Goal: Task Accomplishment & Management: Use online tool/utility

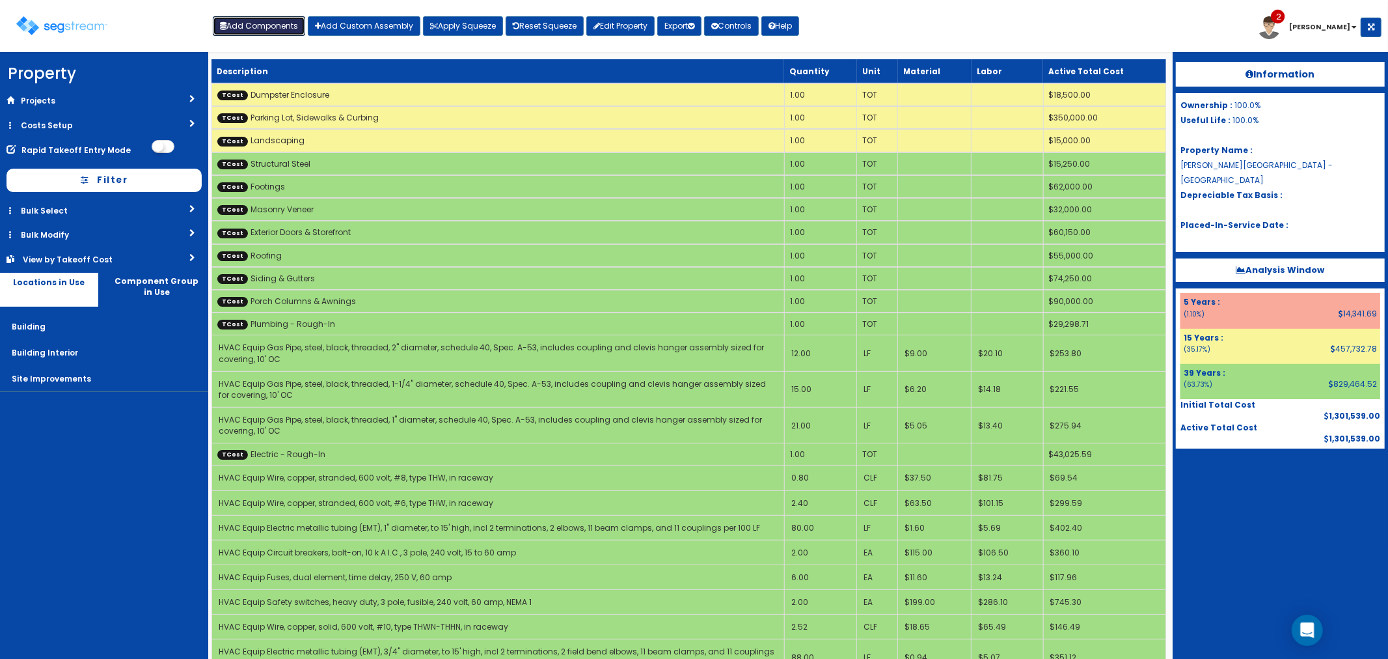
click at [246, 31] on button "Add Components" at bounding box center [259, 26] width 92 height 20
select select "39Y"
select select "default"
select select "6"
select select
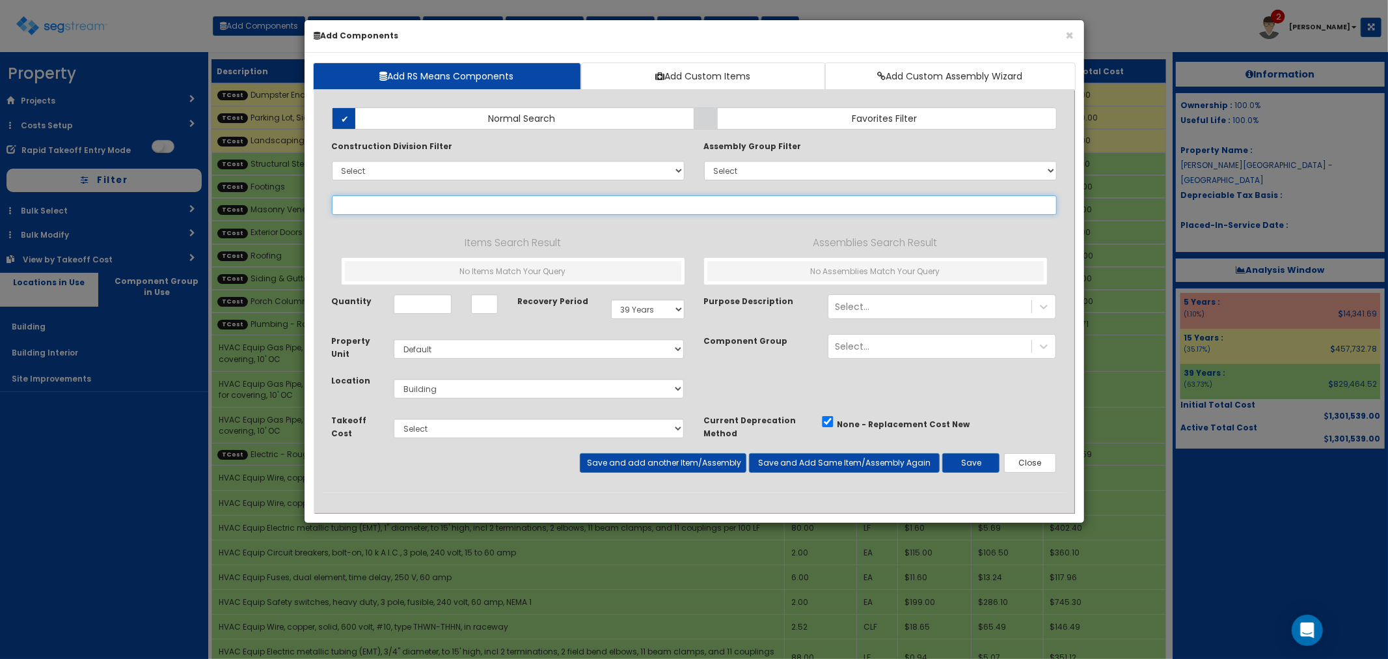
select select
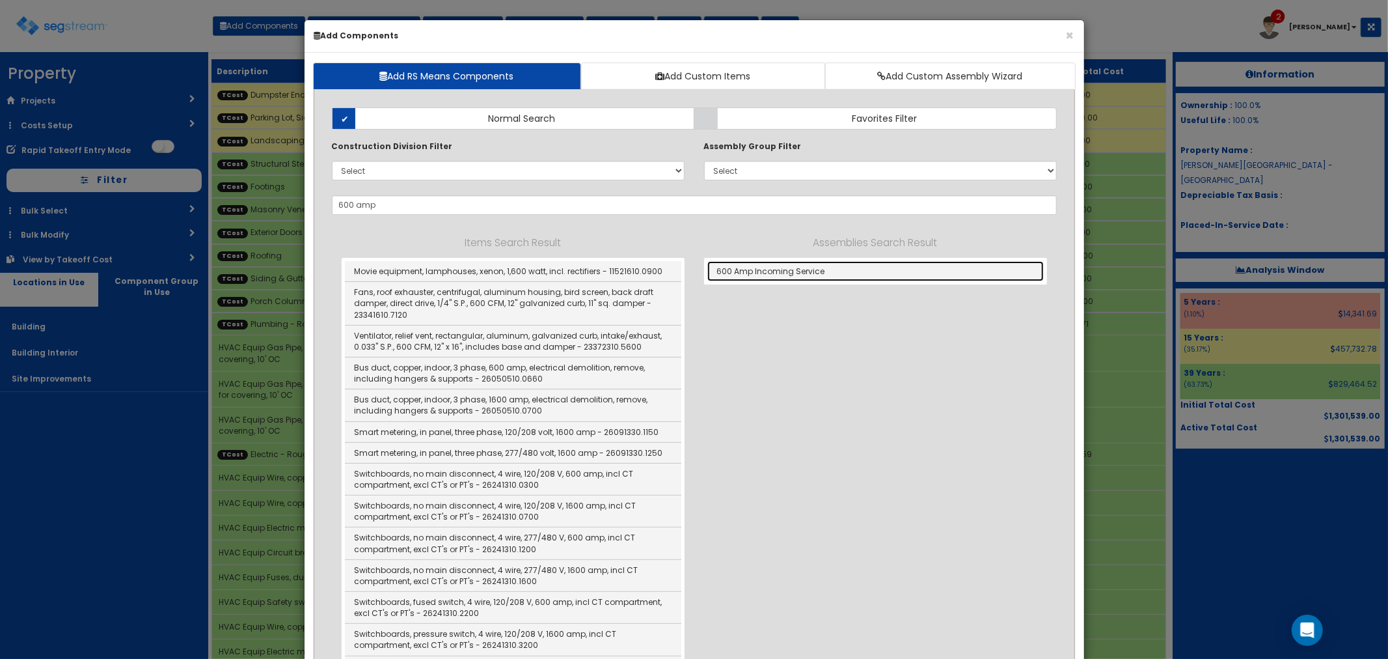
click at [810, 275] on link "600 Amp Incoming Service" at bounding box center [876, 271] width 337 height 20
type input "600 Amp Incoming Service"
type input "TOT"
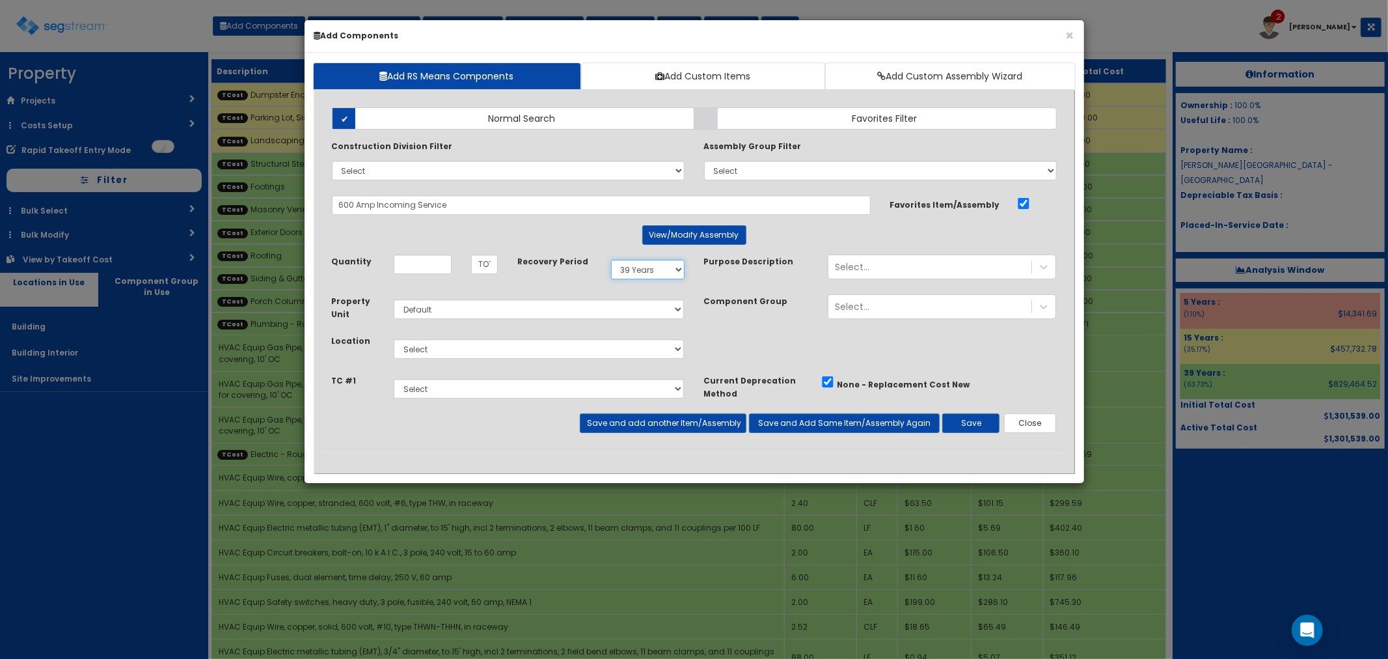
click at [637, 266] on select "Select 5 Years 7 Years 9 Years 10 Years 15 Years 15 Year QLI 15 Year QRP 15 Yea…" at bounding box center [648, 270] width 74 height 20
select select "5Y"
click at [611, 260] on select "Select 5 Years 7 Years 9 Years 10 Years 15 Years 15 Year QLI 15 Year QRP 15 Yea…" at bounding box center [648, 270] width 74 height 20
click at [427, 353] on select "Select Building Building Interior Site Improvements Add Additional Location" at bounding box center [539, 349] width 291 height 20
select select "6"
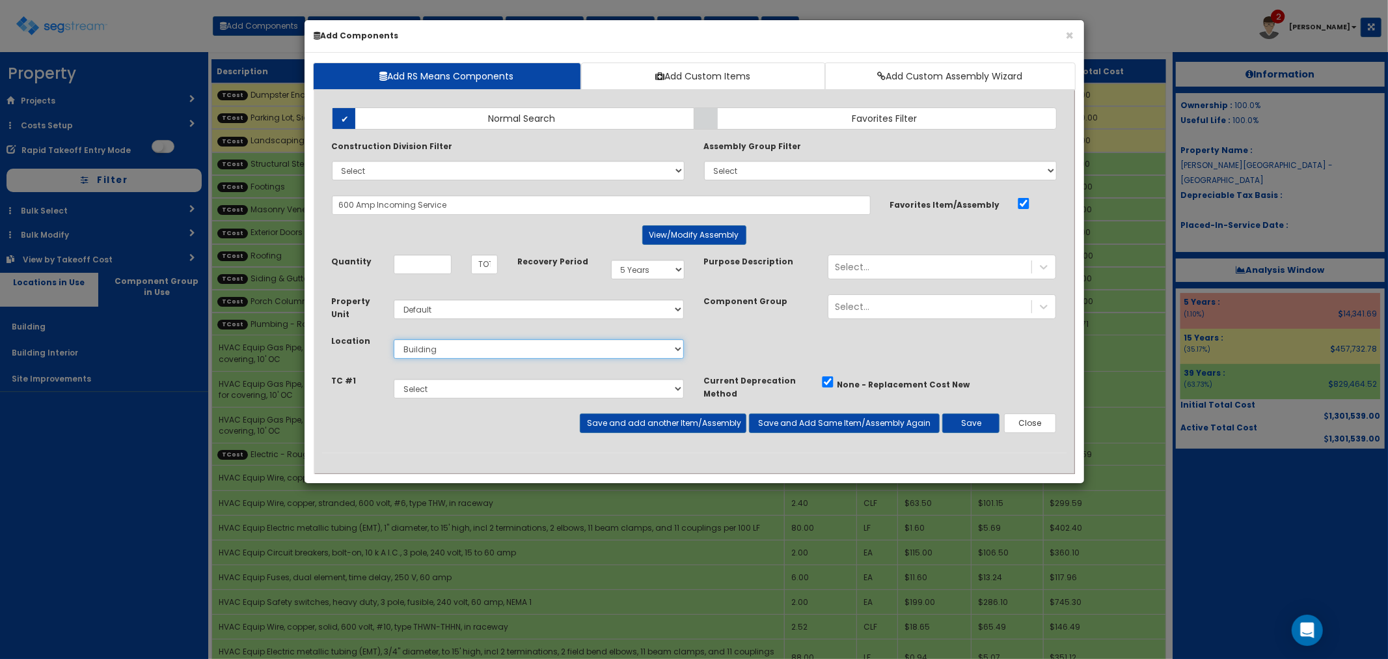
click at [394, 339] on select "Select Building Building Interior Site Improvements Add Additional Location" at bounding box center [539, 349] width 291 height 20
click at [413, 387] on select "Select Dumpster Enclosure Parking Lot, Sidewalks & Curbing Landscaping Structur…" at bounding box center [539, 389] width 291 height 20
select select "5283016"
click at [394, 379] on select "Select Dumpster Enclosure Parking Lot, Sidewalks & Curbing Landscaping Structur…" at bounding box center [539, 389] width 291 height 20
click at [433, 266] on input "Quantity" at bounding box center [423, 265] width 58 height 20
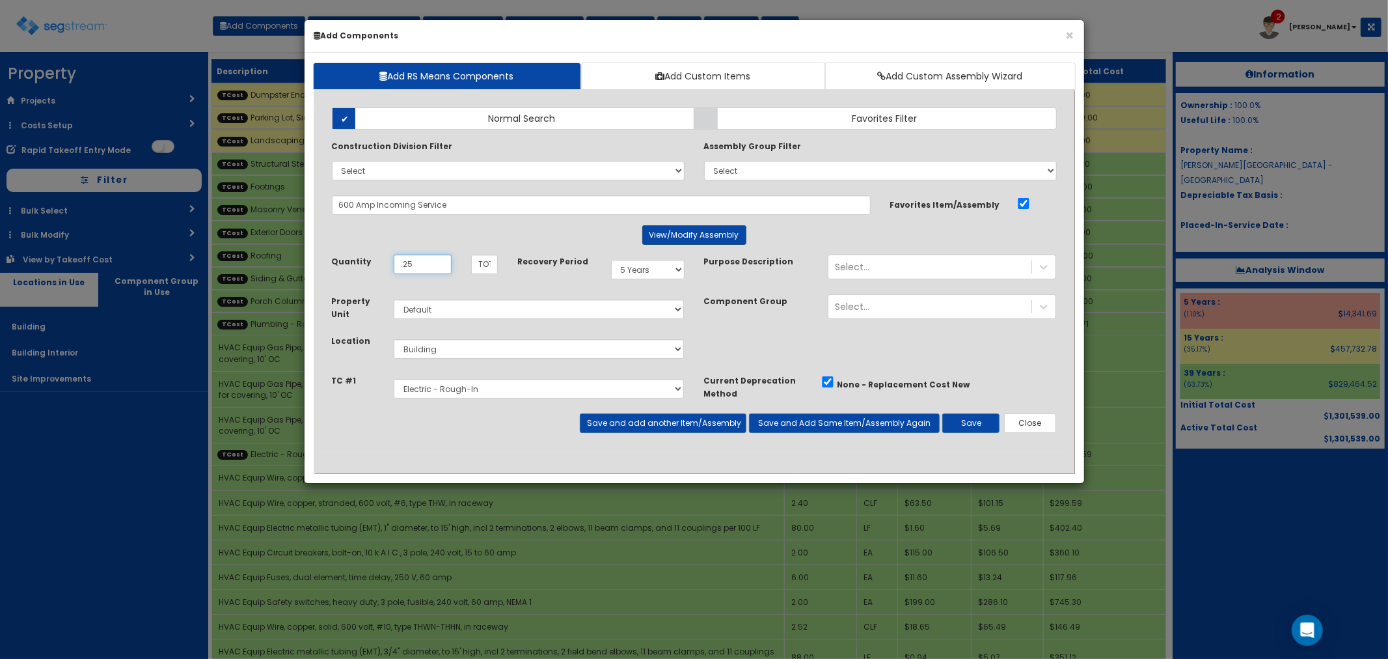
type input ".25"
click at [657, 234] on button "View/Modify Assembly" at bounding box center [694, 235] width 104 height 20
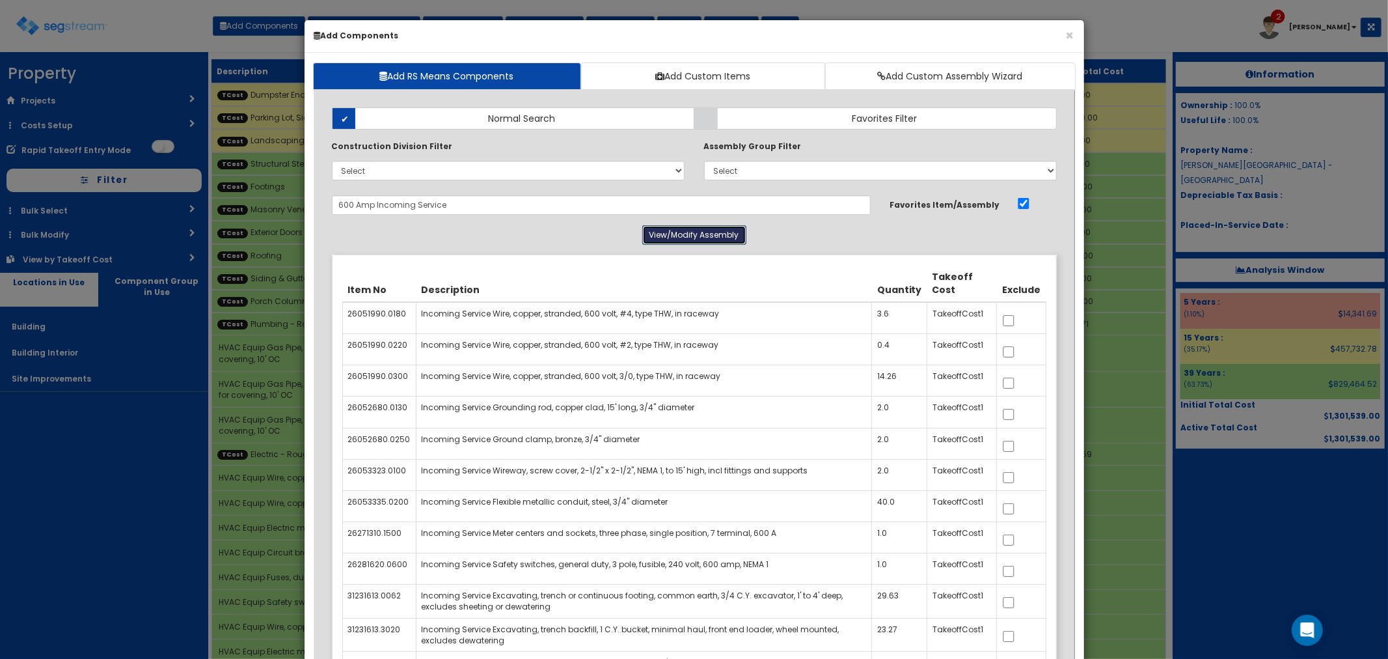
click at [680, 235] on button "View/Modify Assembly" at bounding box center [694, 235] width 104 height 20
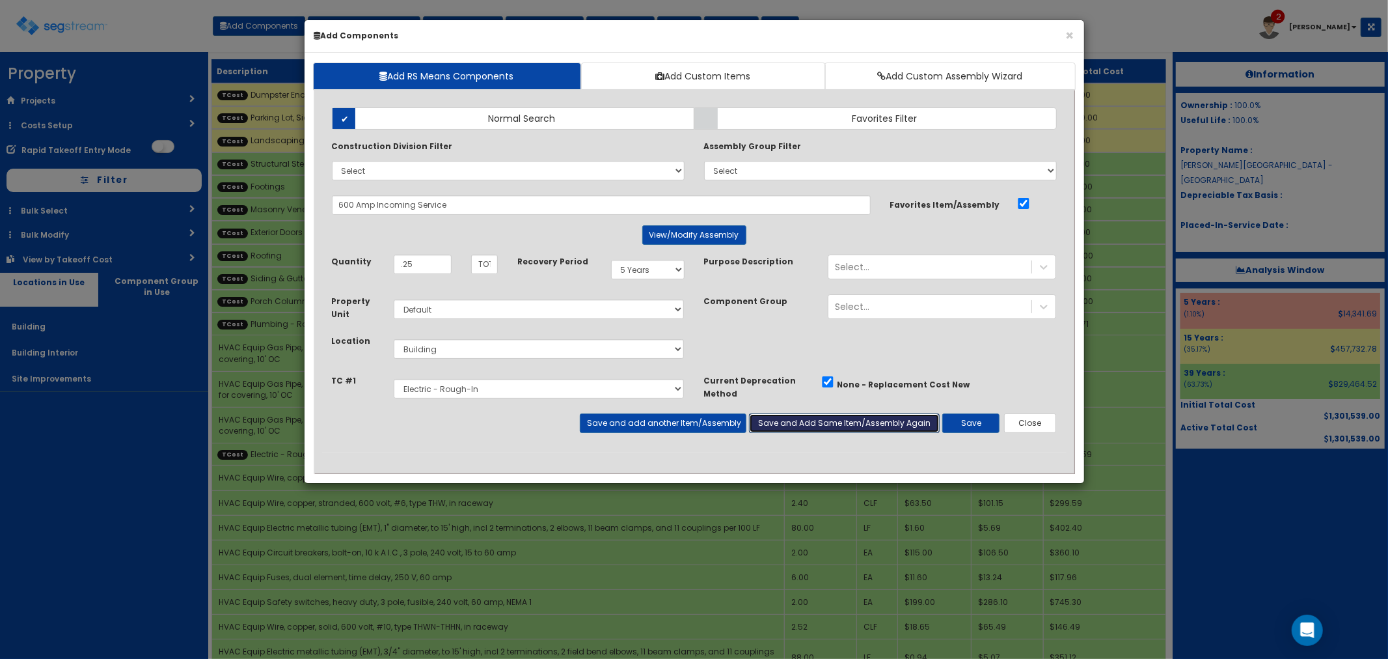
click at [794, 424] on button "Save and Add Same Item/Assembly Again" at bounding box center [844, 423] width 191 height 20
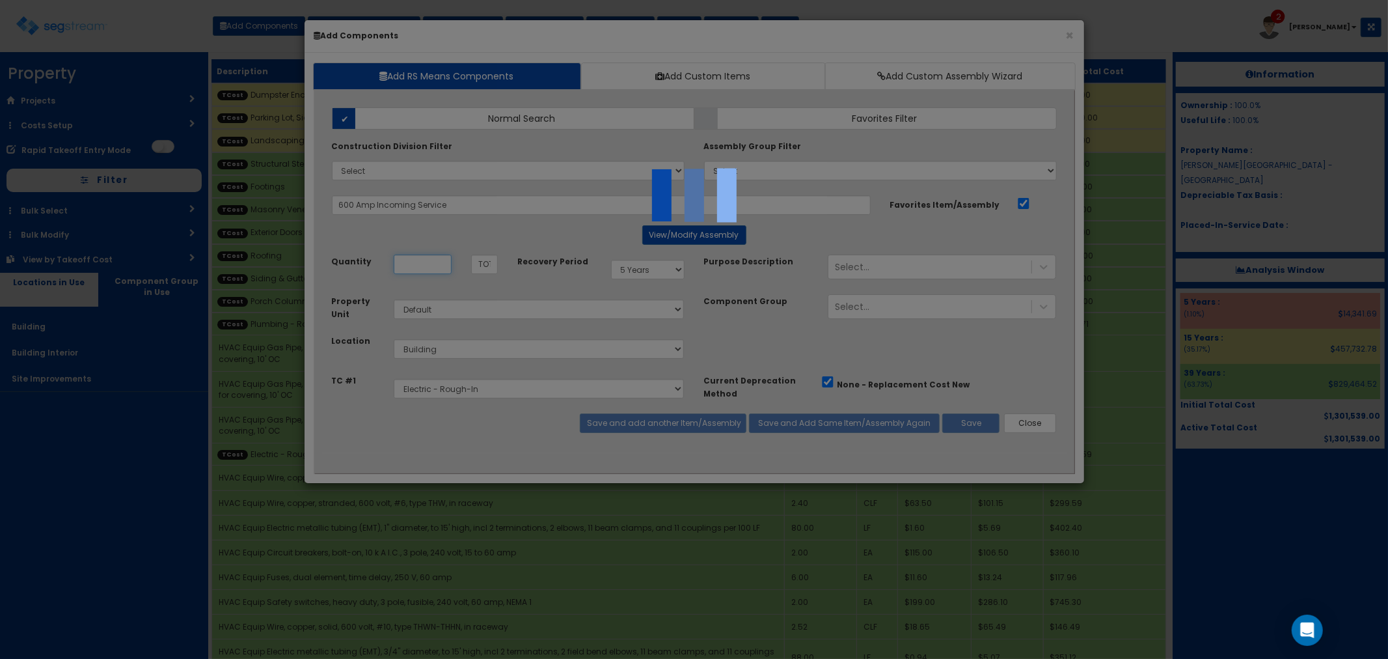
select select "5283016"
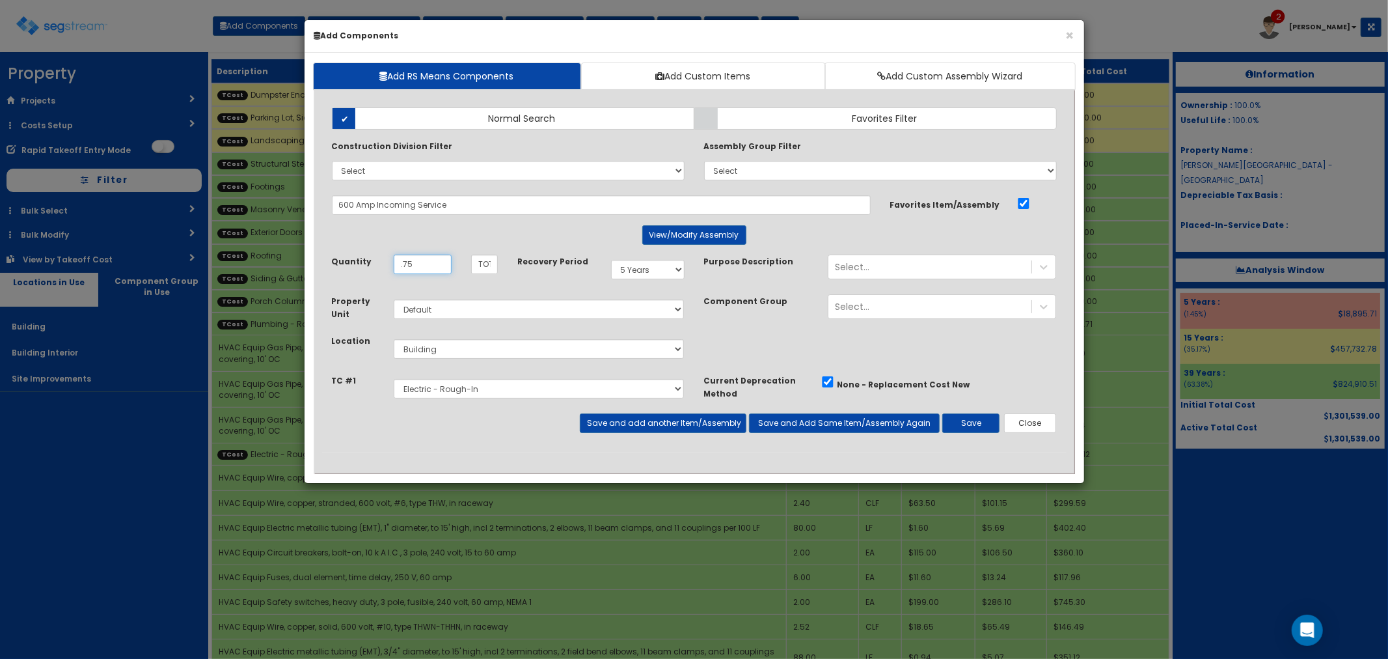
type input ".75"
click at [627, 272] on select "Select 5 Years 7 Years 9 Years 10 Years 15 Years 15 Year QLI 15 Year QRP 15 Yea…" at bounding box center [648, 270] width 74 height 20
select select "39Y"
click at [611, 260] on select "Select 5 Years 7 Years 9 Years 10 Years 15 Years 15 Year QLI 15 Year QRP 15 Yea…" at bounding box center [648, 270] width 74 height 20
click at [615, 428] on button "Save and add another Item/Assembly" at bounding box center [663, 423] width 167 height 20
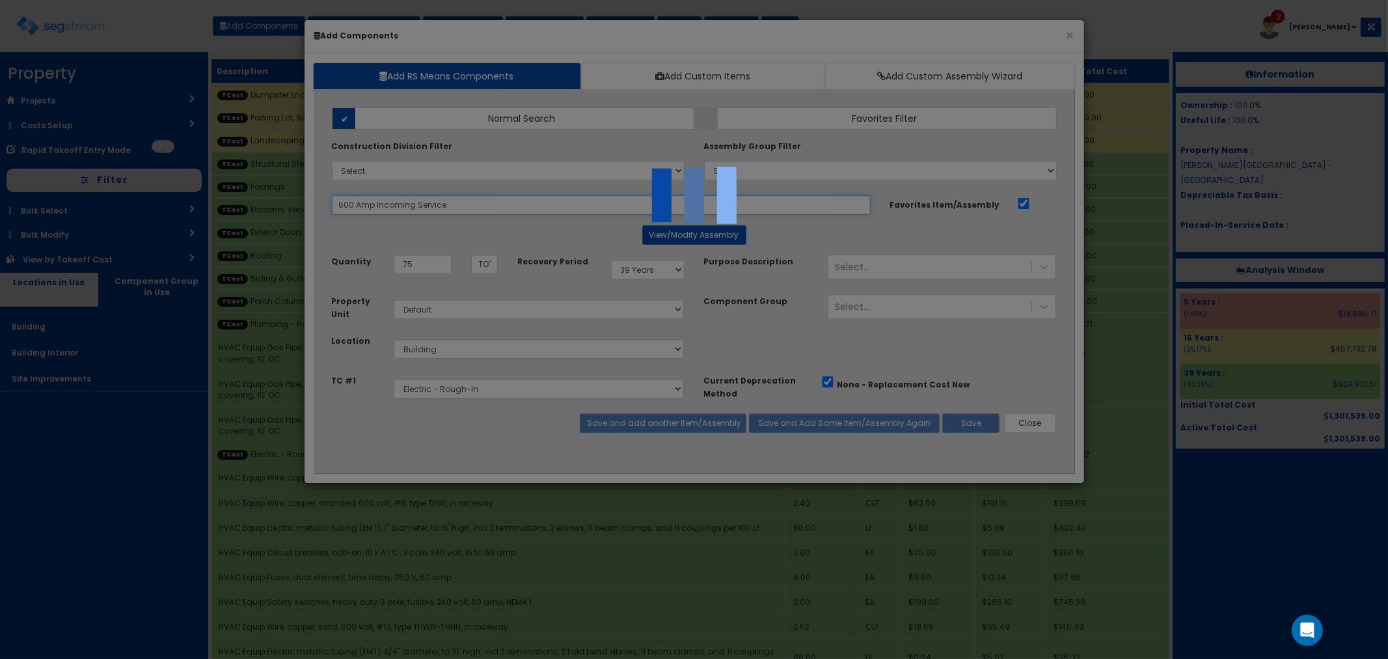
select select "5283016"
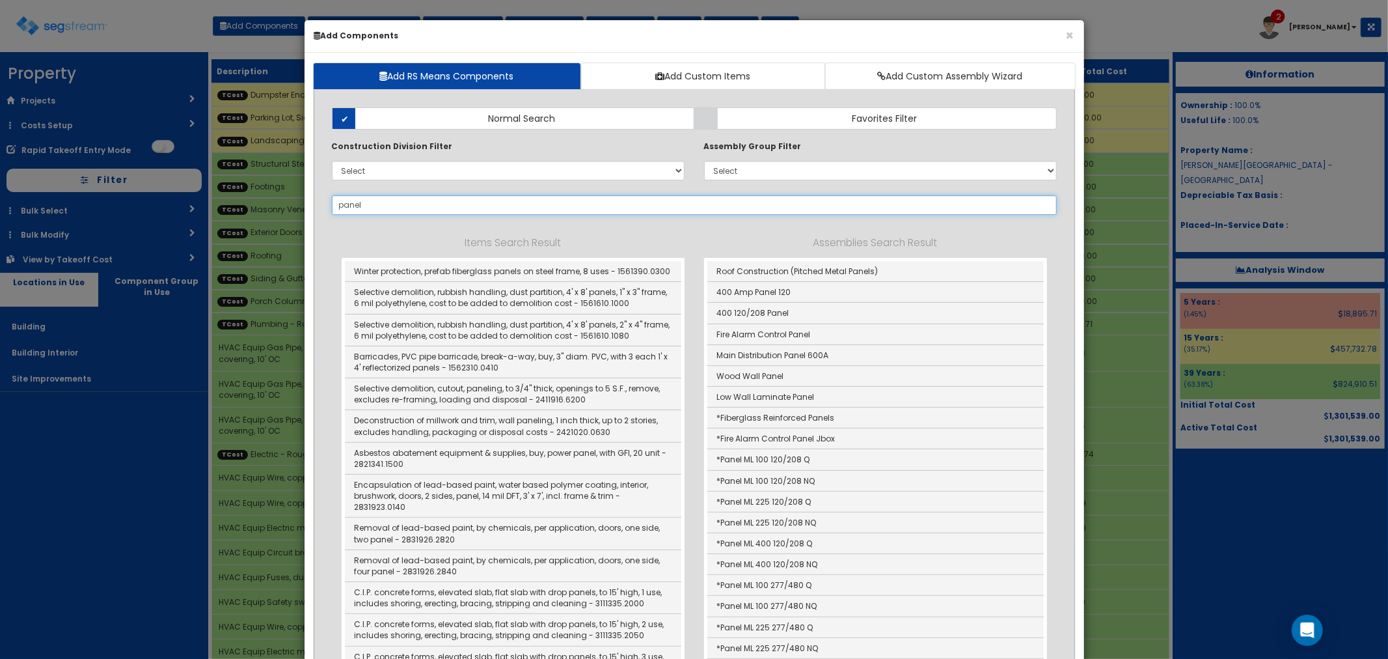
click at [387, 203] on input "panel" at bounding box center [694, 205] width 725 height 20
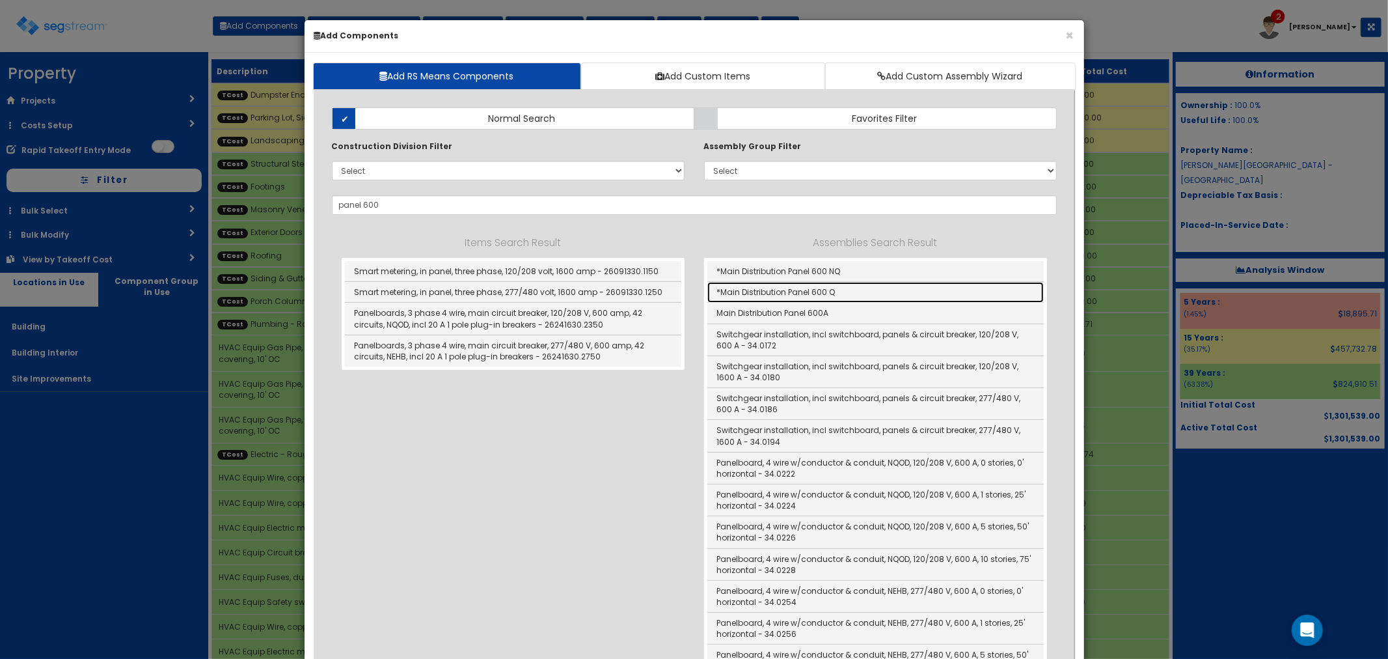
drag, startPoint x: 762, startPoint y: 291, endPoint x: 766, endPoint y: 303, distance: 12.2
click at [762, 291] on link "*Main Distribution Panel 600 Q" at bounding box center [876, 292] width 337 height 21
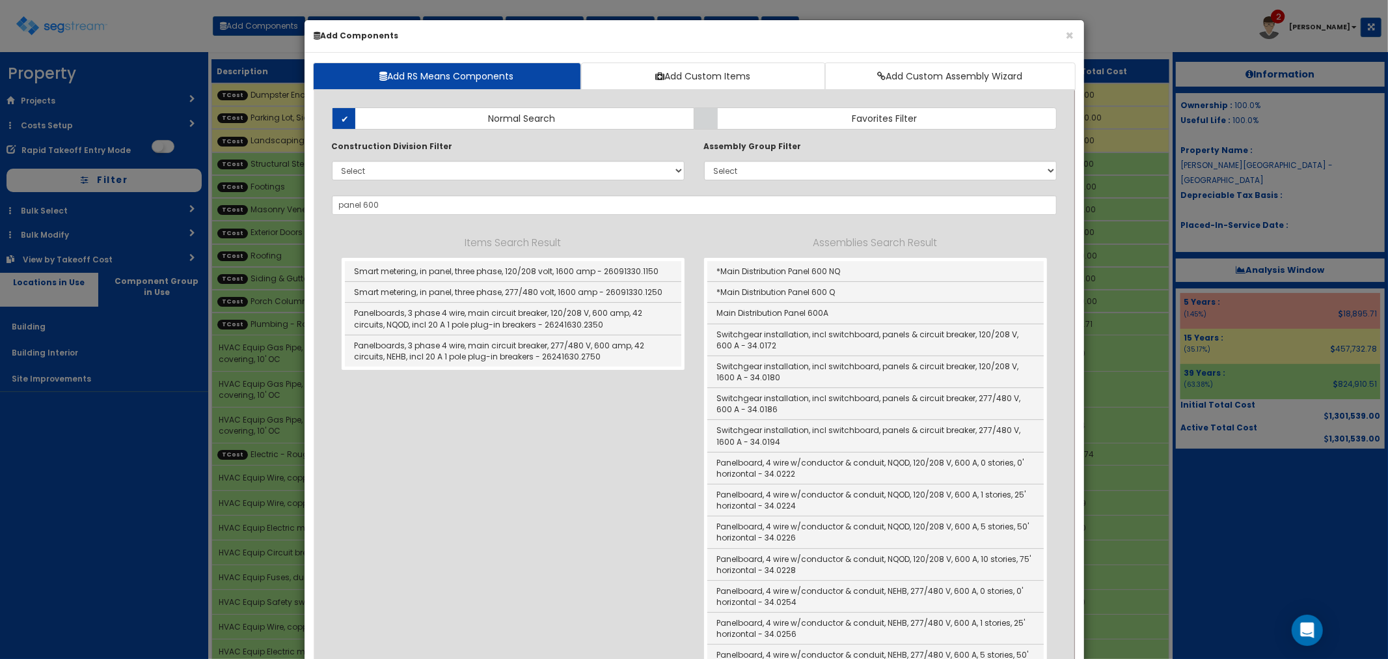
type input "*Main Distribution Panel 600 Q"
type input "EA"
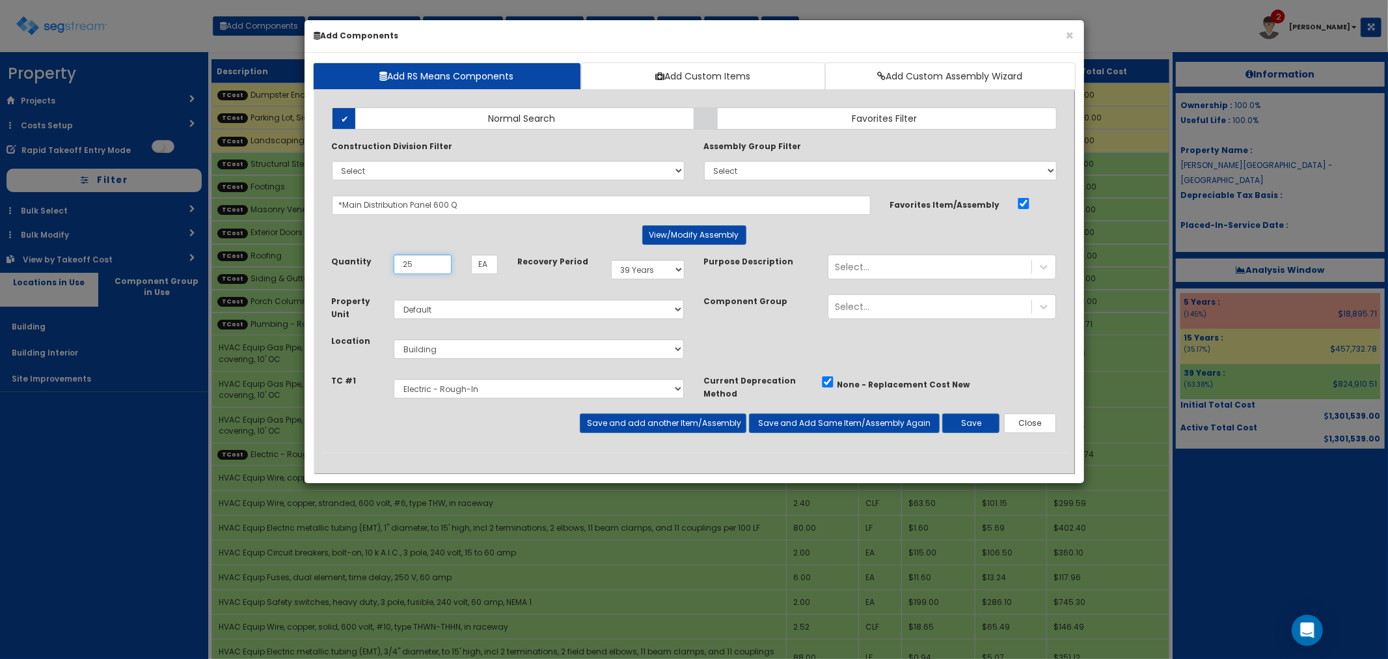
type input ".25"
click at [641, 268] on select "Select 5 Years 7 Years 9 Years 10 Years 15 Years 15 Year QLI 15 Year QRP 15 Yea…" at bounding box center [648, 270] width 74 height 20
select select "5Y"
click at [611, 260] on select "Select 5 Years 7 Years 9 Years 10 Years 15 Years 15 Year QLI 15 Year QRP 15 Yea…" at bounding box center [648, 270] width 74 height 20
click at [626, 422] on button "Save and add another Item/Assembly" at bounding box center [663, 423] width 167 height 20
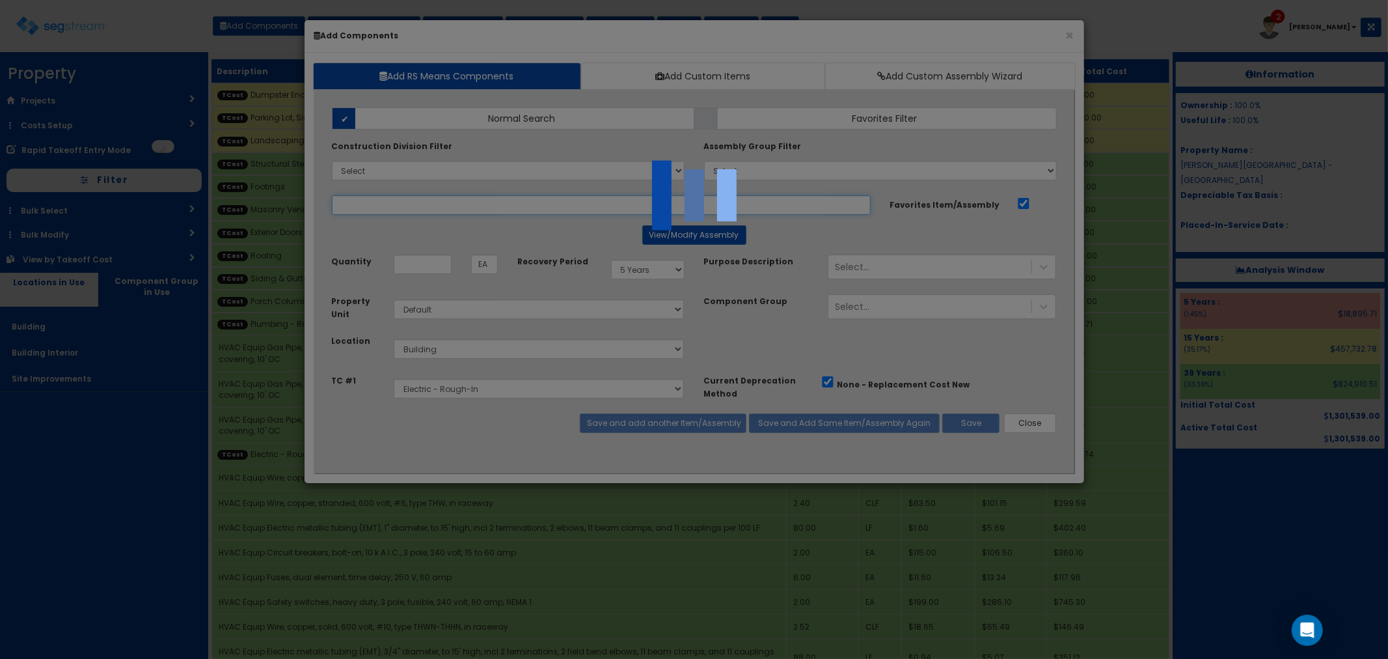
select select "5283016"
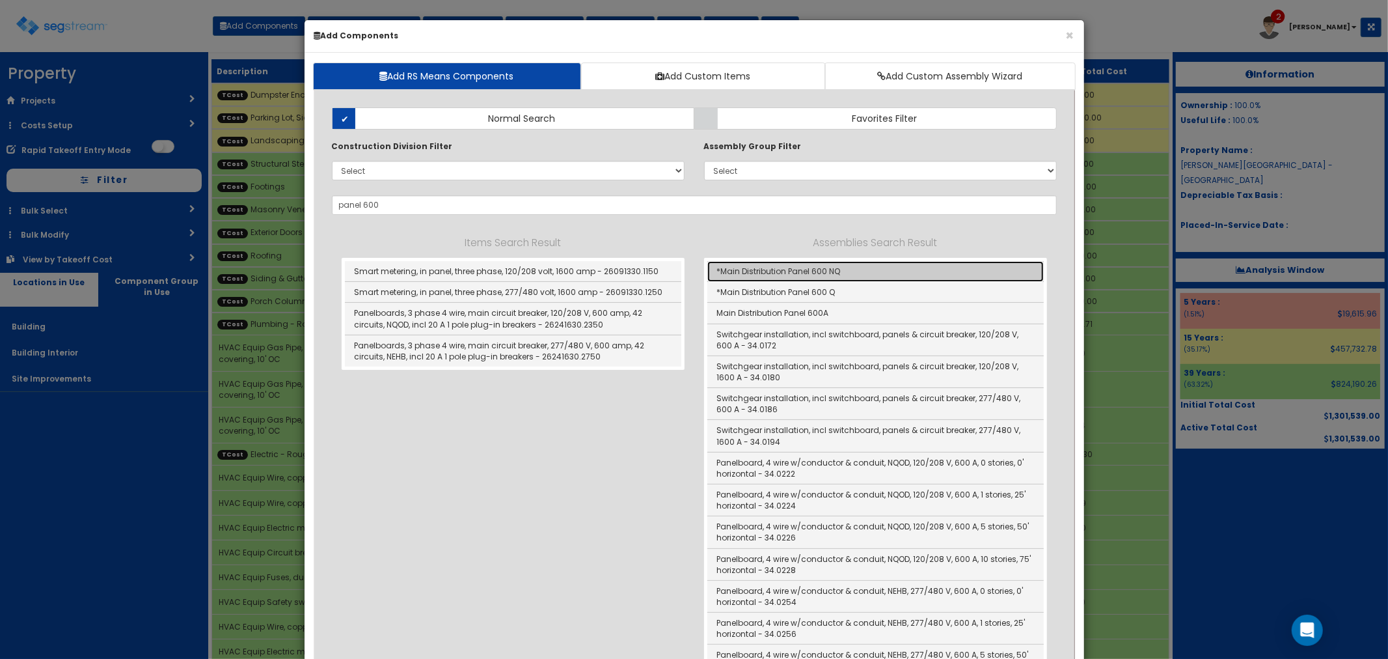
click at [842, 269] on link "*Main Distribution Panel 600 NQ" at bounding box center [876, 271] width 337 height 21
type input "*Main Distribution Panel 600 NQ"
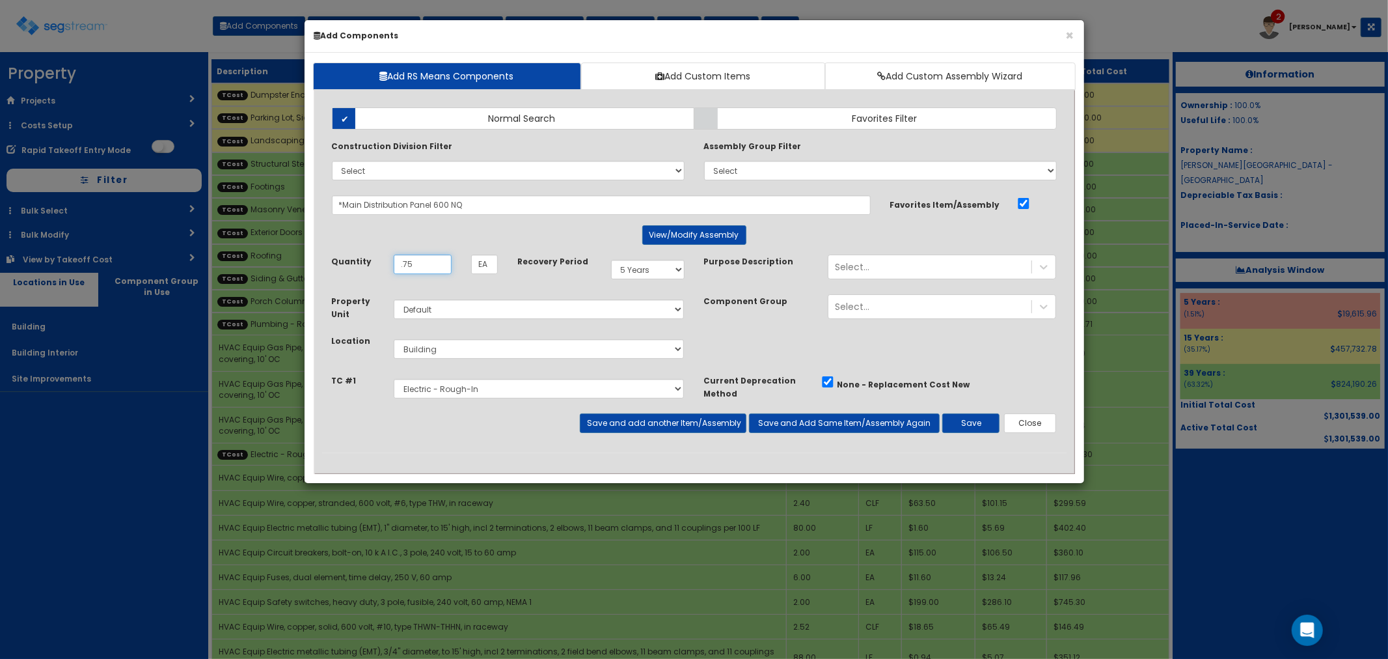
type input ".75"
click at [637, 264] on select "Select 5 Years 7 Years 9 Years 10 Years 15 Years 15 Year QLI 15 Year QRP 15 Yea…" at bounding box center [648, 270] width 74 height 20
select select "39Y"
click at [611, 260] on select "Select 5 Years 7 Years 9 Years 10 Years 15 Years 15 Year QLI 15 Year QRP 15 Yea…" at bounding box center [648, 270] width 74 height 20
click at [459, 353] on select "Select Building Building Interior Site Improvements Add Additional Location" at bounding box center [539, 349] width 291 height 20
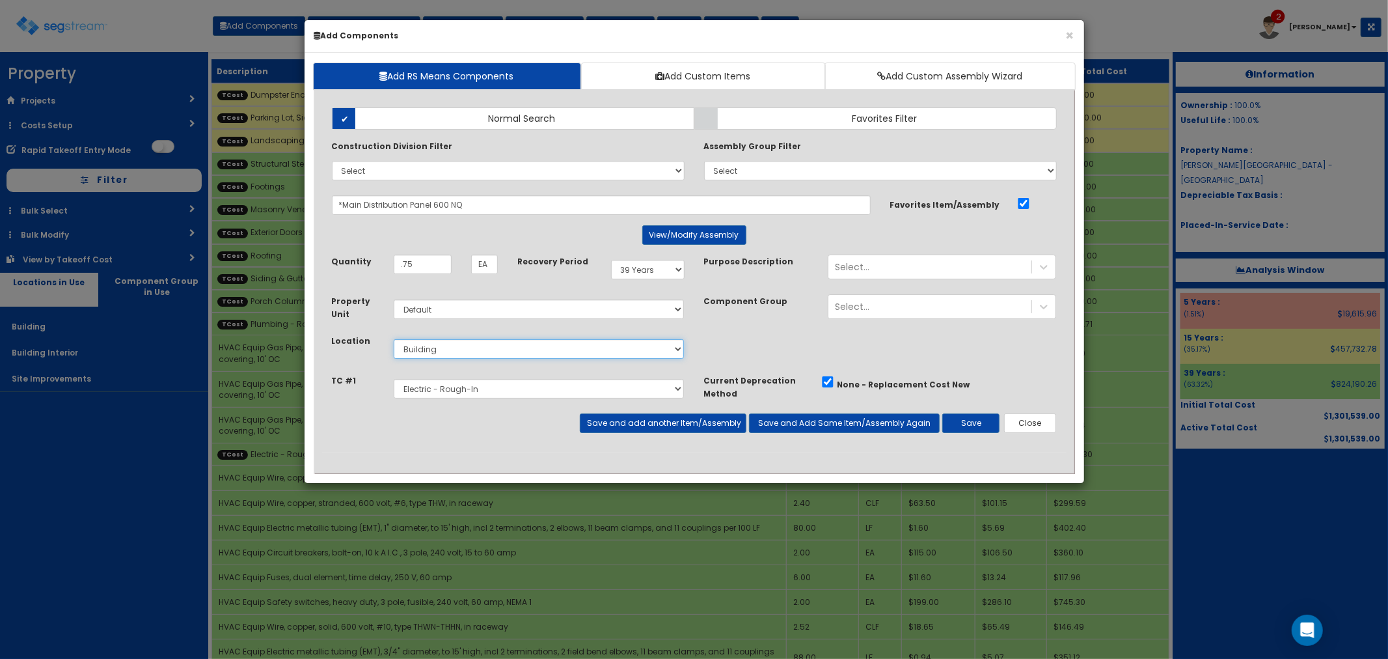
select select "7"
click at [394, 339] on select "Select Building Building Interior Site Improvements Add Additional Location" at bounding box center [539, 349] width 291 height 20
click at [609, 432] on button "Save and add another Item/Assembly" at bounding box center [663, 423] width 167 height 20
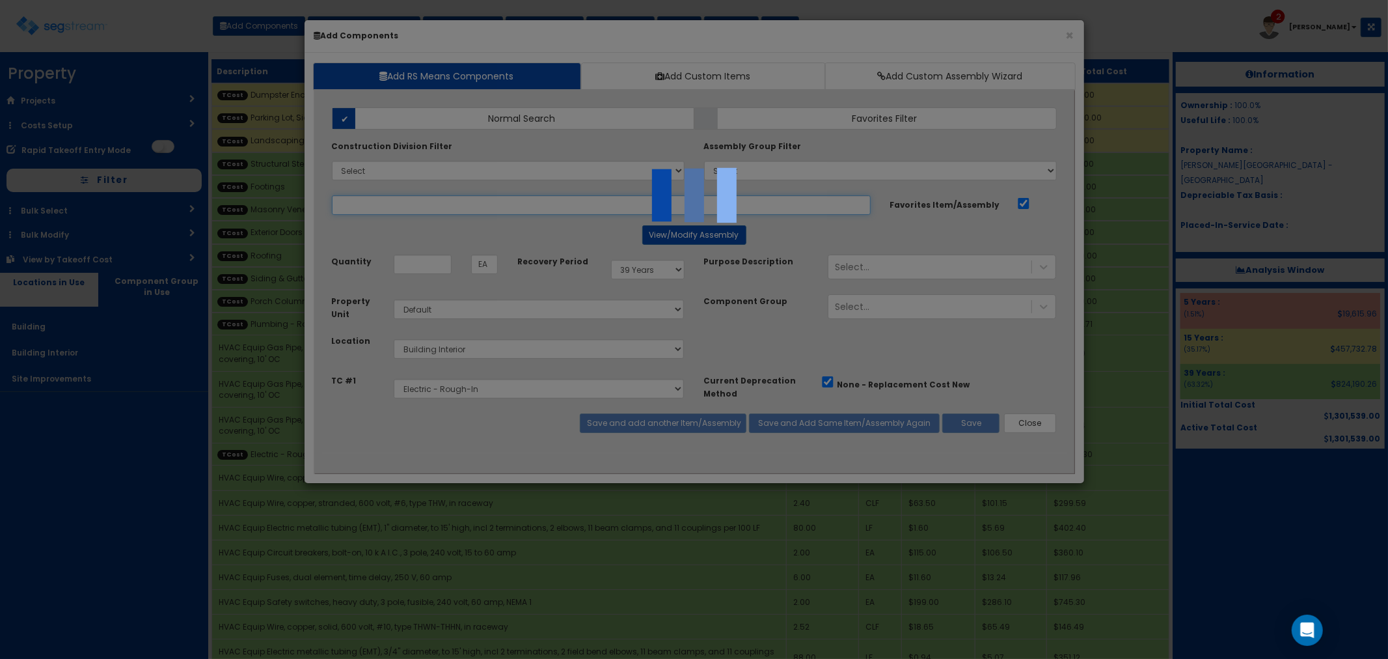
select select "5283016"
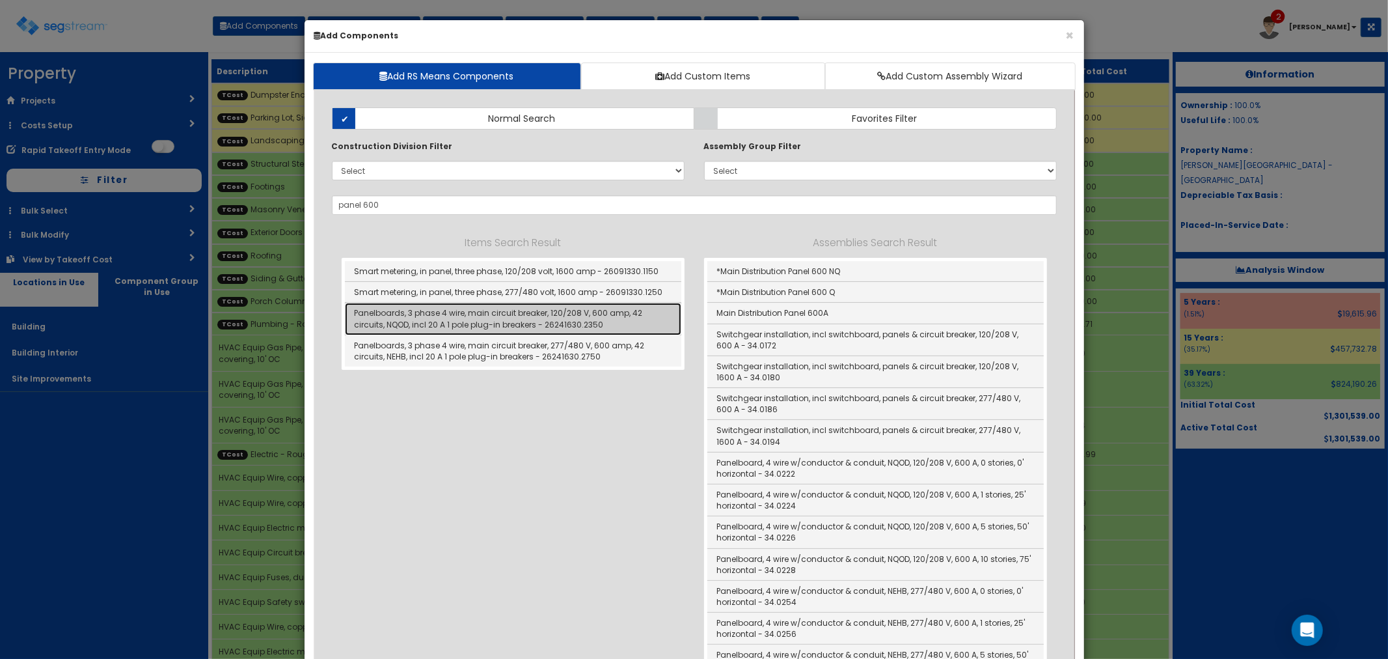
click at [506, 309] on link "Panelboards, 3 phase 4 wire, main circuit breaker, 120/208 V, 600 amp, 42 circu…" at bounding box center [513, 319] width 337 height 32
type input "Panelboards, 3 phase 4 wire, main circuit breaker, 120/208 V, 600 amp, 42 circu…"
checkbox input "false"
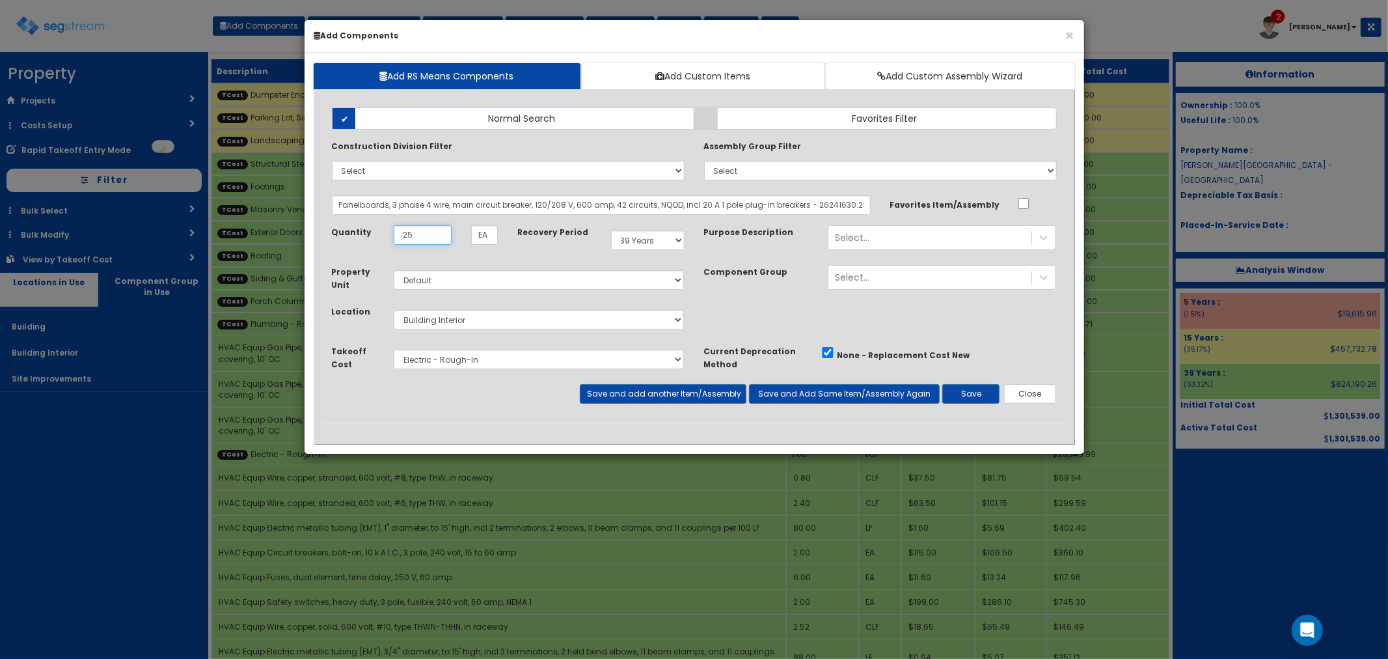
type input ".25"
click at [674, 241] on select "Select 5 Years 7 Years 9 Years 10 Years 15 Years 15 Year QLI 15 Year QRP 15 Yea…" at bounding box center [648, 240] width 74 height 20
select select "5Y"
click at [611, 230] on select "Select 5 Years 7 Years 9 Years 10 Years 15 Years 15 Year QLI 15 Year QRP 15 Yea…" at bounding box center [648, 240] width 74 height 20
click at [822, 393] on button "Save and Add Same Item/Assembly Again" at bounding box center [844, 394] width 191 height 20
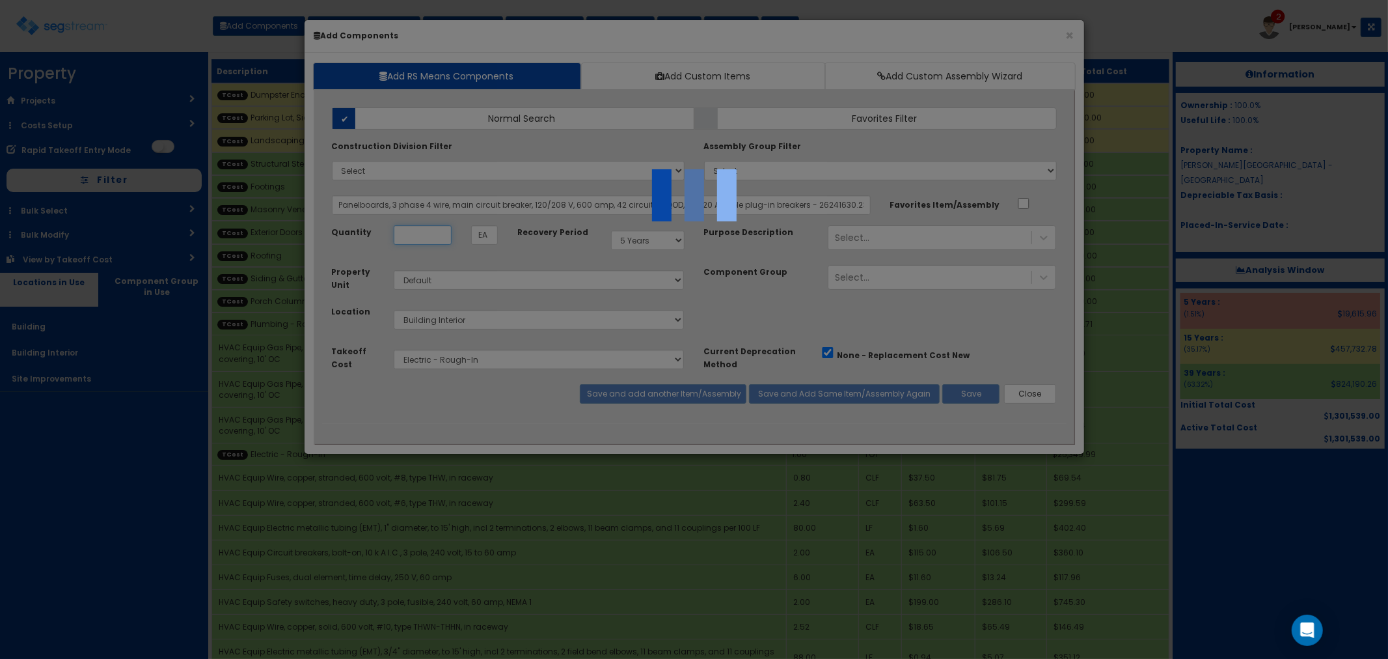
select select "5283016"
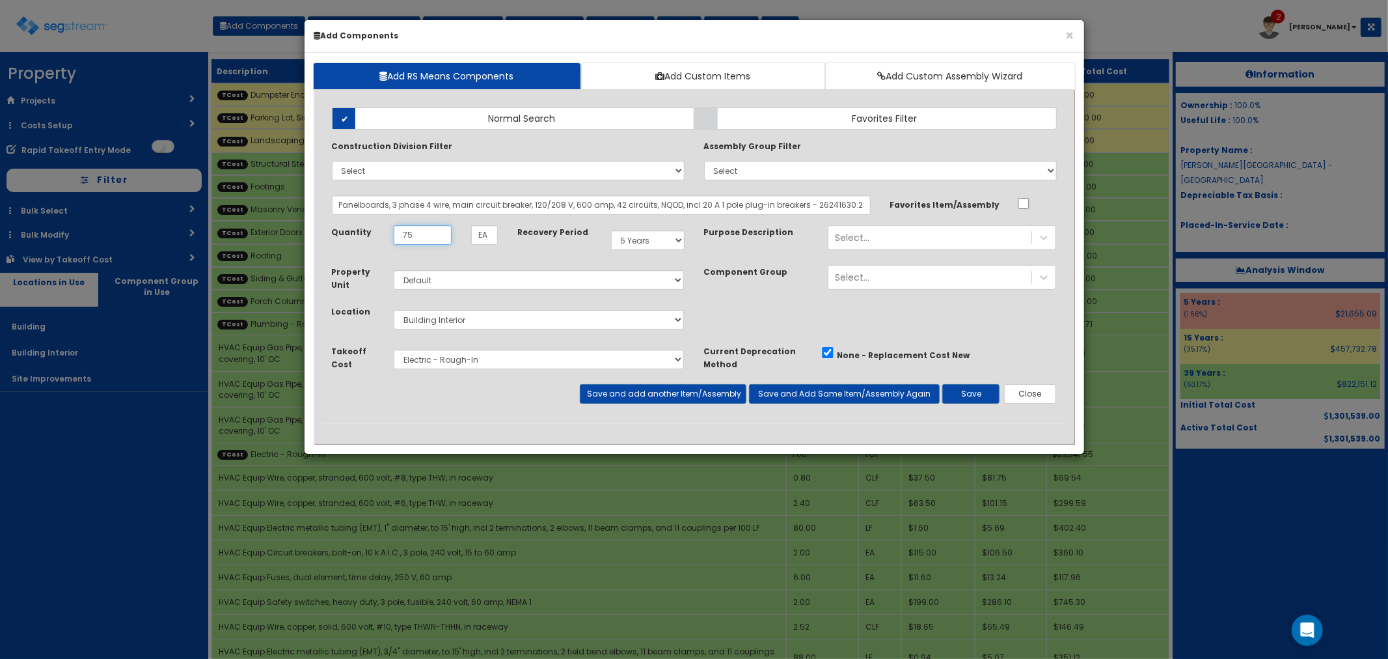
type input ".75"
drag, startPoint x: 652, startPoint y: 236, endPoint x: 652, endPoint y: 246, distance: 10.4
click at [652, 236] on select "Select 5 Years 7 Years 9 Years 10 Years 15 Years 15 Year QLI 15 Year QRP 15 Yea…" at bounding box center [648, 240] width 74 height 20
select select "39Y"
click at [611, 230] on select "Select 5 Years 7 Years 9 Years 10 Years 15 Years 15 Year QLI 15 Year QRP 15 Yea…" at bounding box center [648, 240] width 74 height 20
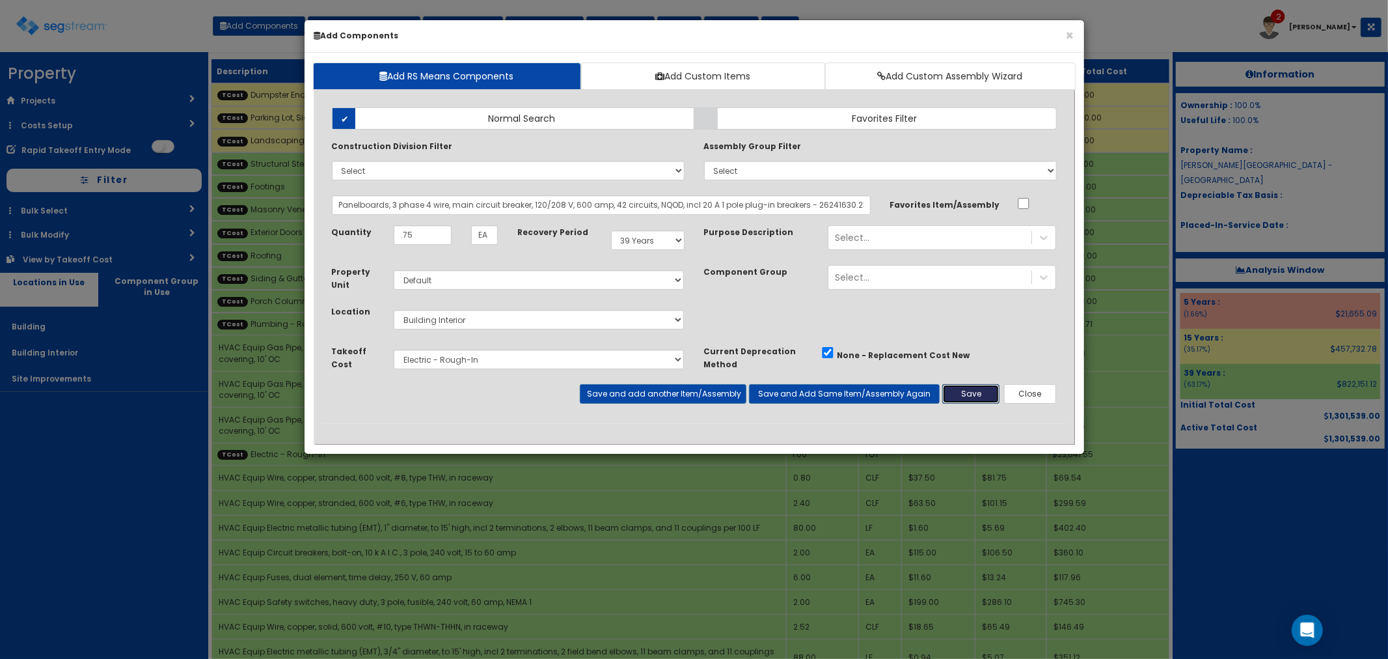
click at [973, 393] on button "Save" at bounding box center [971, 394] width 57 height 20
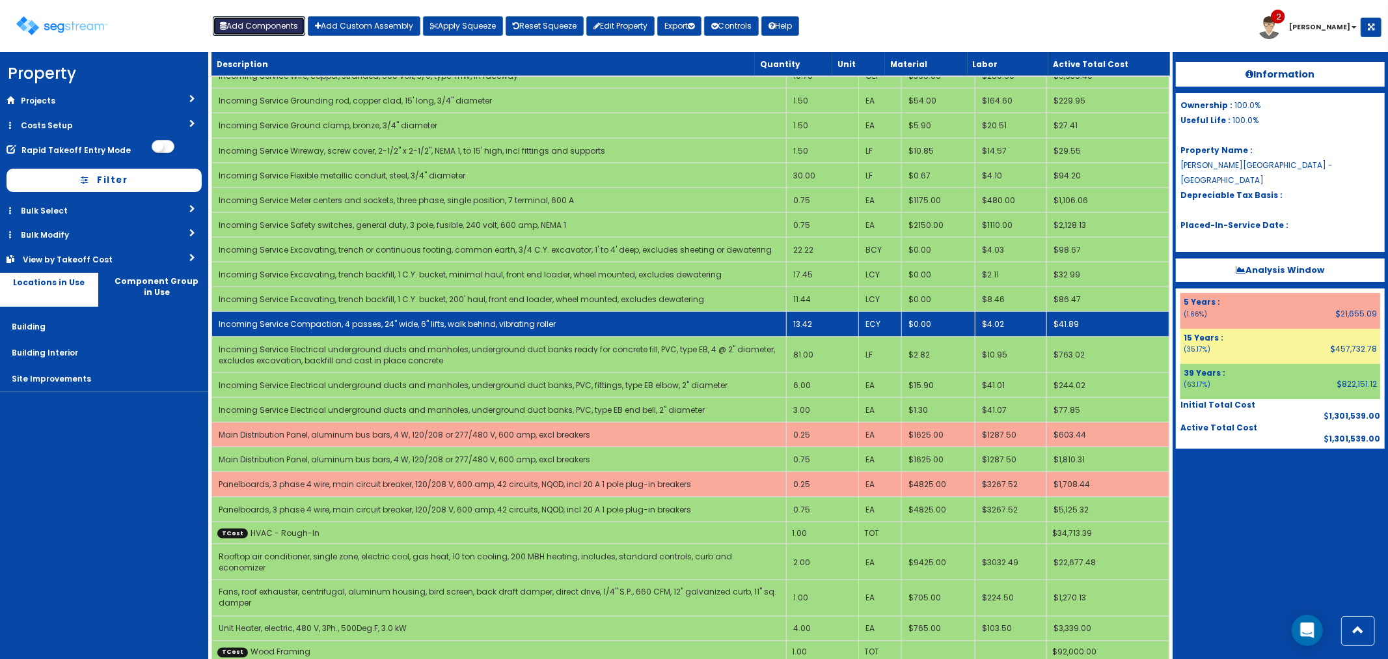
scroll to position [1526, 0]
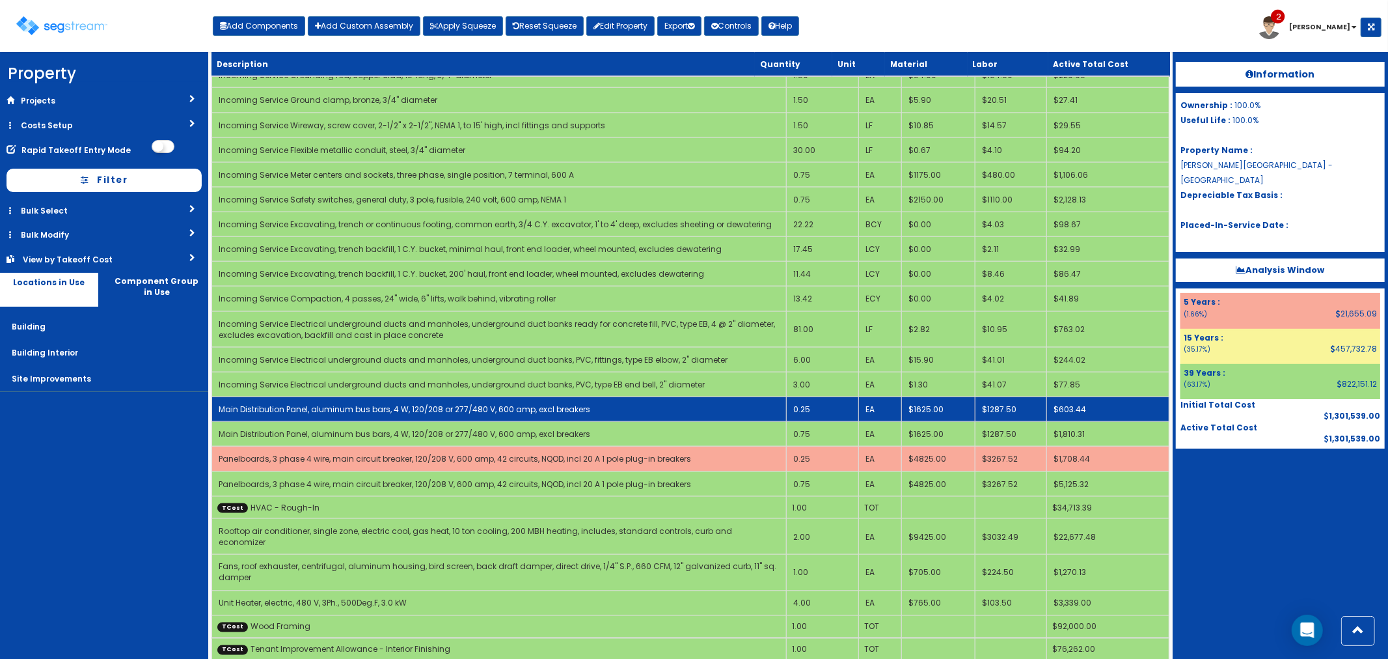
click at [303, 406] on link "Main Distribution Panel, aluminum bus bars, 4 W, 120/208 or 277/480 V, 600 amp,…" at bounding box center [405, 409] width 372 height 11
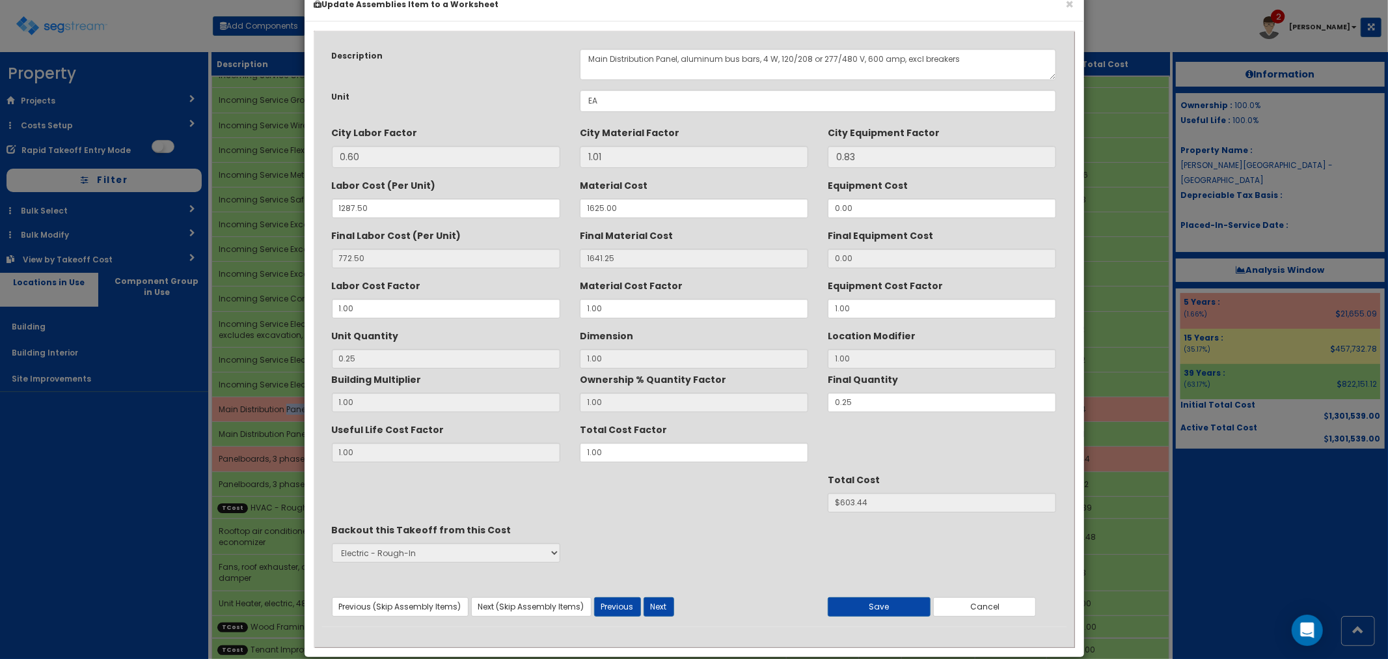
scroll to position [49, 0]
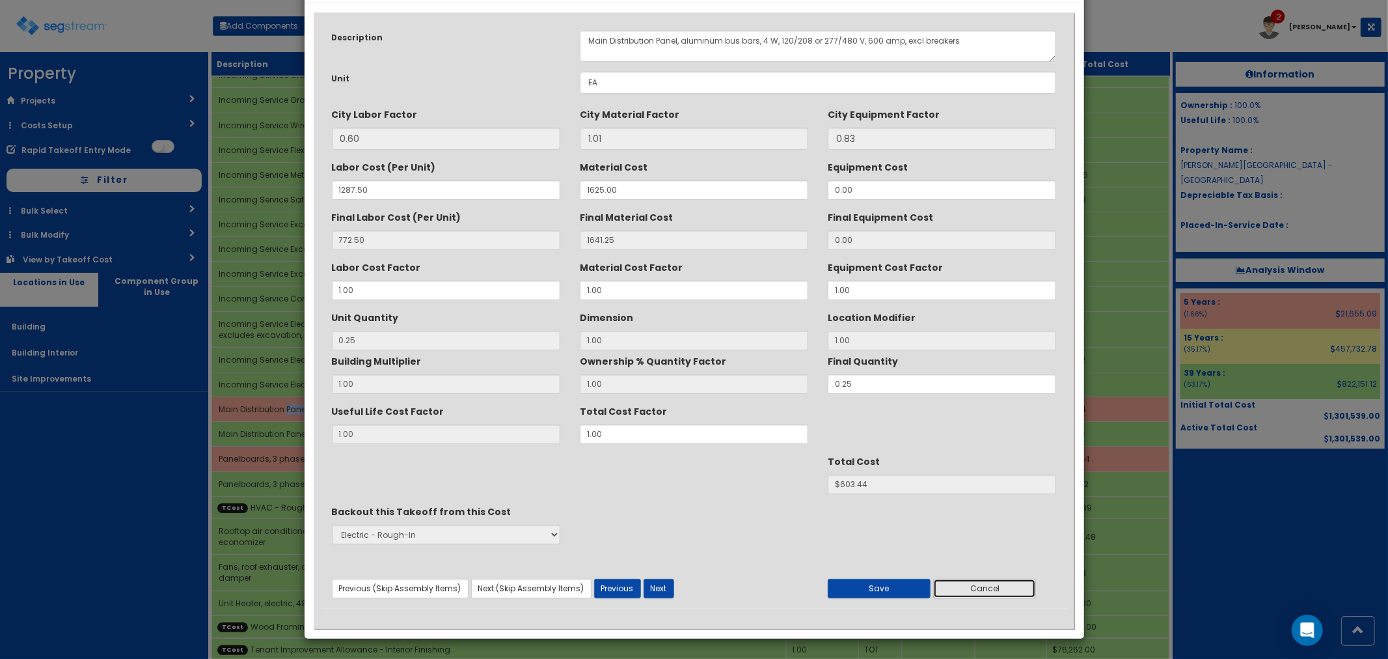
click at [962, 593] on button "Cancel" at bounding box center [984, 589] width 103 height 20
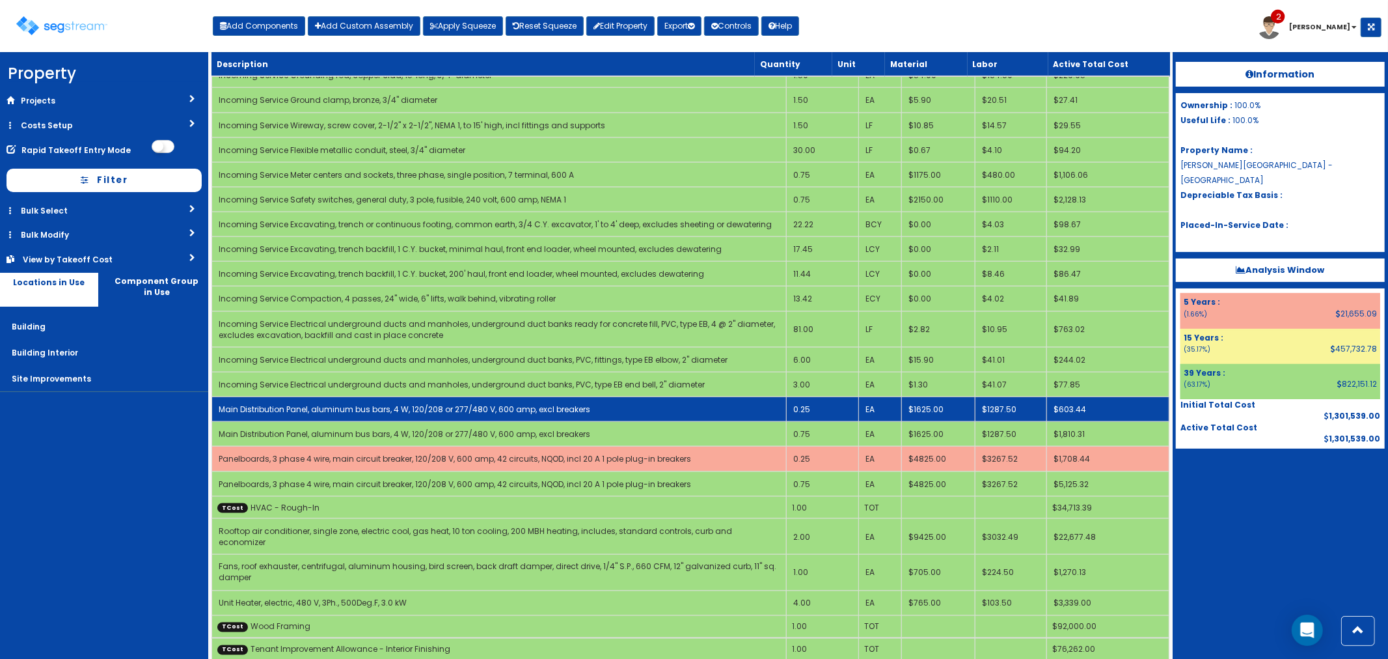
click at [408, 404] on link "Main Distribution Panel, aluminum bus bars, 4 W, 120/208 or 277/480 V, 600 amp,…" at bounding box center [405, 409] width 372 height 11
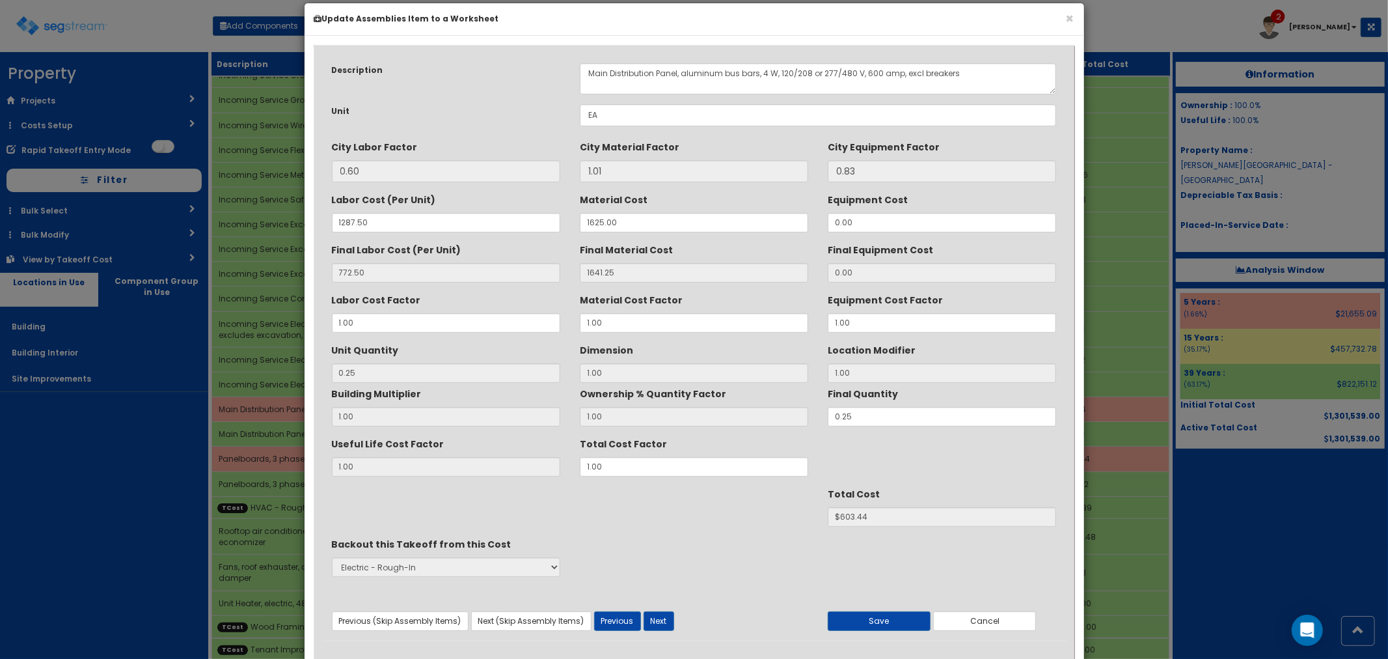
scroll to position [0, 0]
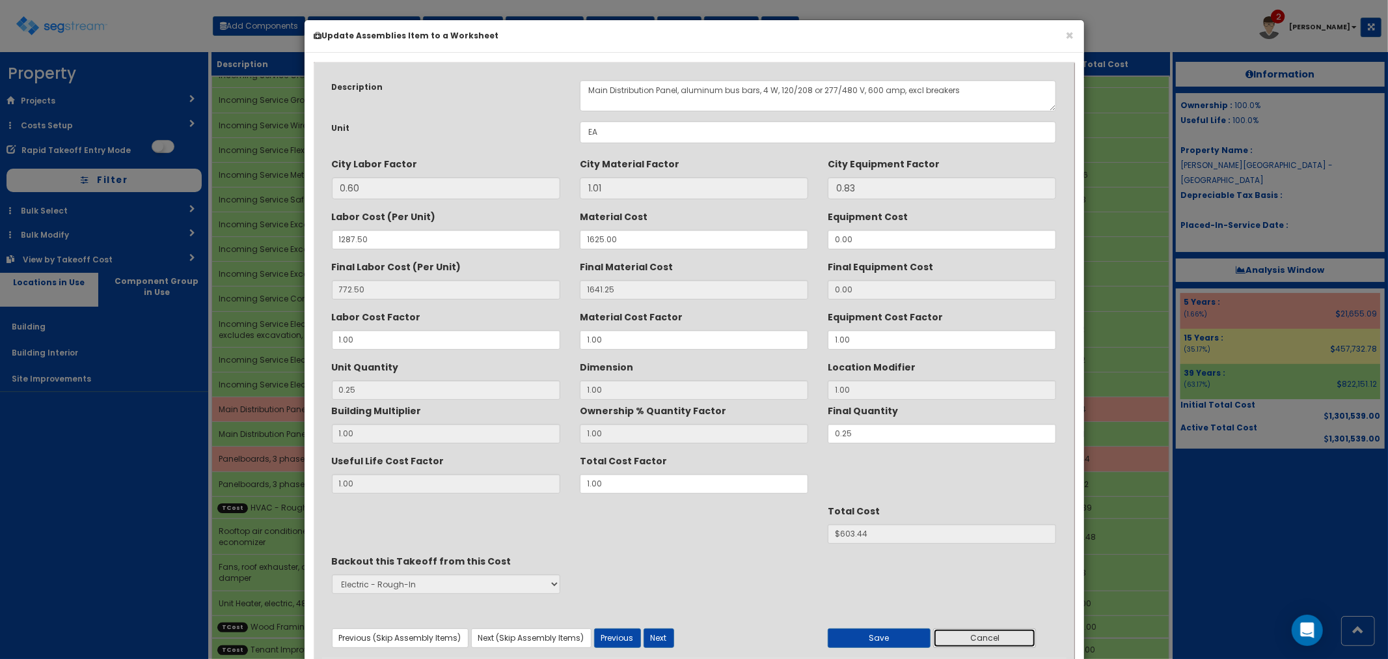
click at [989, 641] on button "Cancel" at bounding box center [984, 638] width 103 height 20
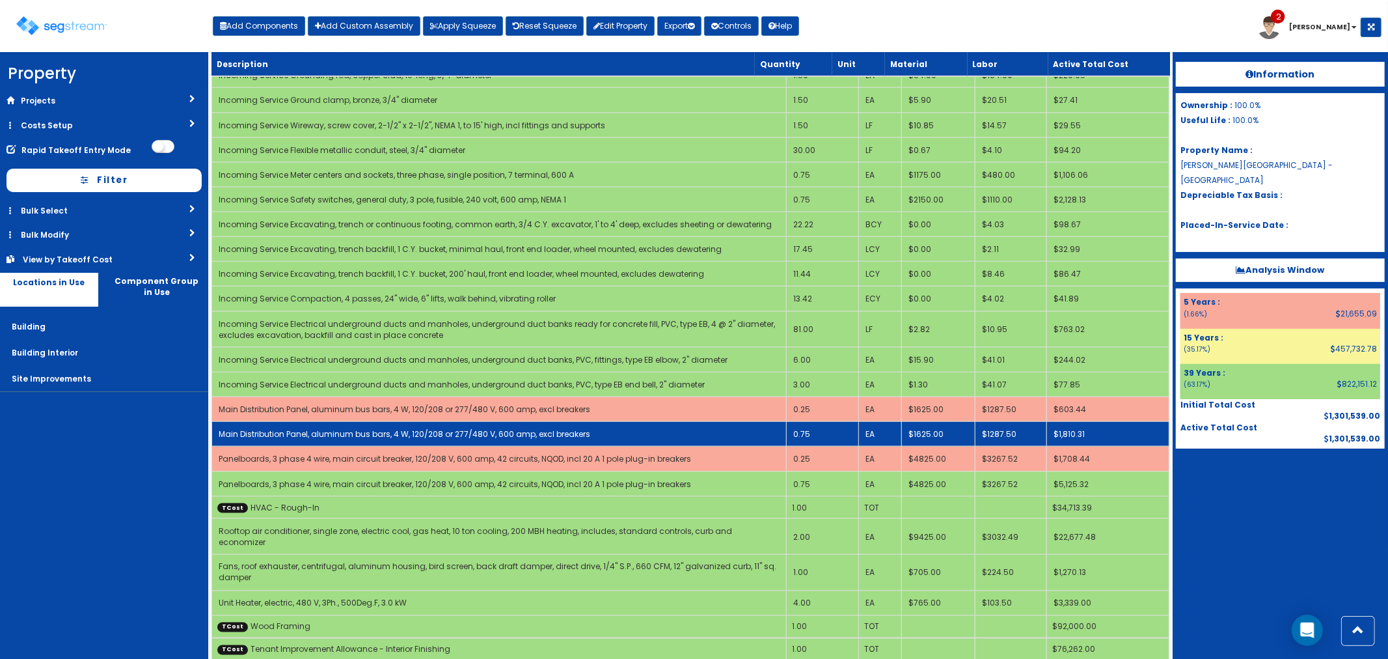
click at [300, 428] on link "Main Distribution Panel, aluminum bus bars, 4 W, 120/208 or 277/480 V, 600 amp,…" at bounding box center [405, 433] width 372 height 11
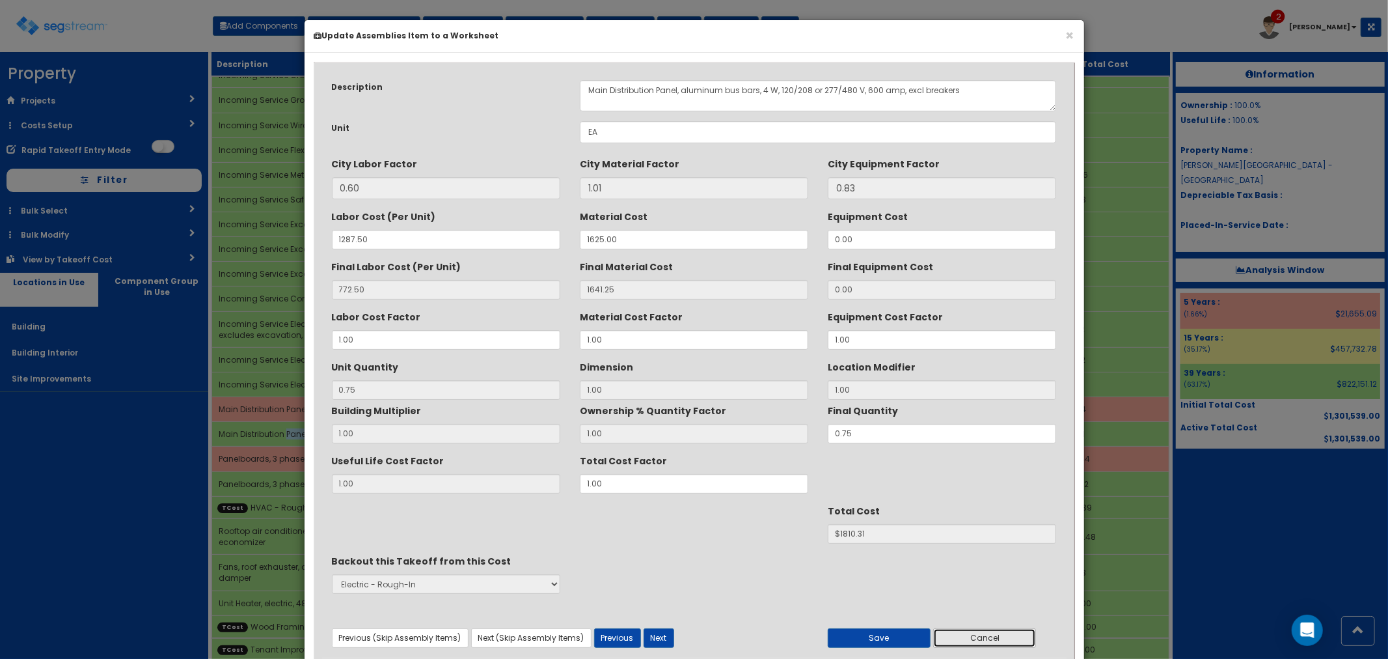
click at [995, 642] on button "Cancel" at bounding box center [984, 638] width 103 height 20
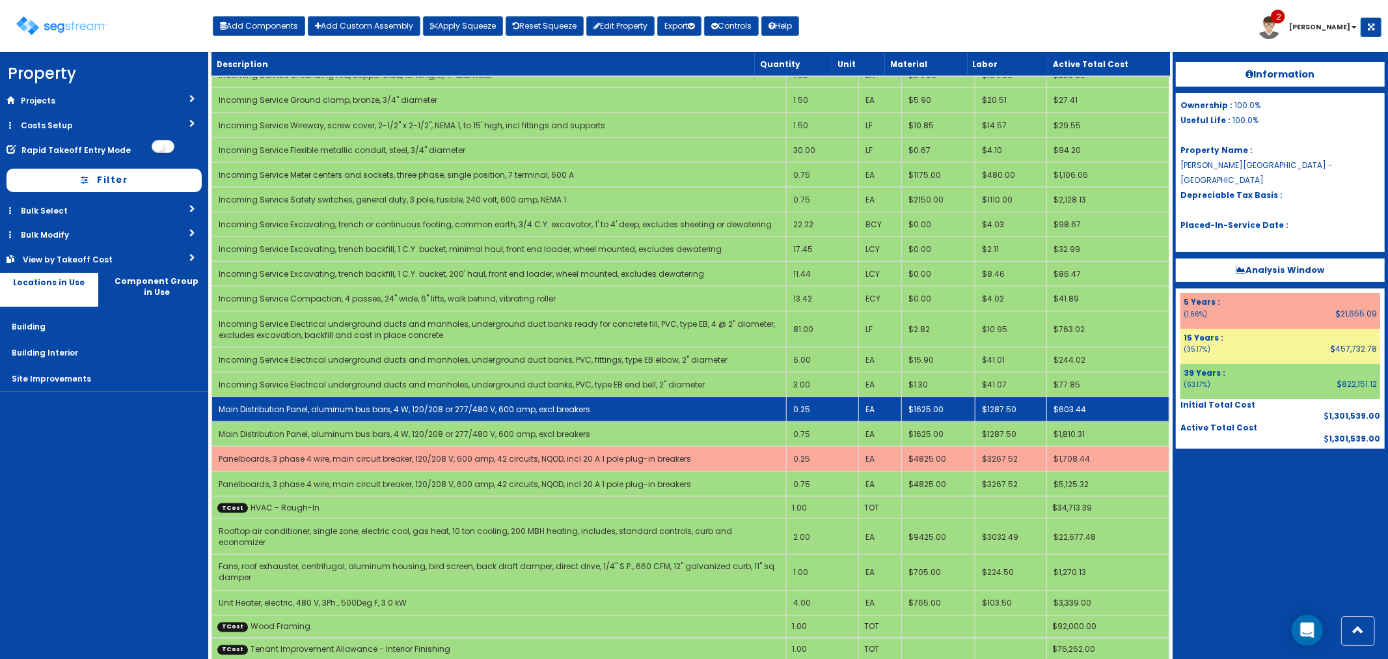
click at [365, 404] on link "Main Distribution Panel, aluminum bus bars, 4 W, 120/208 or 277/480 V, 600 amp,…" at bounding box center [405, 409] width 372 height 11
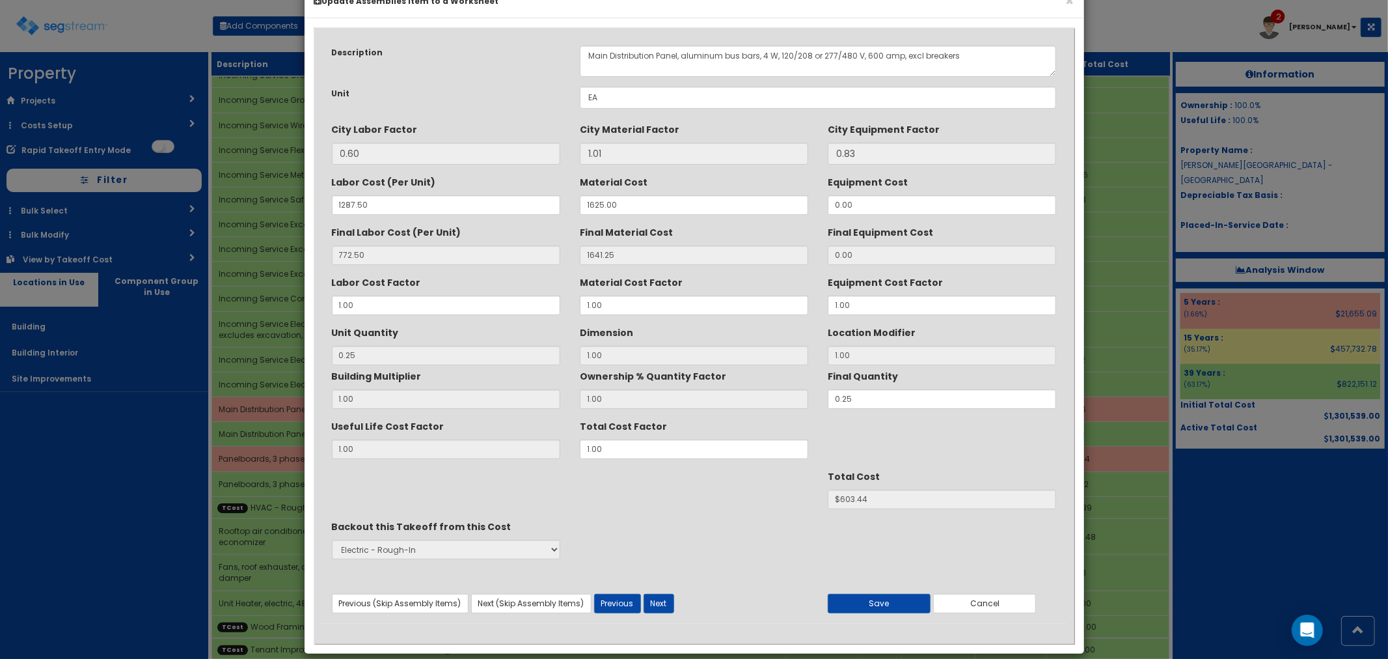
scroll to position [49, 0]
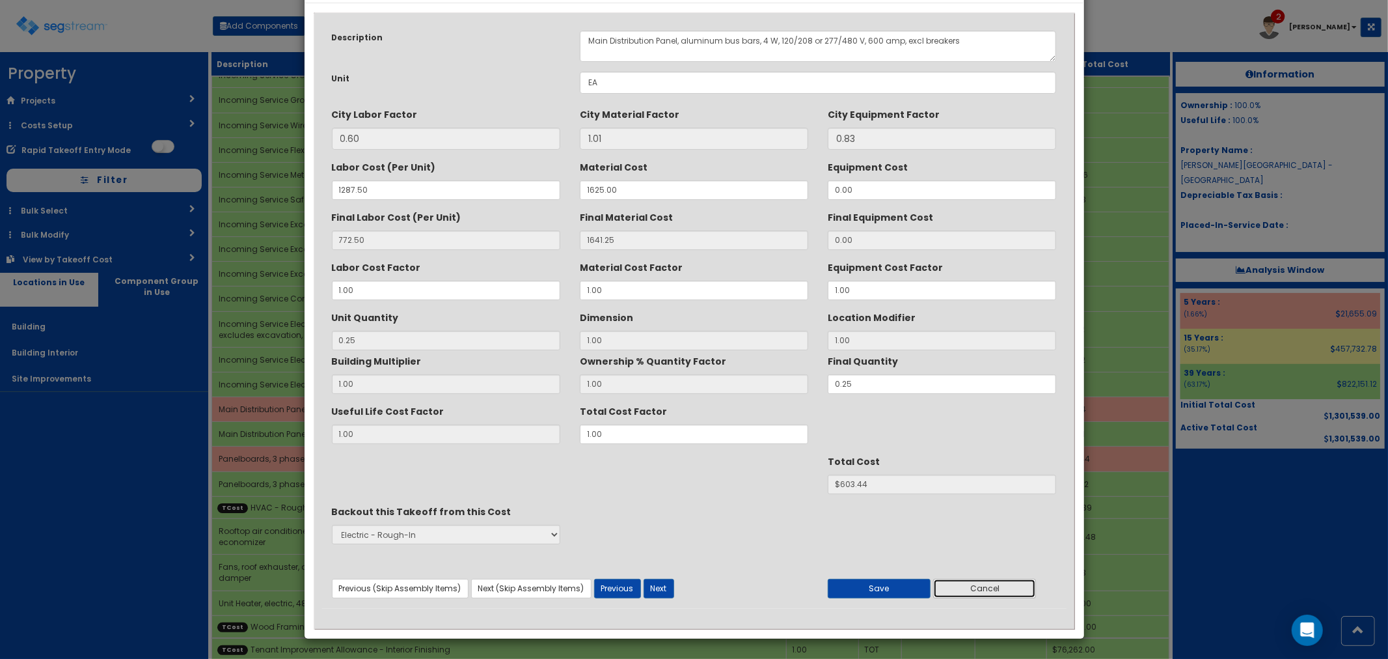
click at [1010, 590] on button "Cancel" at bounding box center [984, 589] width 103 height 20
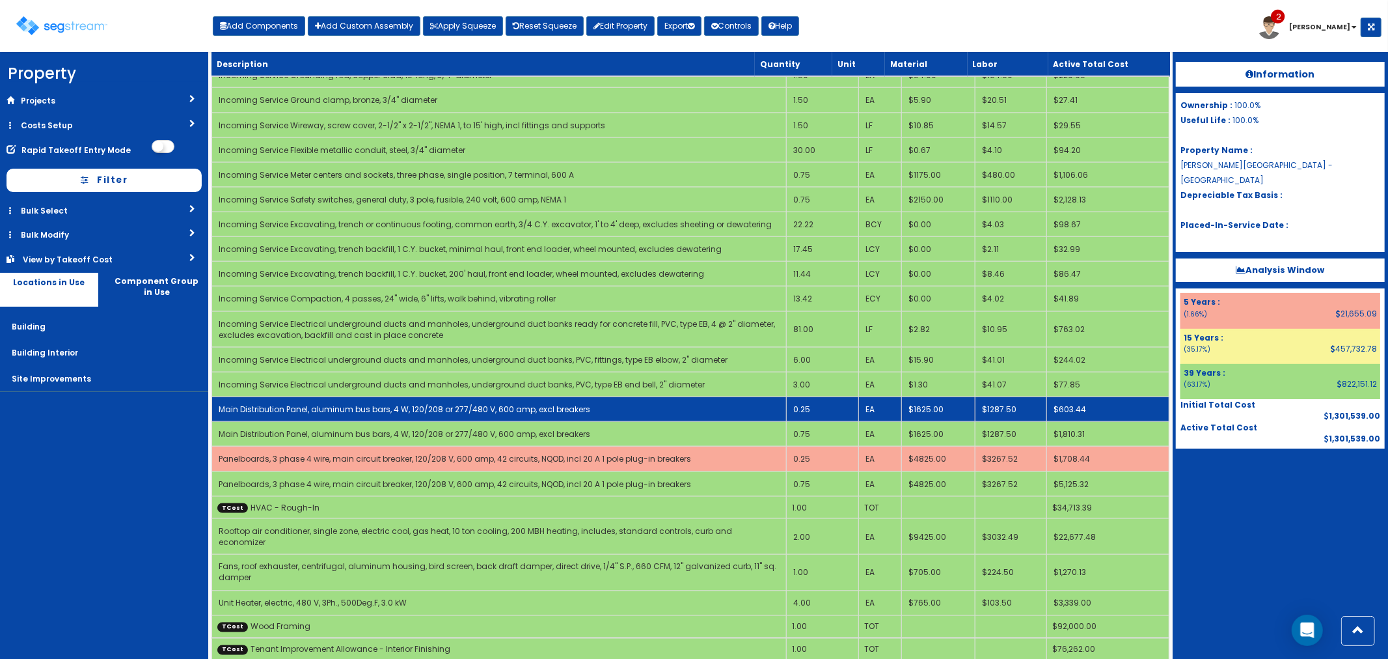
click at [284, 408] on link "Main Distribution Panel, aluminum bus bars, 4 W, 120/208 or 277/480 V, 600 amp,…" at bounding box center [405, 409] width 372 height 11
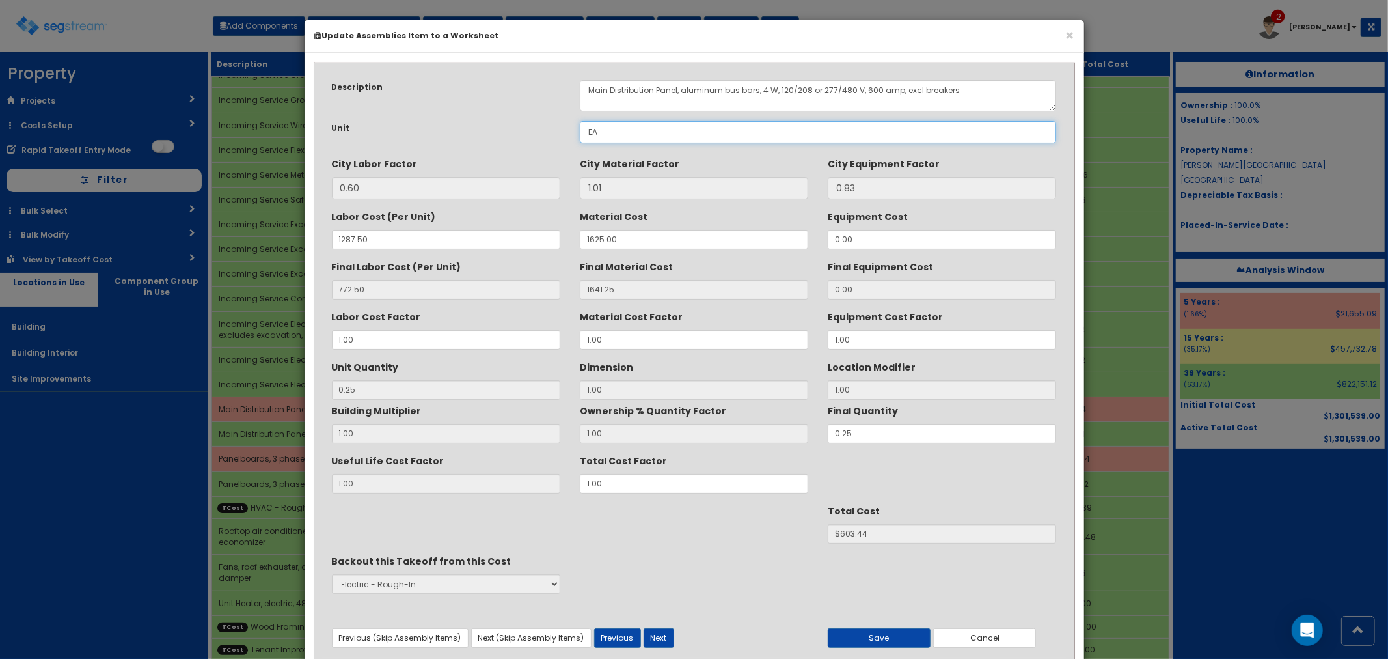
click at [646, 133] on input "EA" at bounding box center [818, 132] width 477 height 22
click at [418, 120] on div "Description Main Distribution Panel, aluminum bus bars, 4 W, 120/208 or 277/480…" at bounding box center [694, 363] width 745 height 587
click at [987, 640] on button "Cancel" at bounding box center [984, 638] width 103 height 20
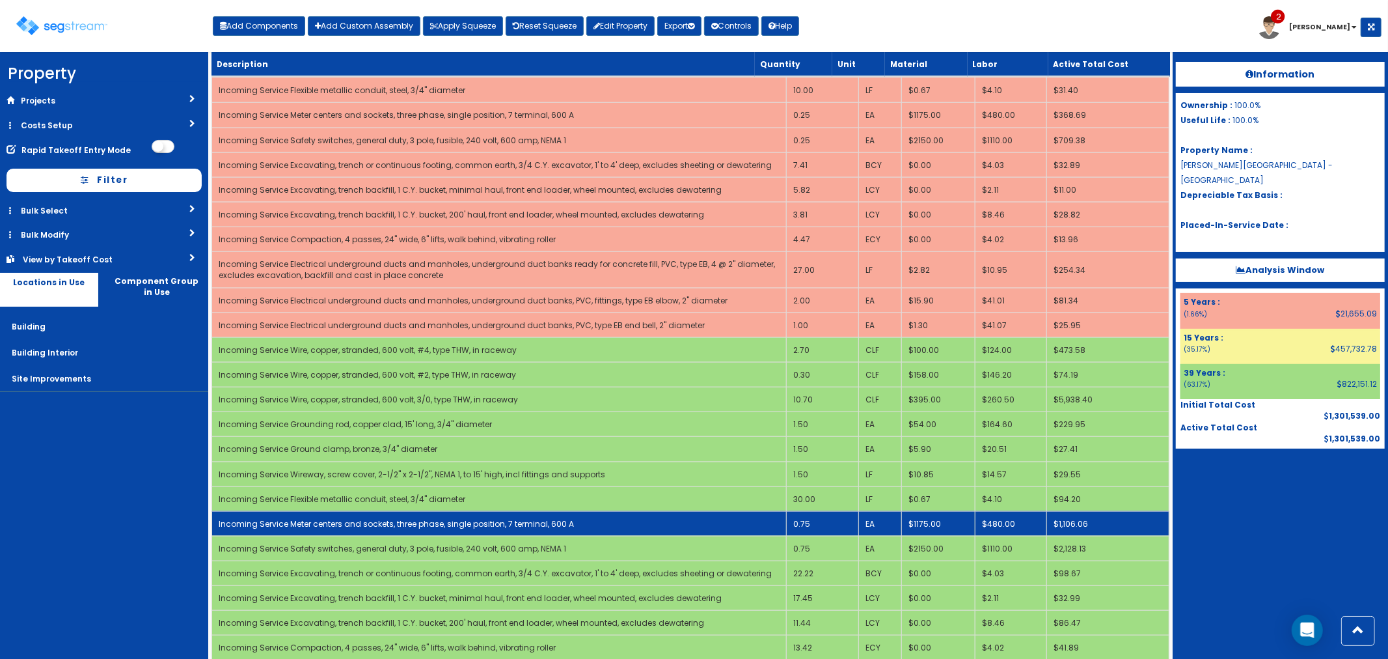
scroll to position [1164, 0]
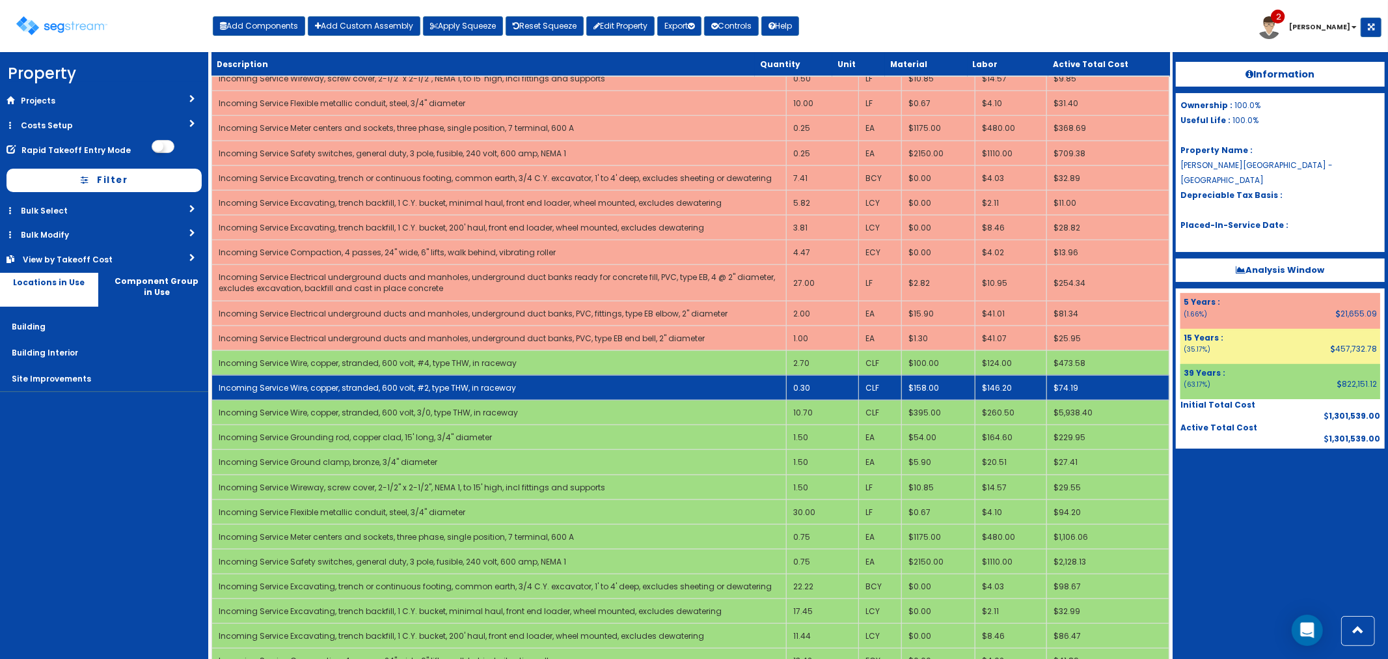
click at [589, 380] on td "Incoming Service Wire, copper, stranded, 600 volt, #2, type THW, in raceway" at bounding box center [499, 387] width 575 height 25
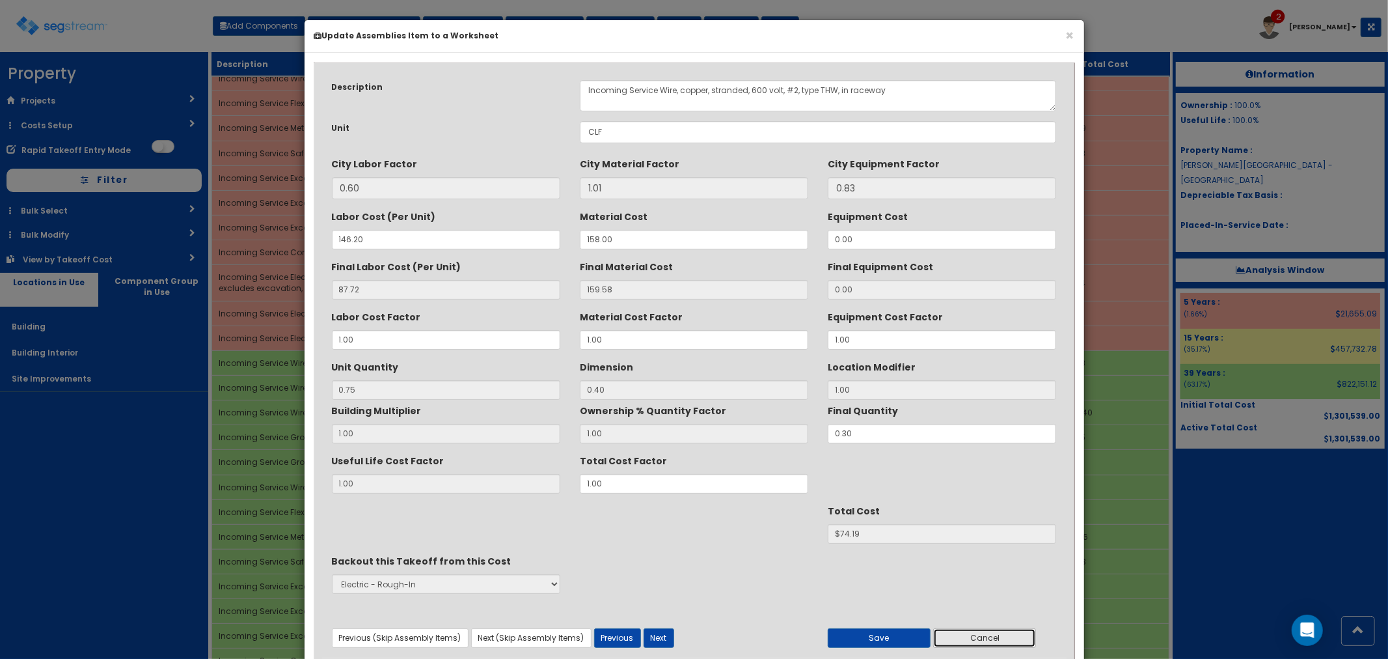
click at [985, 638] on button "Cancel" at bounding box center [984, 638] width 103 height 20
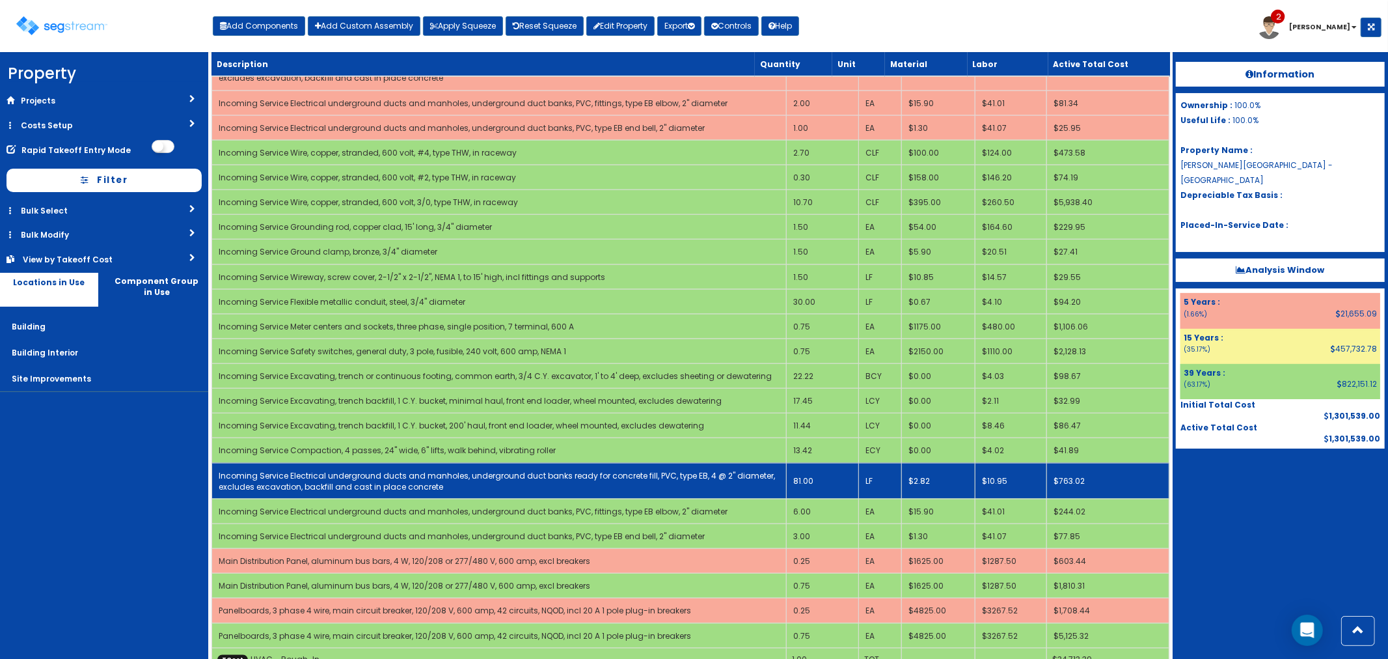
scroll to position [1526, 0]
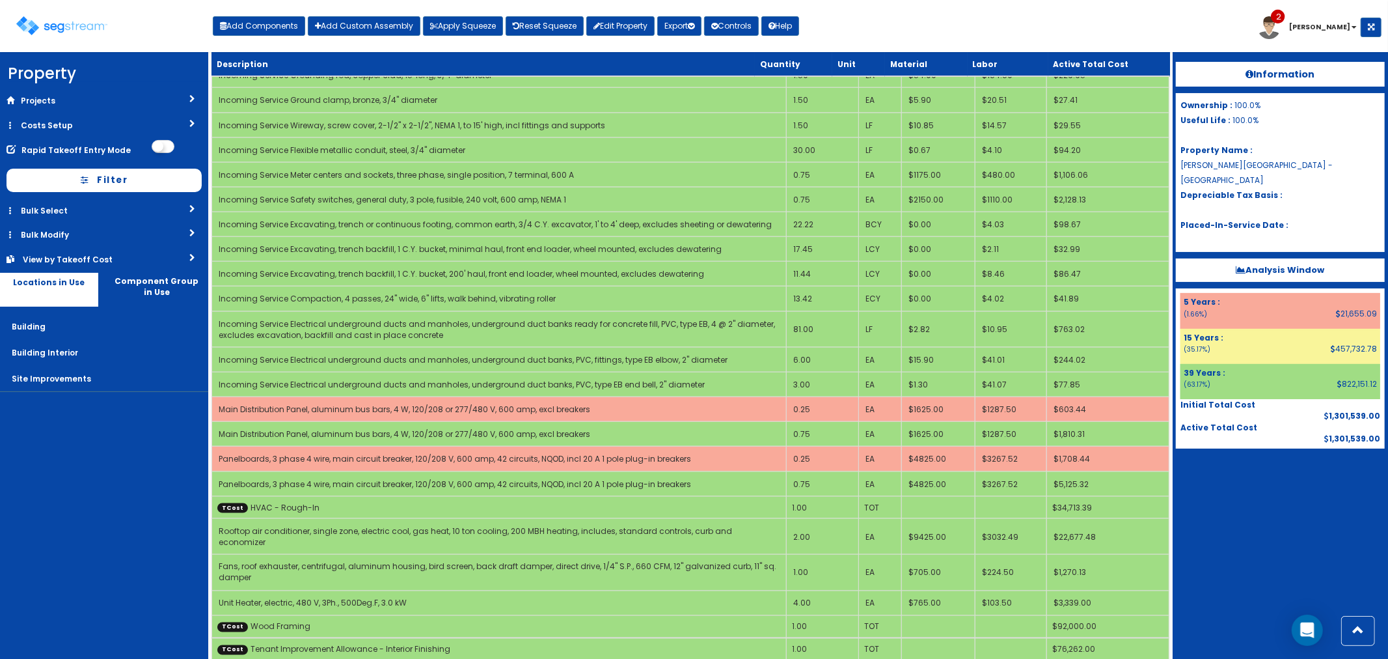
click at [67, 254] on link "View by Takeoff Cost" at bounding box center [104, 259] width 208 height 24
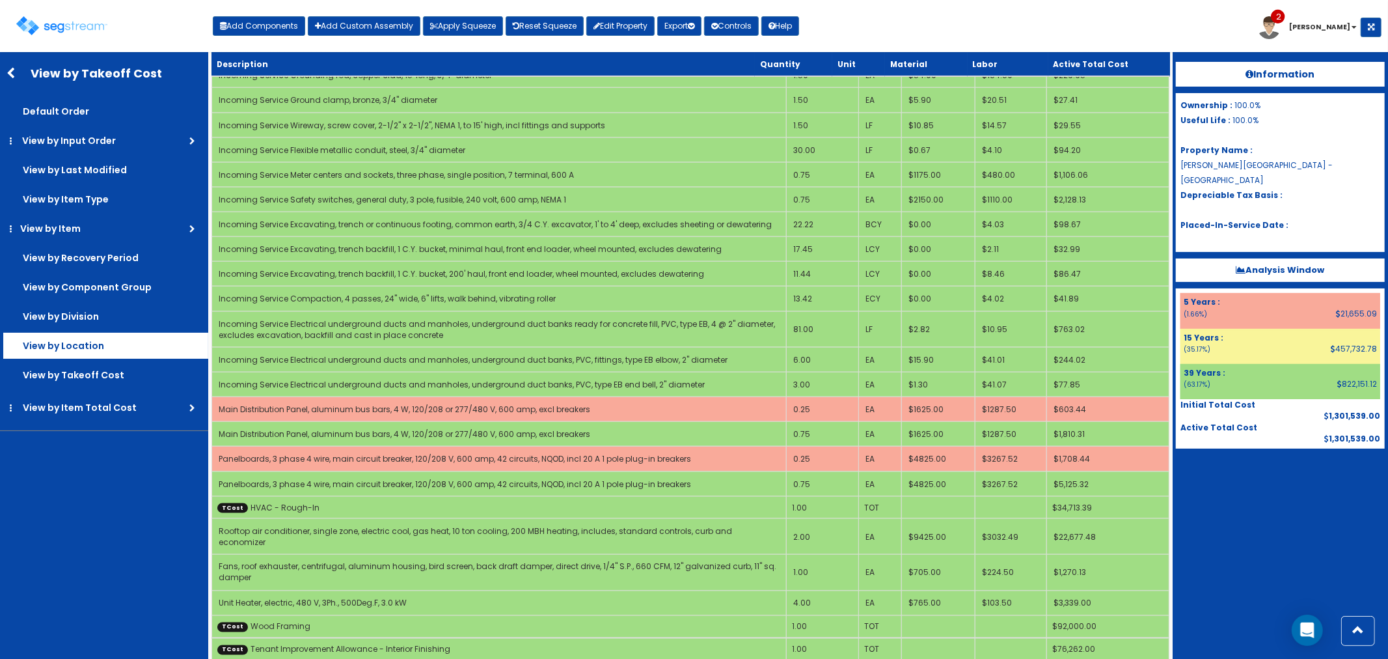
click at [87, 350] on label "View by Location" at bounding box center [105, 346] width 205 height 26
click at [0, 0] on input "View by Location" at bounding box center [0, 0] width 0 height 0
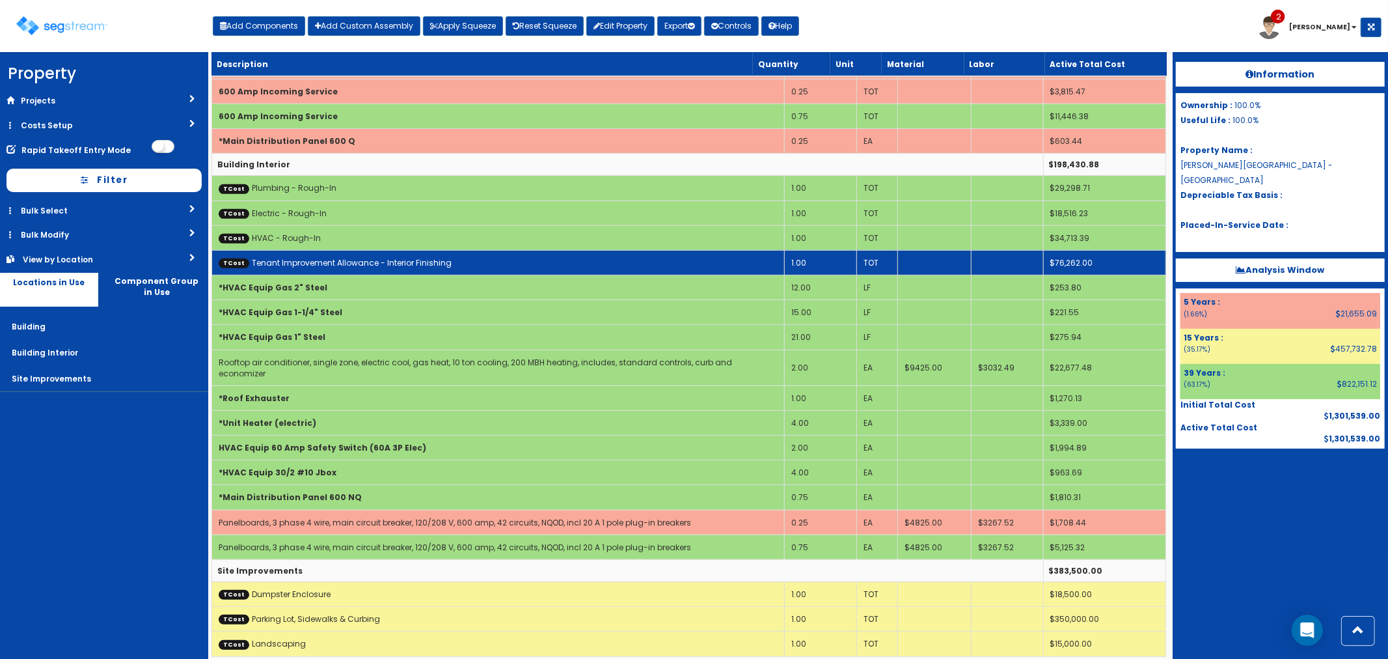
scroll to position [303, 0]
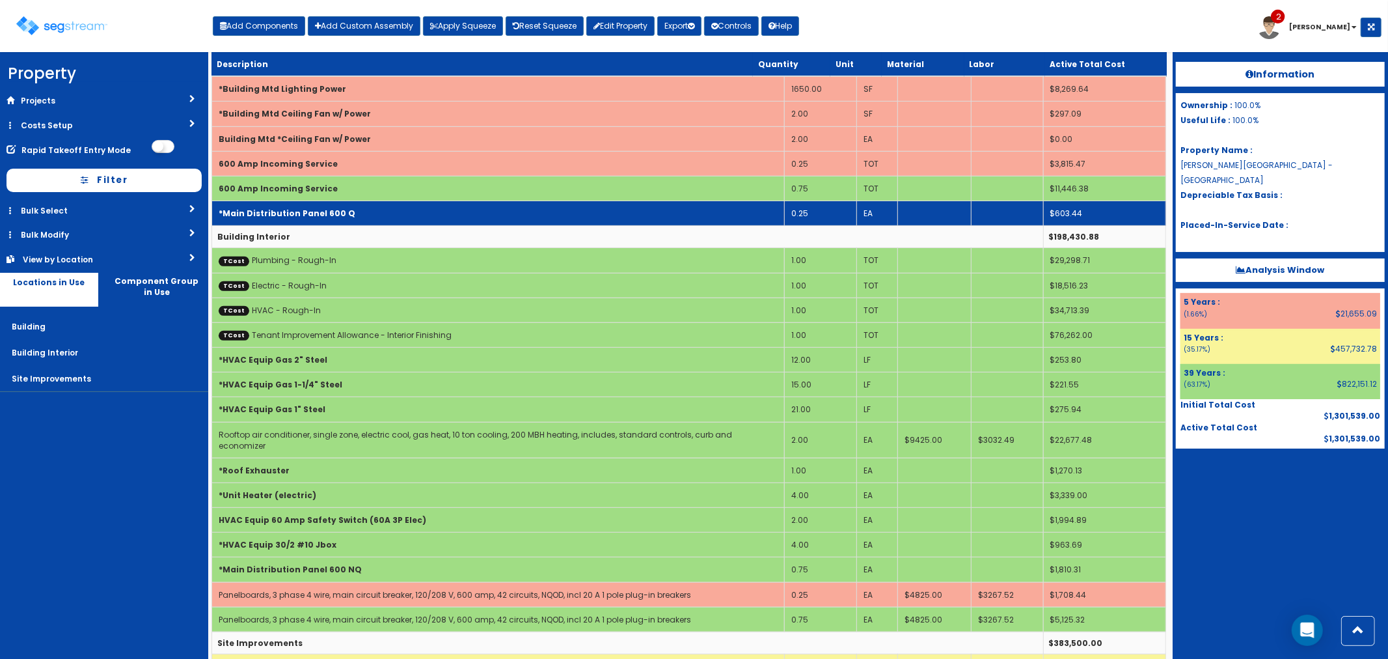
click at [355, 222] on td "*Main Distribution Panel 600 Q" at bounding box center [498, 213] width 573 height 25
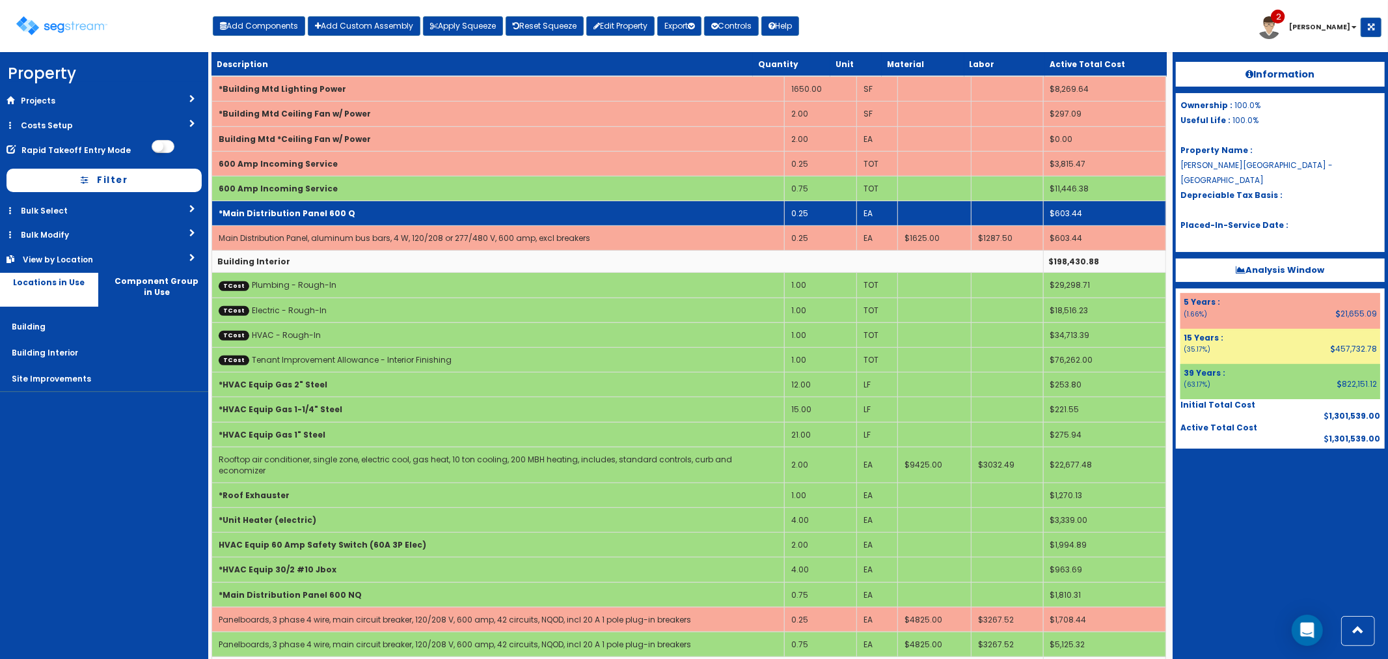
click at [355, 222] on td "*Main Distribution Panel 600 Q" at bounding box center [498, 213] width 573 height 25
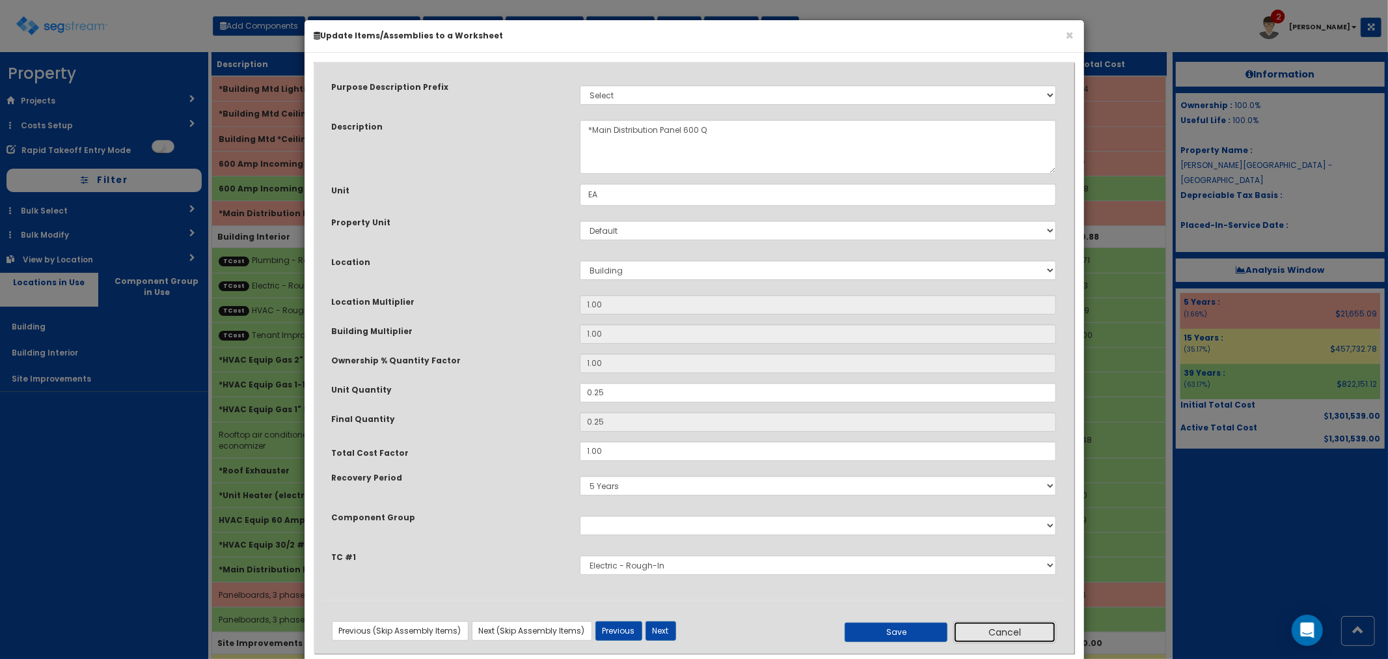
click at [1012, 629] on button "Cancel" at bounding box center [1005, 632] width 103 height 22
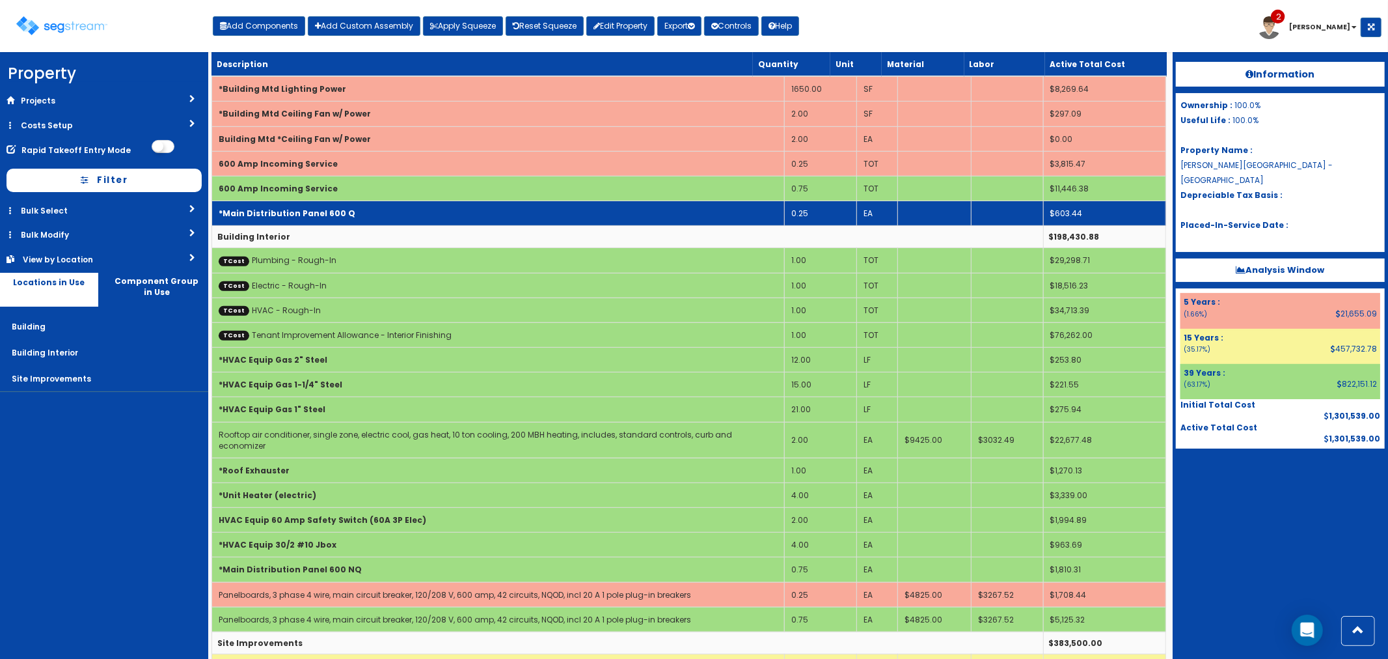
click at [331, 218] on td "*Main Distribution Panel 600 Q" at bounding box center [498, 213] width 573 height 25
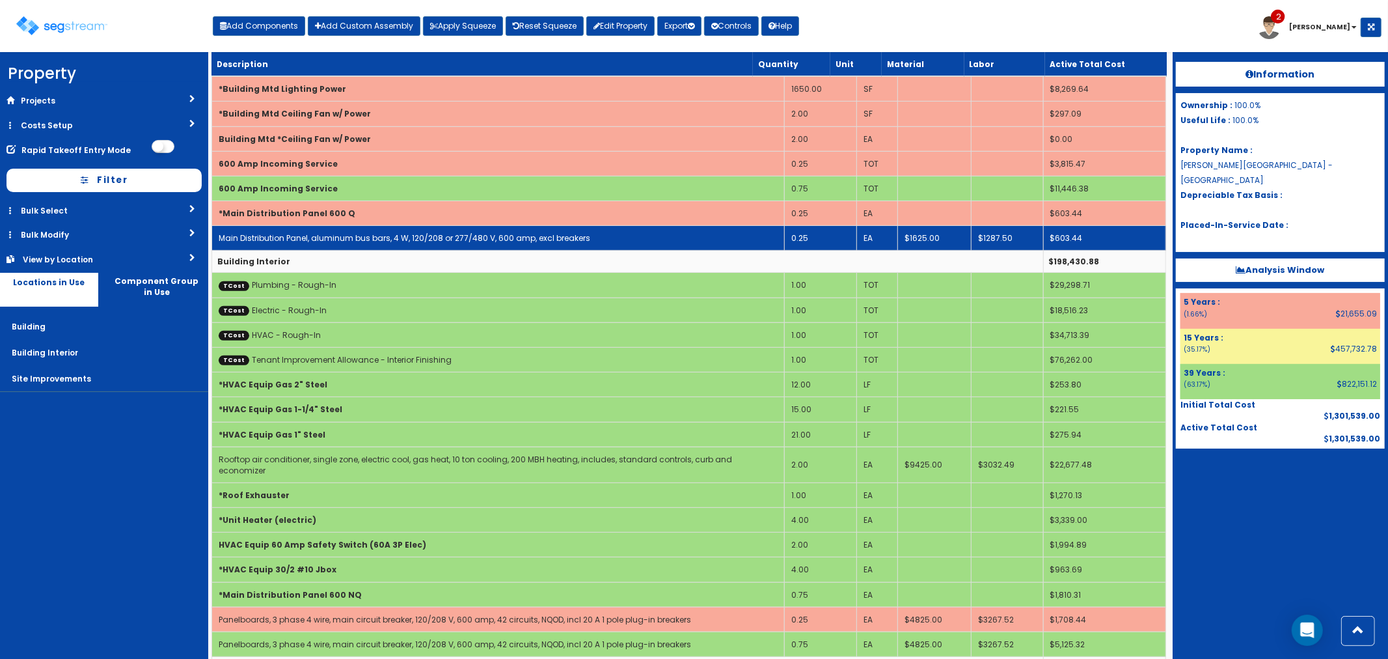
click at [309, 231] on td "Main Distribution Panel, aluminum bus bars, 4 W, 120/208 or 277/480 V, 600 amp,…" at bounding box center [498, 238] width 573 height 25
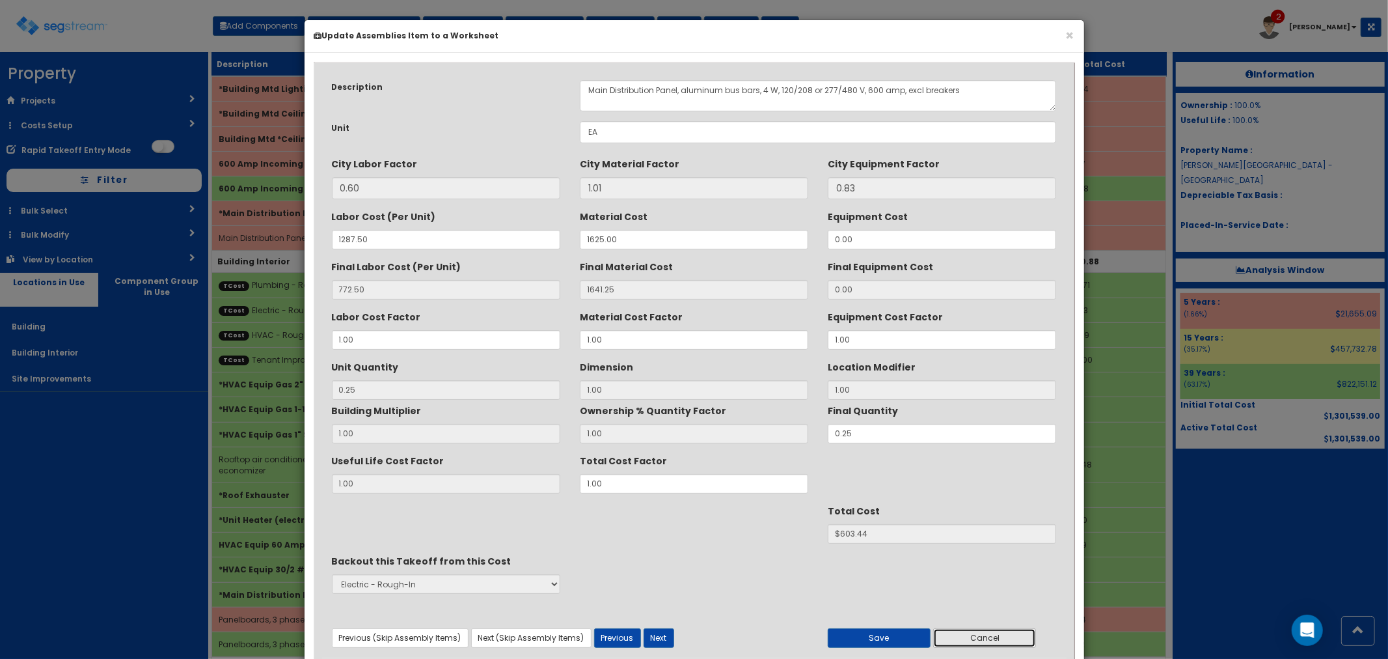
click at [991, 633] on button "Cancel" at bounding box center [984, 638] width 103 height 20
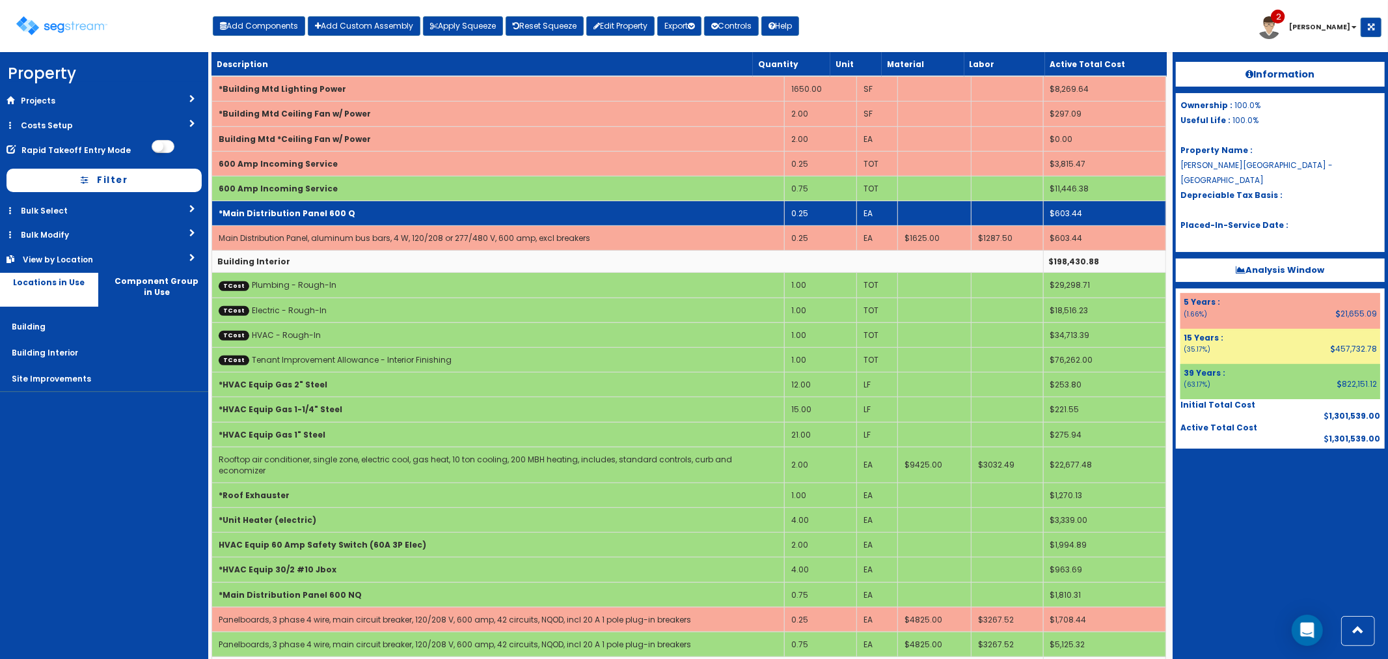
click at [363, 216] on td "*Main Distribution Panel 600 Q" at bounding box center [498, 213] width 573 height 25
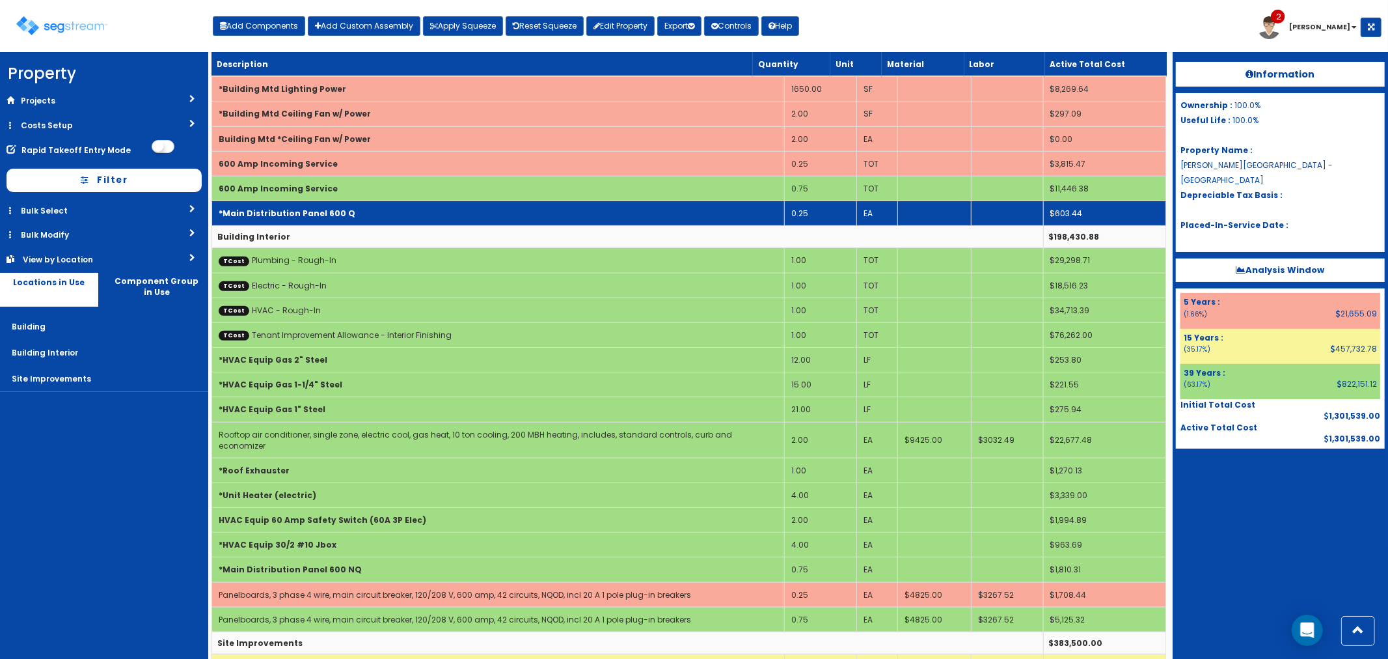
click at [363, 215] on td "*Main Distribution Panel 600 Q" at bounding box center [498, 213] width 573 height 25
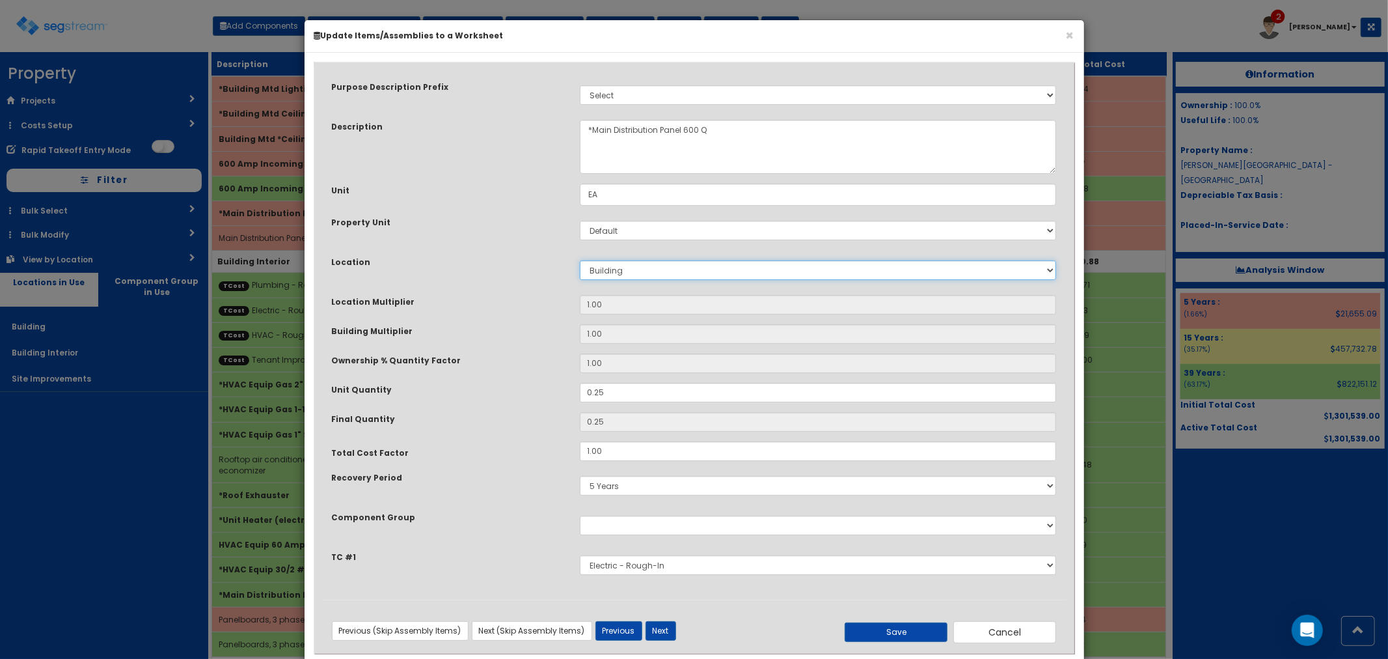
click at [634, 268] on select "Select Building Building Interior Site Improvements Add New Location" at bounding box center [818, 270] width 477 height 20
select select "7"
click at [580, 260] on select "Select Building Building Interior Site Improvements Add New Location" at bounding box center [818, 270] width 477 height 20
type input "1"
click at [883, 626] on button "Save" at bounding box center [896, 632] width 103 height 20
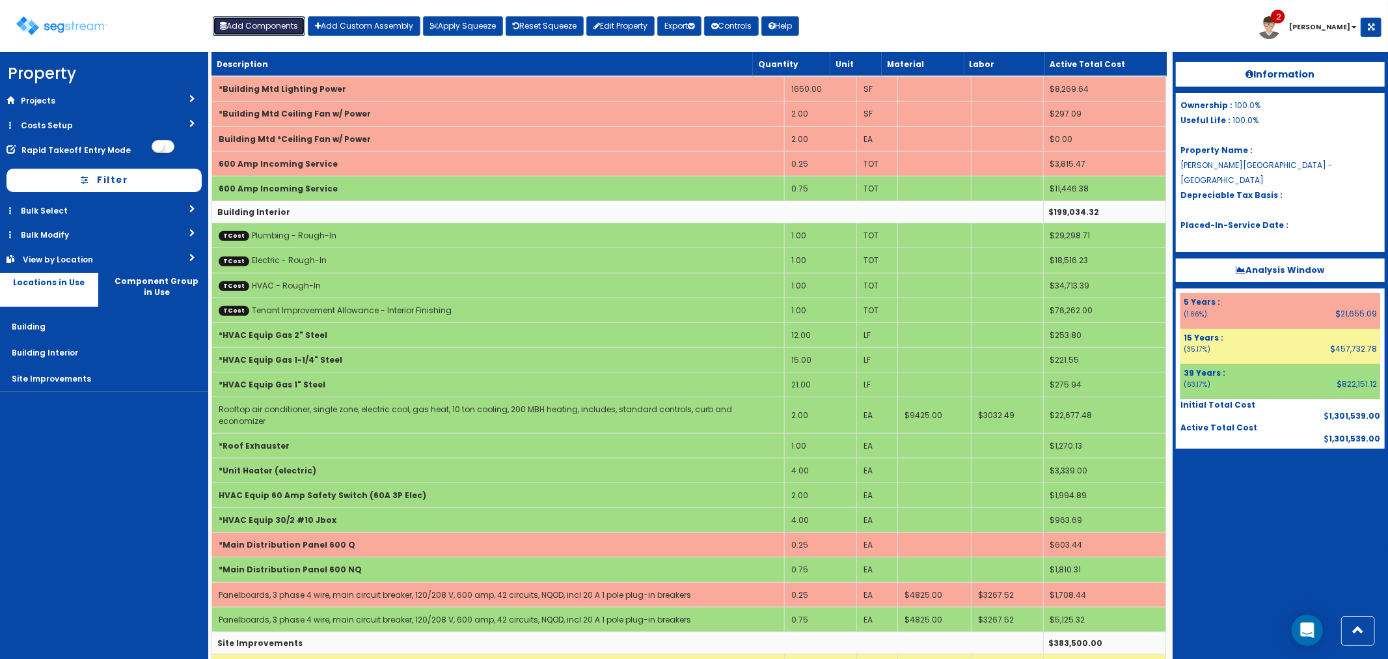
click at [252, 18] on button "Add Components" at bounding box center [259, 26] width 92 height 20
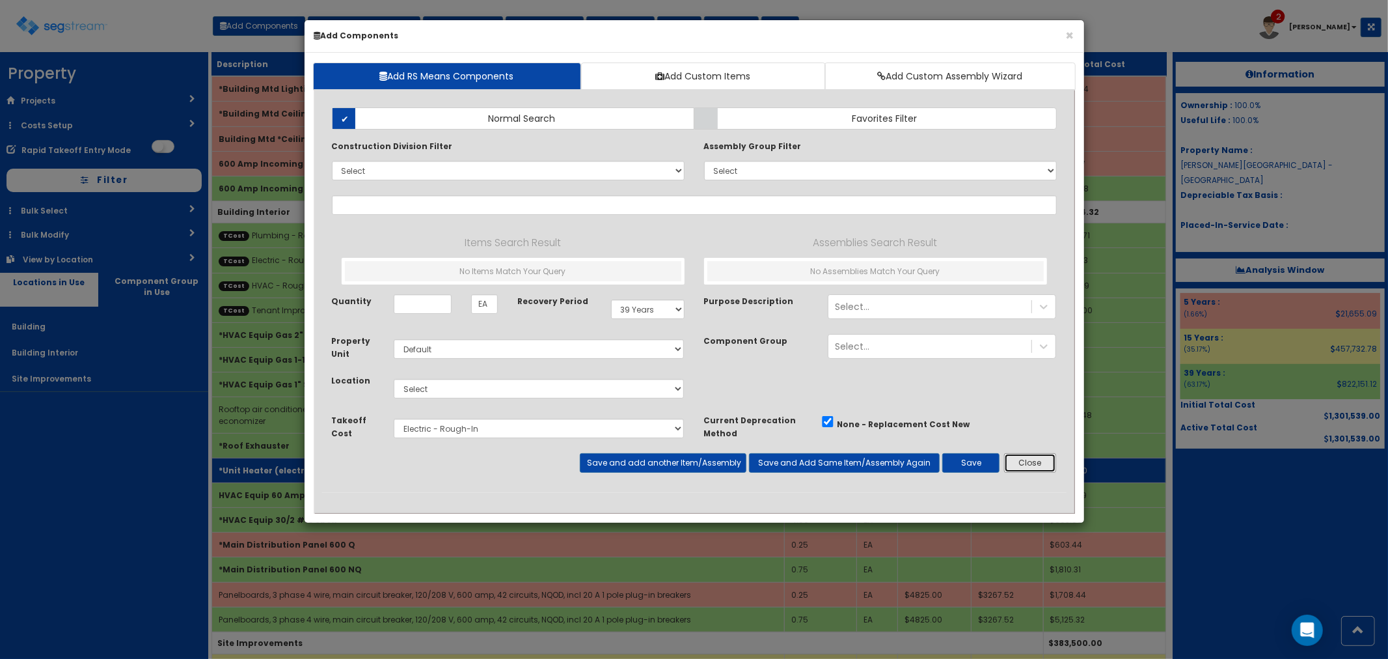
click at [1027, 457] on button "Close" at bounding box center [1030, 463] width 53 height 20
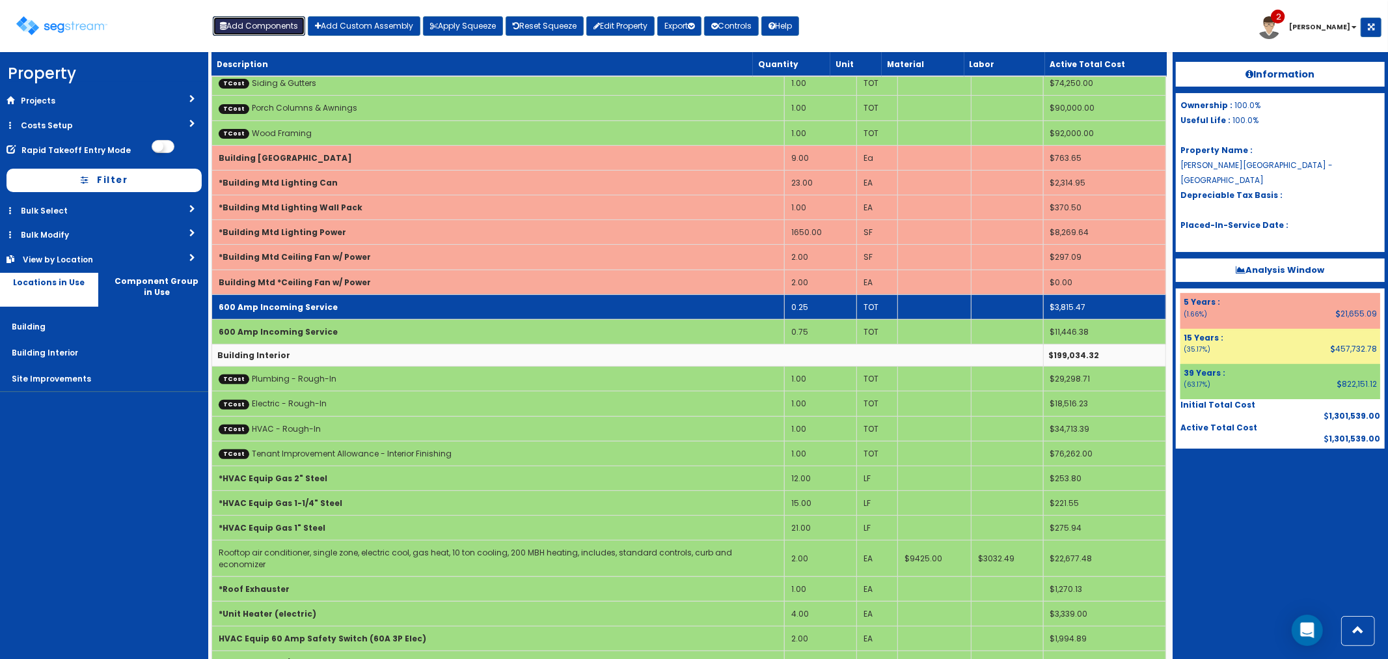
scroll to position [158, 0]
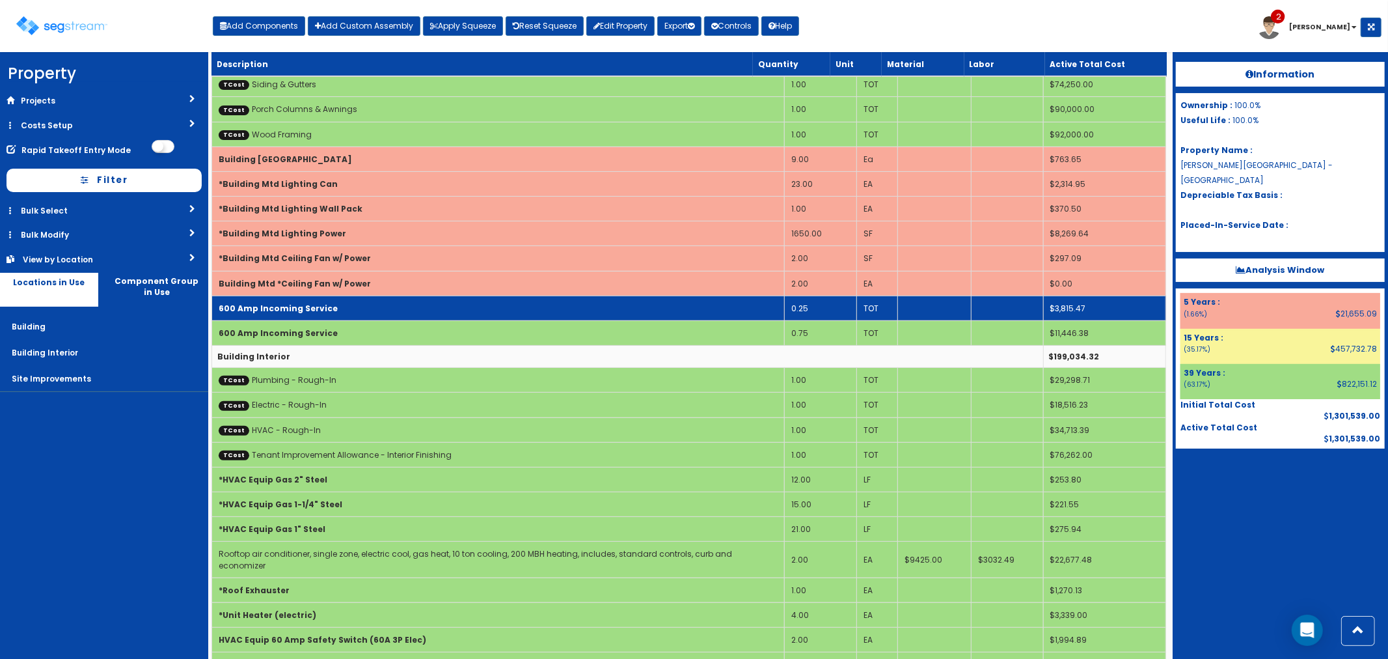
click at [332, 307] on td "600 Amp Incoming Service" at bounding box center [498, 308] width 573 height 25
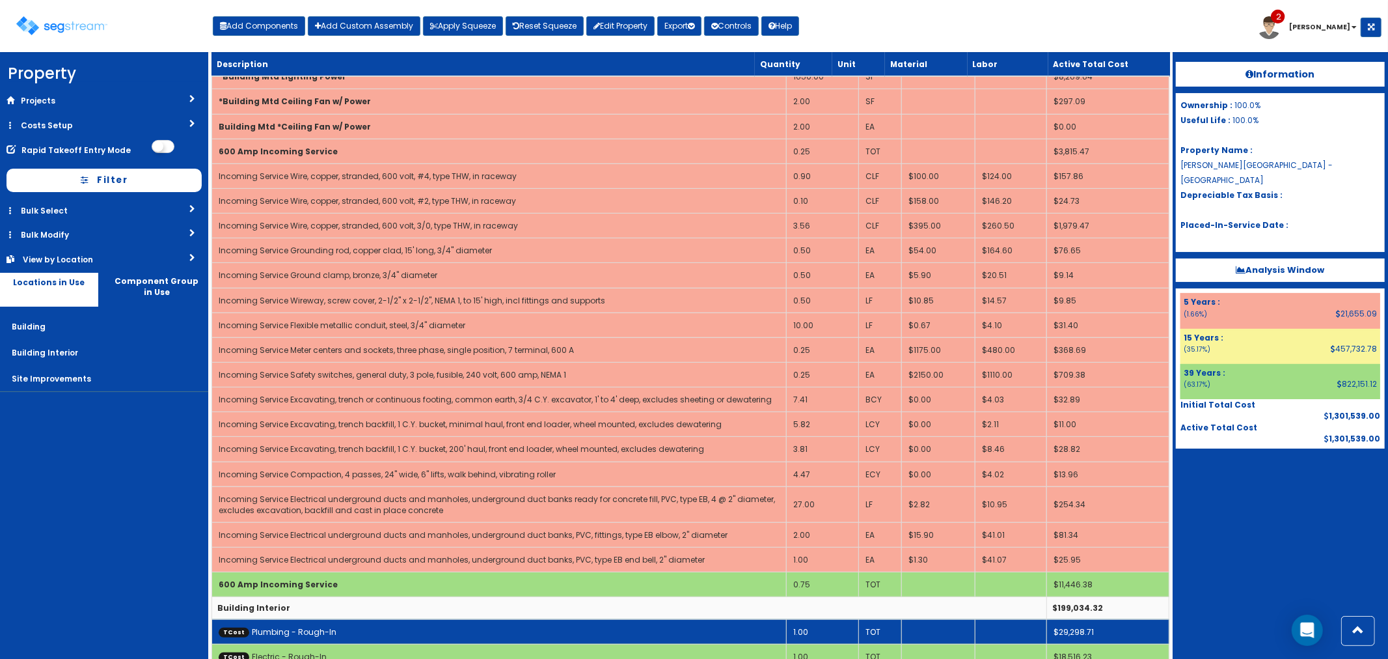
scroll to position [289, 0]
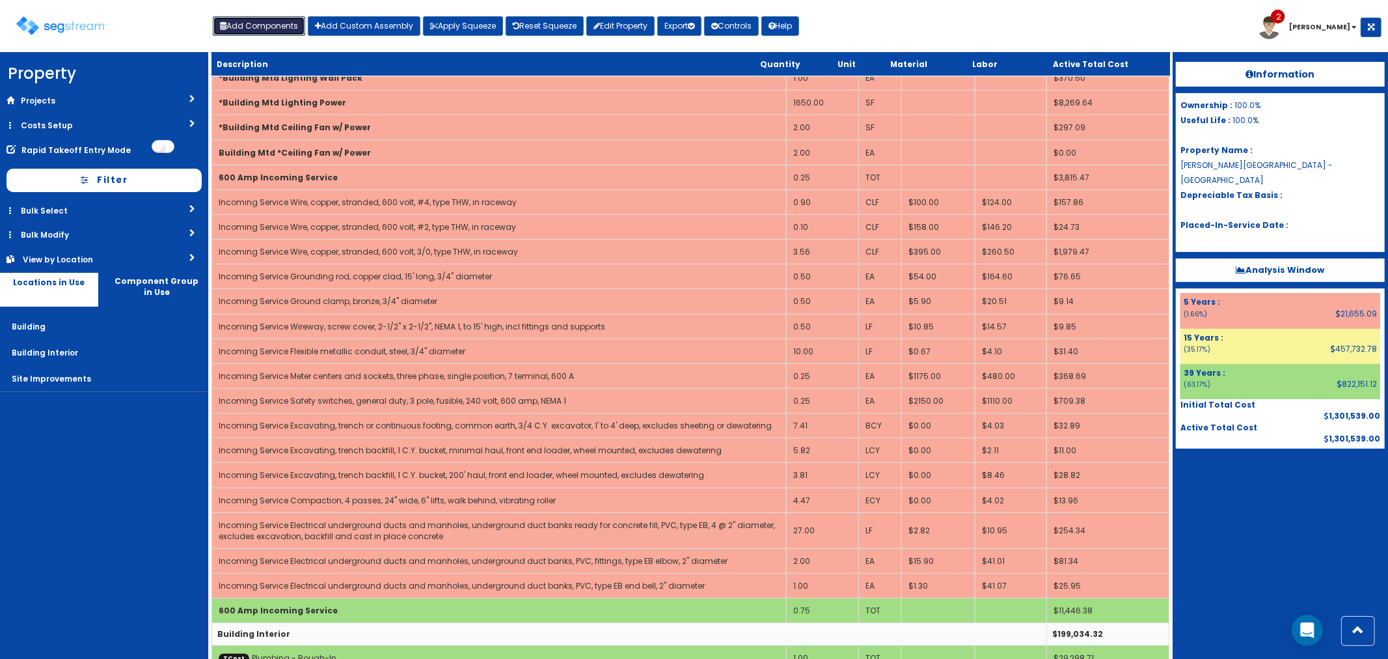
click at [267, 27] on button "Add Components" at bounding box center [259, 26] width 92 height 20
select select "7"
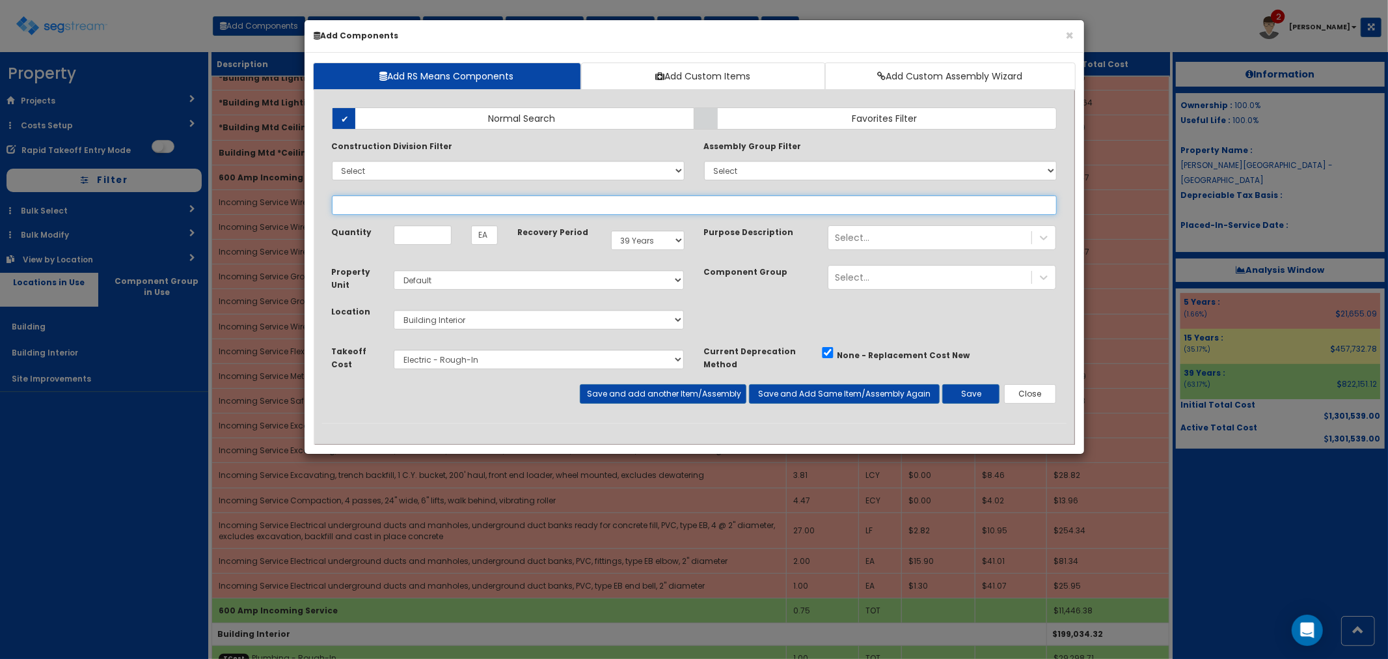
select select
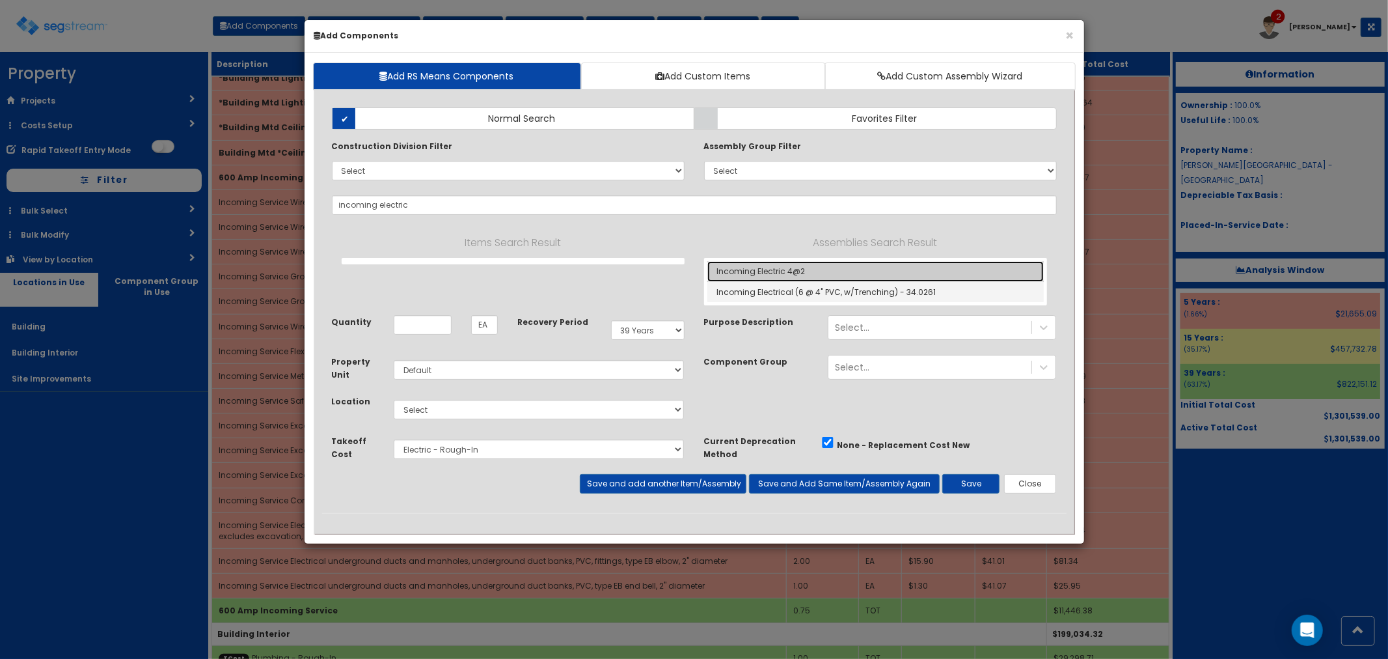
click at [843, 264] on link "Incoming Electric 4@2" at bounding box center [876, 271] width 337 height 21
type input "Incoming Electric 4@2"
checkbox input "true"
type input "LF"
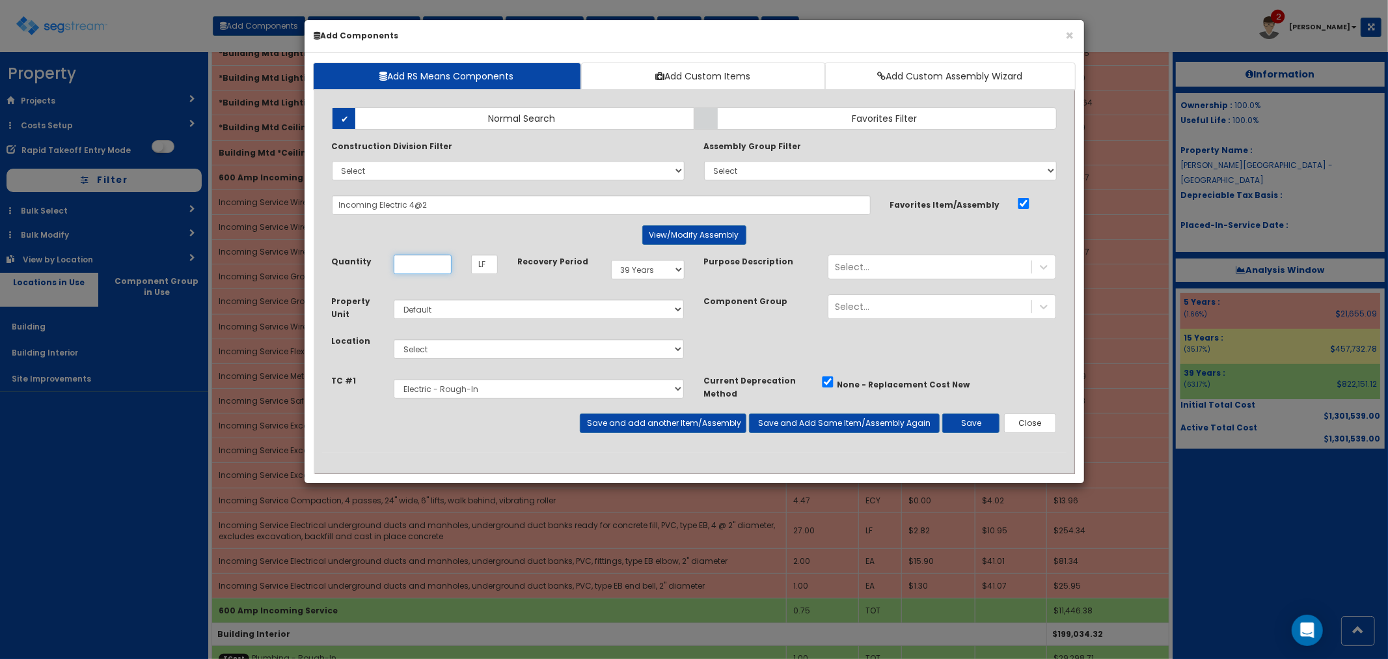
scroll to position [0, 0]
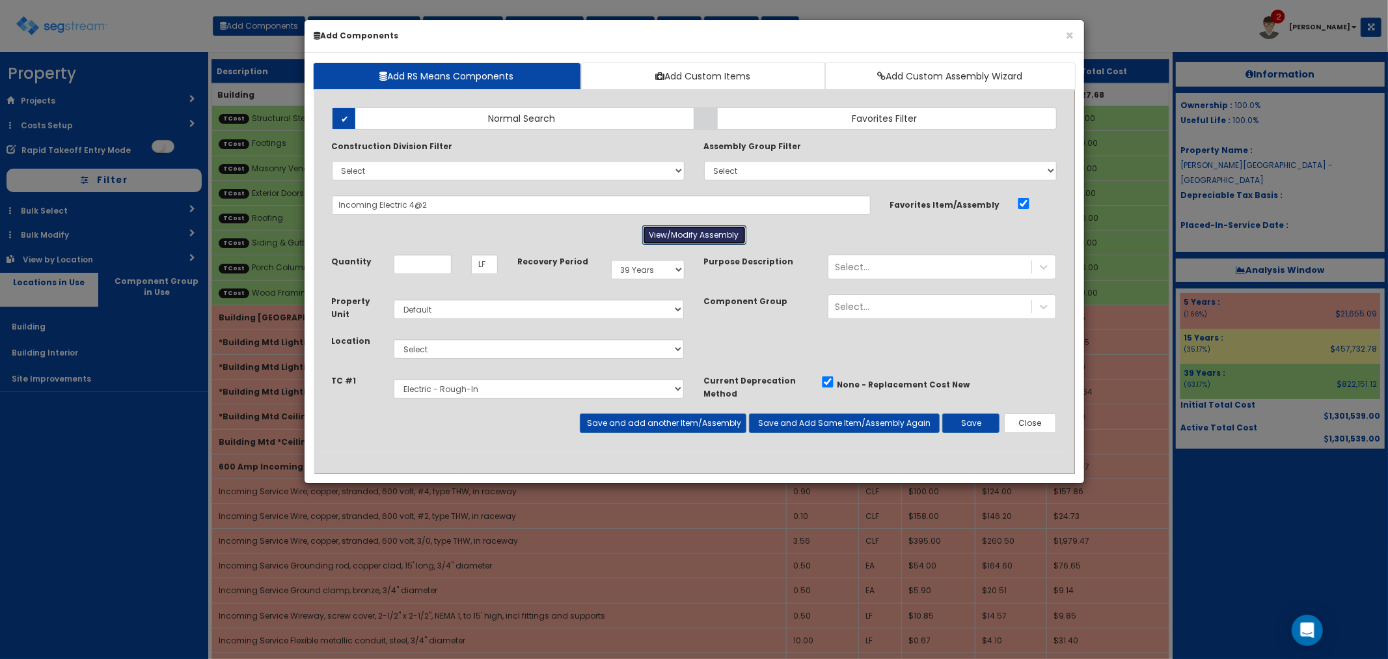
click at [704, 231] on button "View/Modify Assembly" at bounding box center [694, 235] width 104 height 20
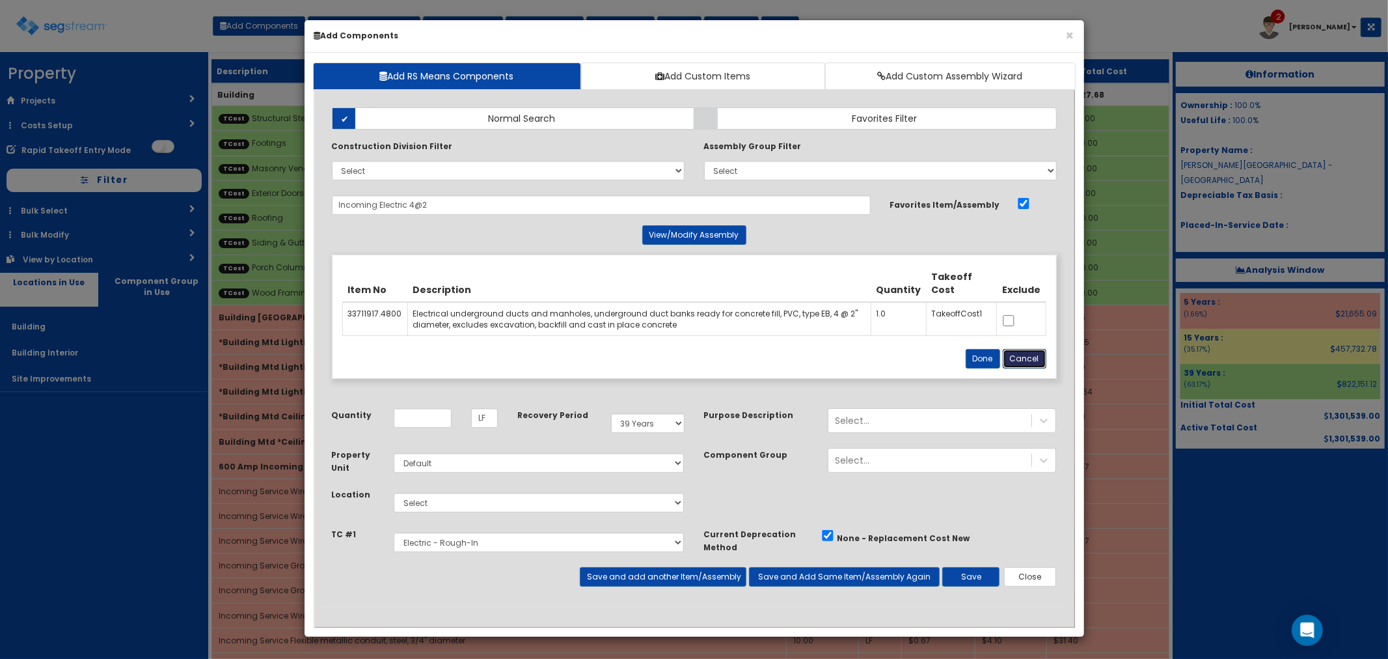
click at [1023, 354] on button "Cancel" at bounding box center [1025, 359] width 44 height 20
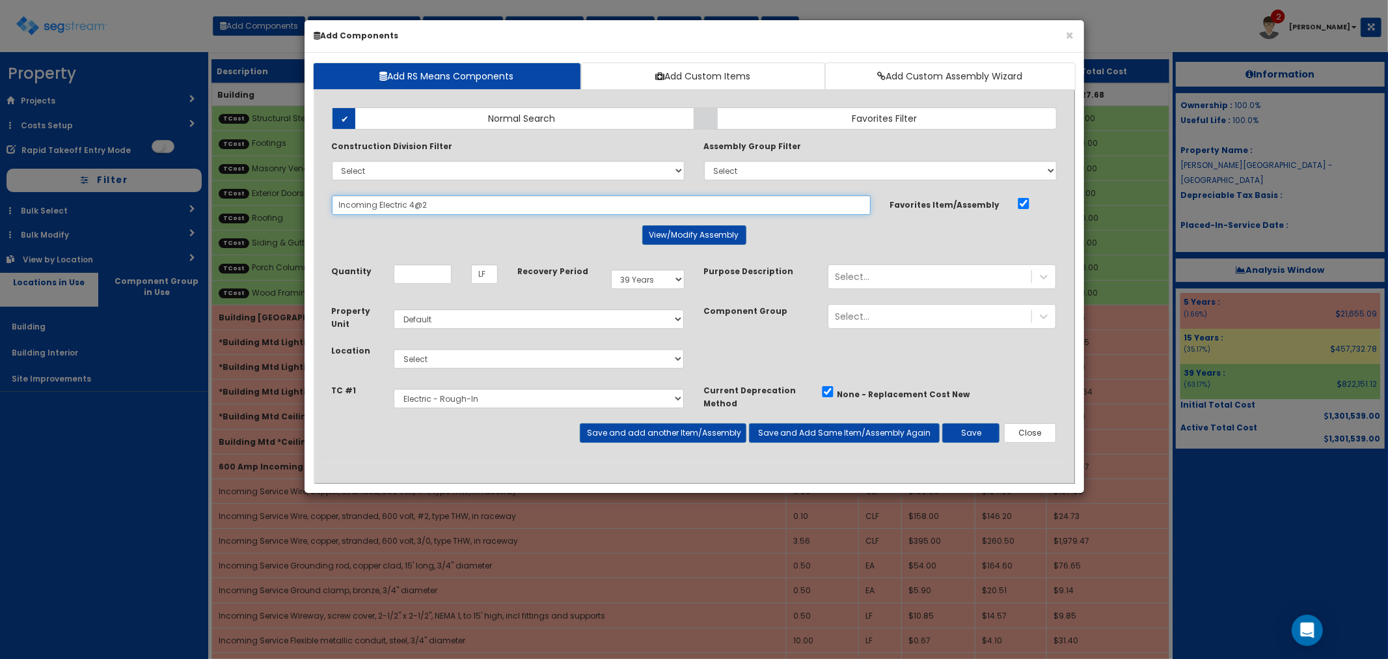
drag, startPoint x: 454, startPoint y: 205, endPoint x: 308, endPoint y: 192, distance: 146.4
click at [308, 192] on div "Add RS Means Components Add Custom Items Add Custom Assembly Wizard Add Items A…" at bounding box center [695, 273] width 780 height 440
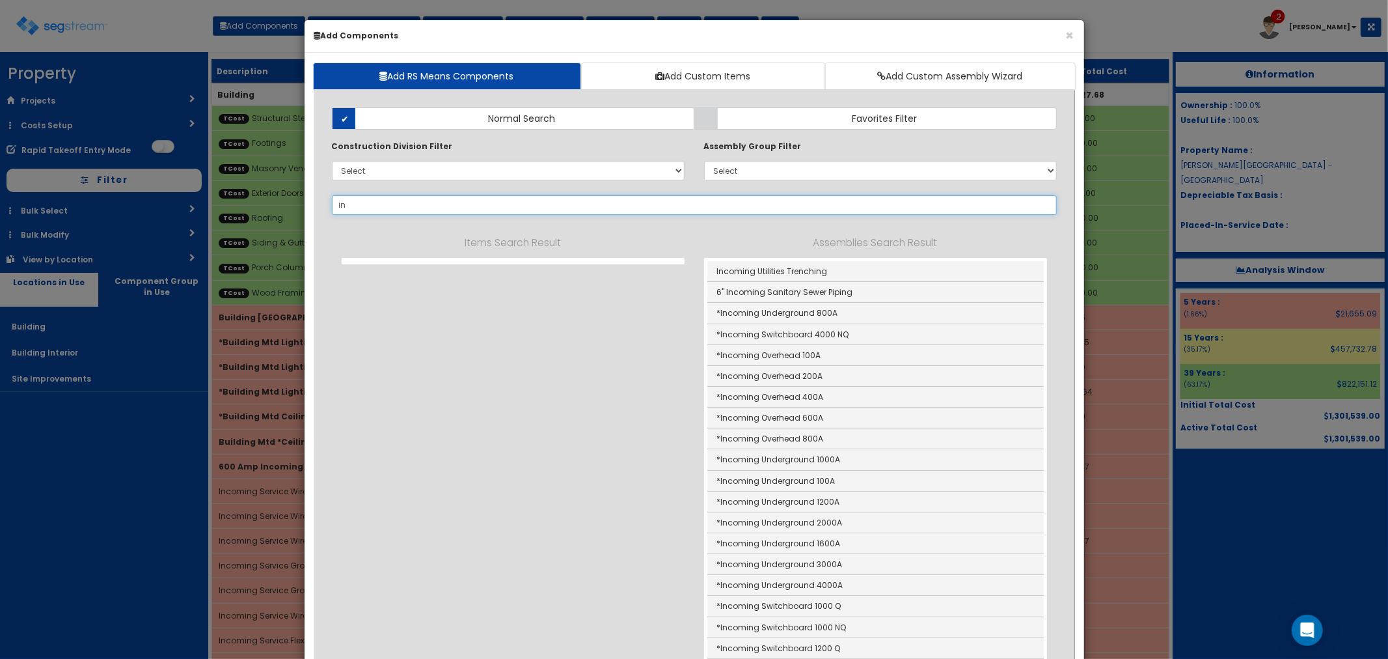
type input "i"
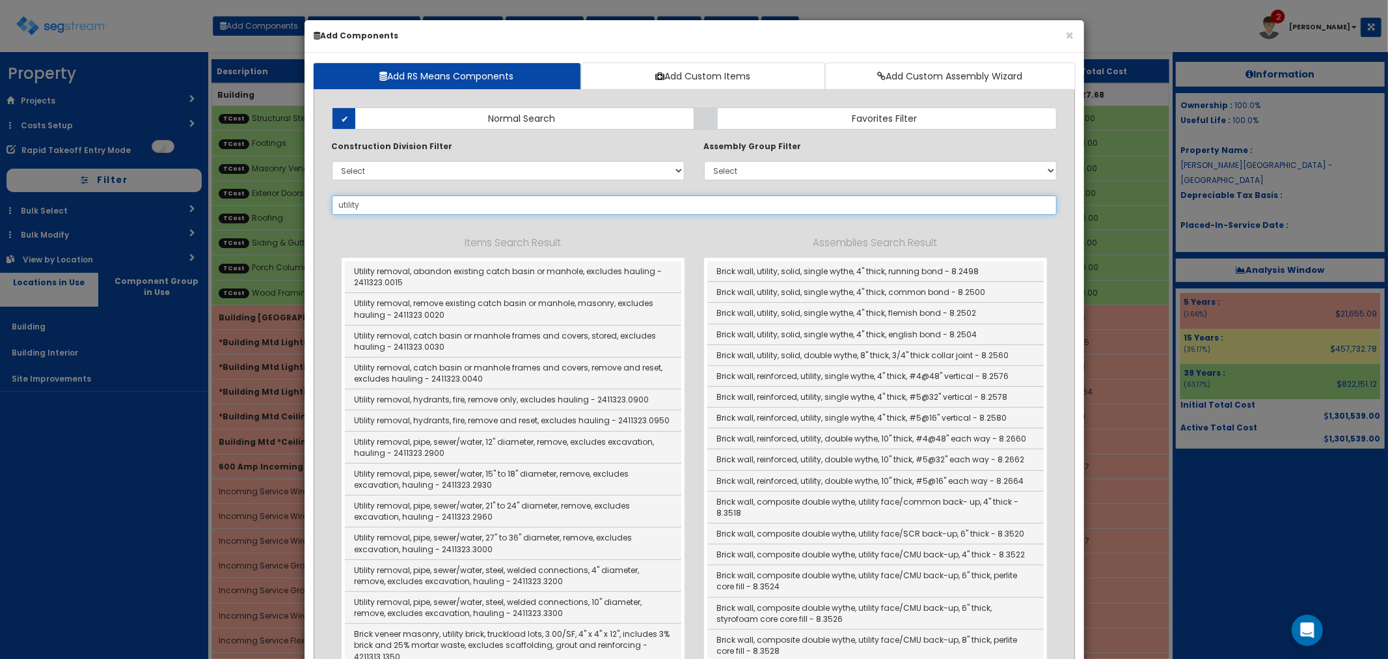
drag, startPoint x: 379, startPoint y: 210, endPoint x: 302, endPoint y: 196, distance: 78.1
click at [302, 196] on div "× Add Components Add RS Means Components Add Custom Items Add Custom Assembly W…" at bounding box center [694, 329] width 1388 height 659
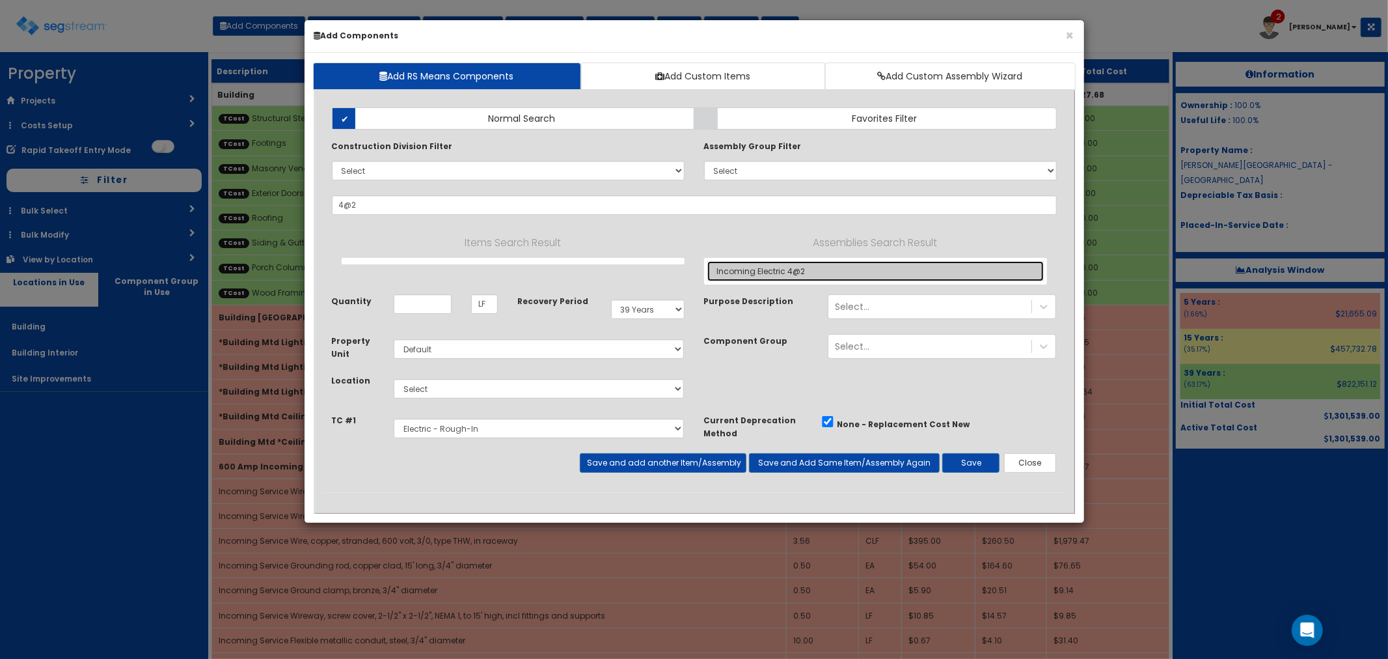
click at [781, 272] on link "Incoming Electric 4@2" at bounding box center [876, 271] width 337 height 20
type input "Incoming Electric 4@2"
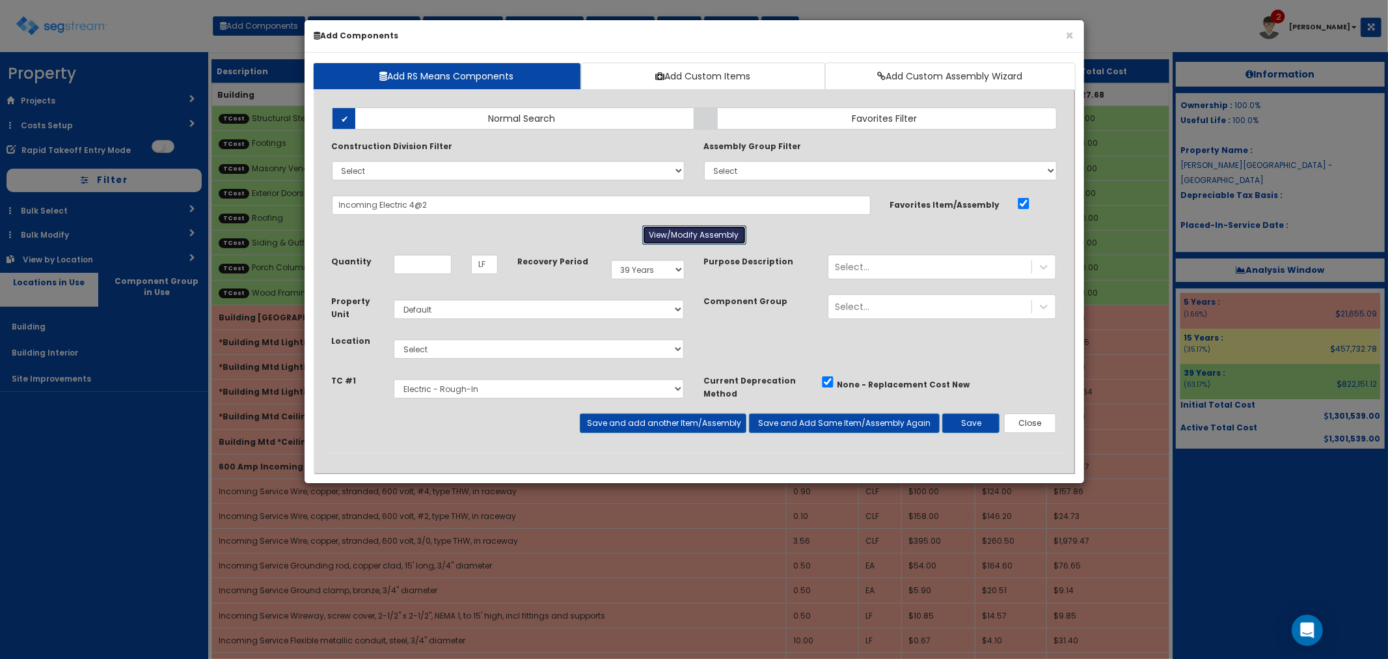
click at [680, 242] on button "View/Modify Assembly" at bounding box center [694, 235] width 104 height 20
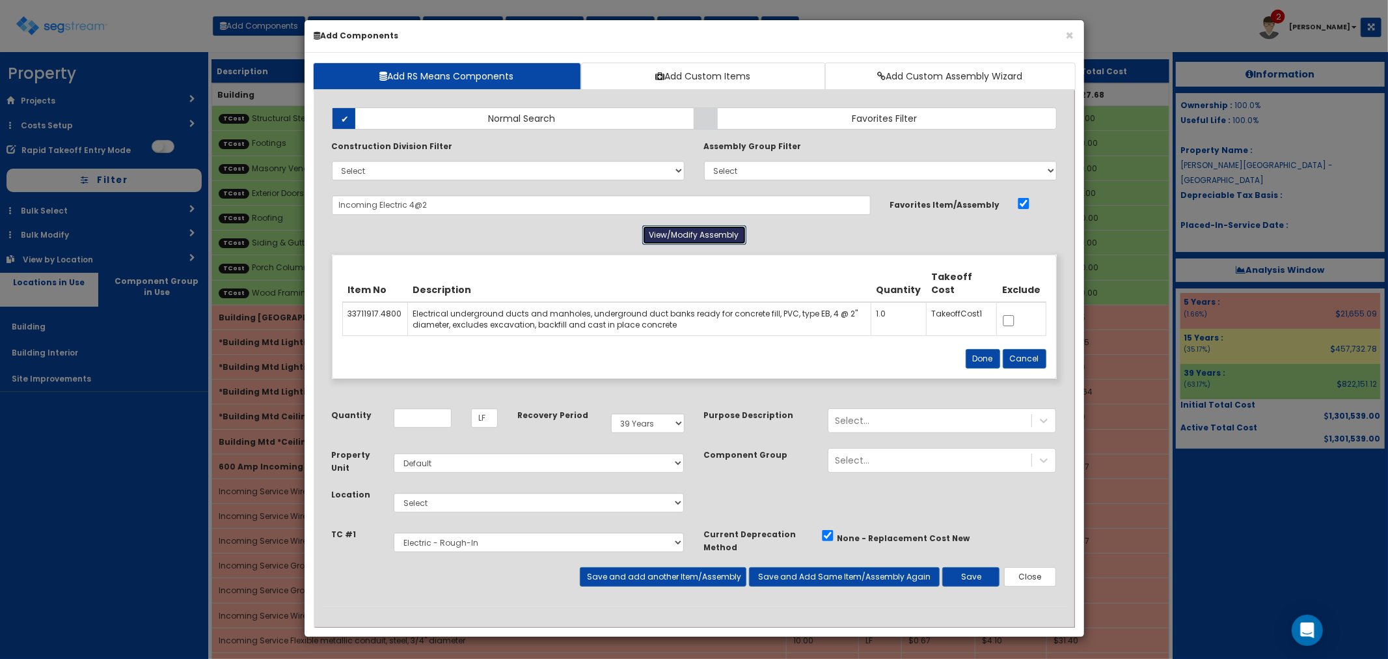
click at [655, 238] on button "View/Modify Assembly" at bounding box center [694, 235] width 104 height 20
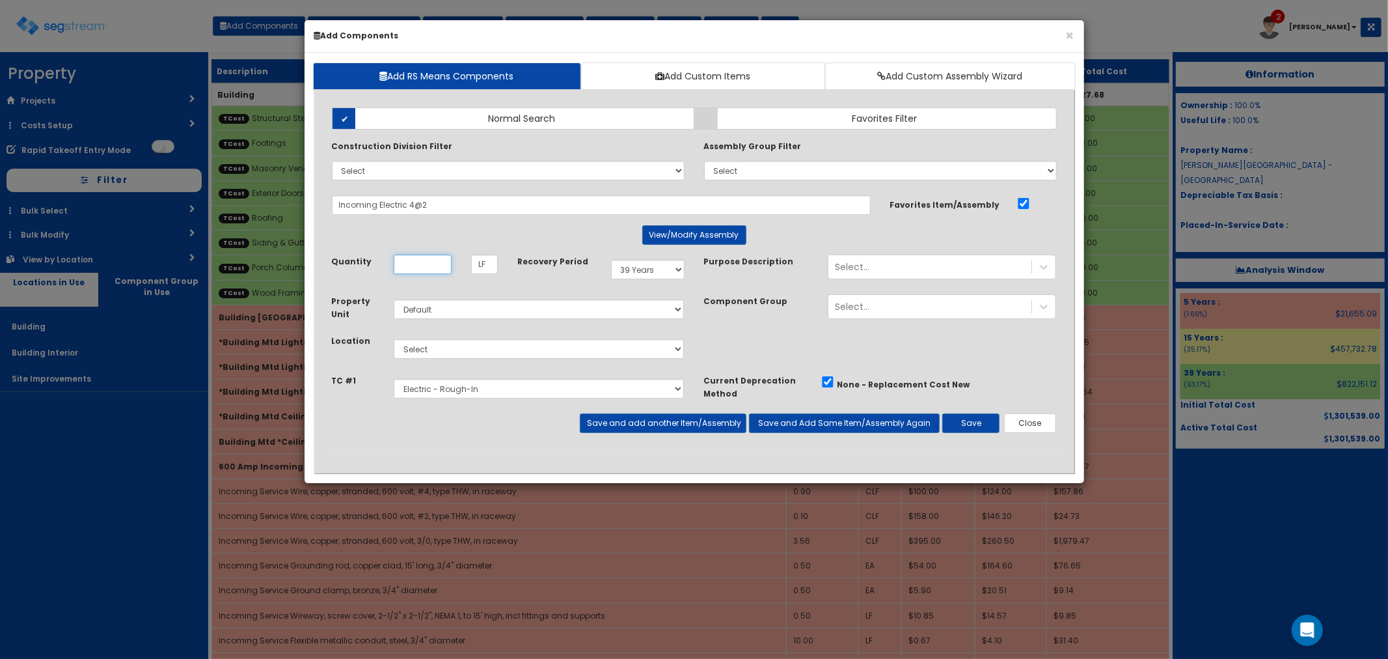
drag, startPoint x: 419, startPoint y: 262, endPoint x: 444, endPoint y: 272, distance: 26.8
click at [419, 262] on input "Unit Quantity" at bounding box center [423, 265] width 58 height 20
type input "148"
click at [462, 350] on select "Select Building Building Interior Site Improvements Add Additional Location" at bounding box center [539, 349] width 291 height 20
select select "27"
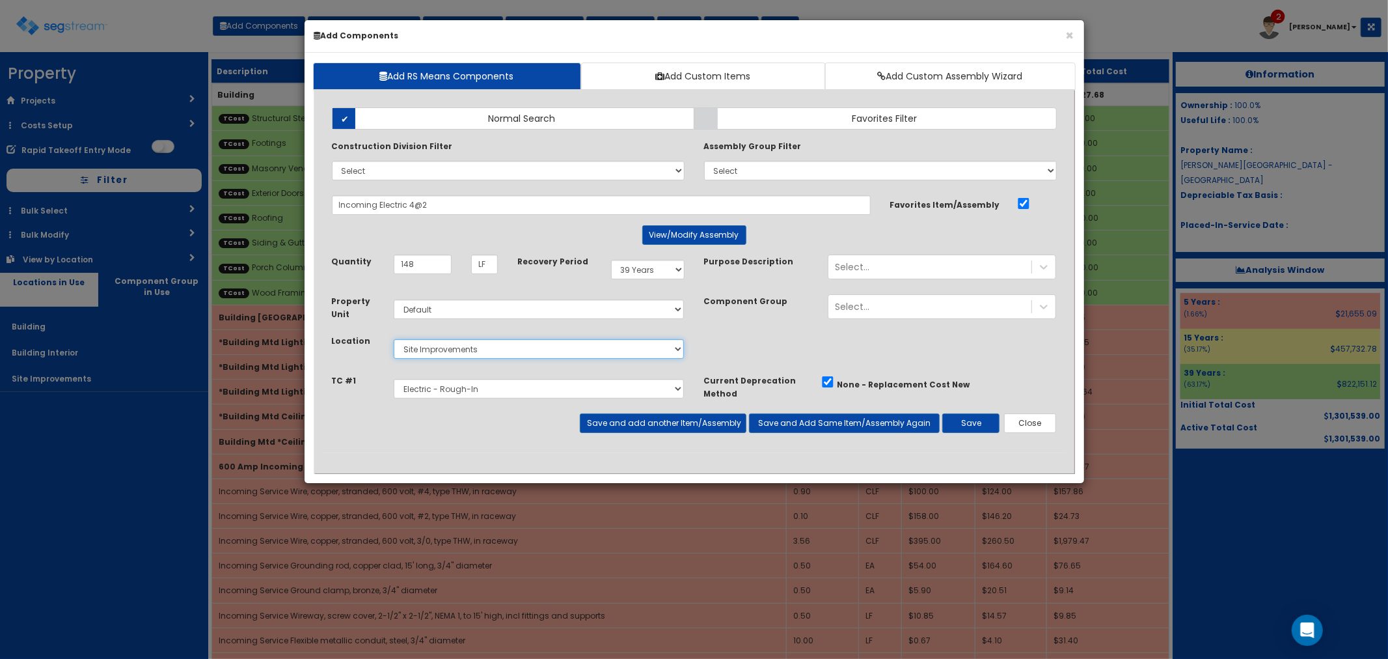
click at [394, 339] on select "Select Building Building Interior Site Improvements Add Additional Location" at bounding box center [539, 349] width 291 height 20
click at [634, 424] on button "Save and add another Item/Assembly" at bounding box center [663, 423] width 167 height 20
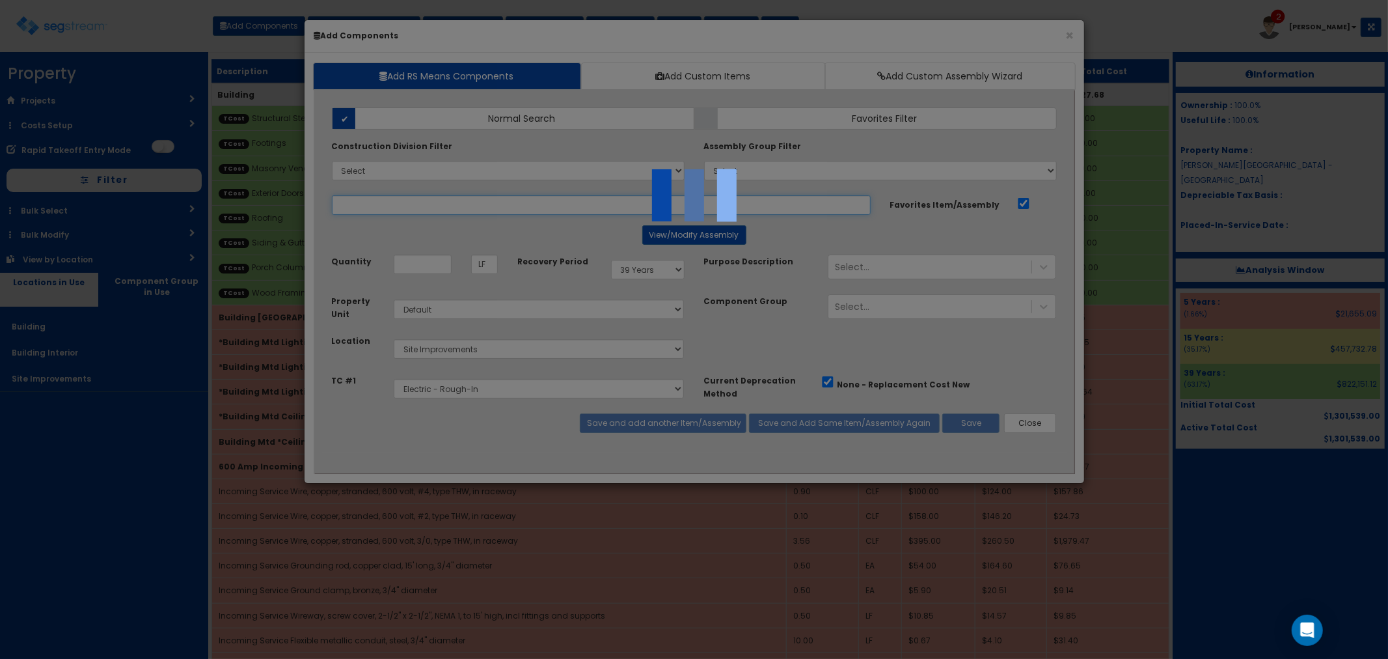
select select "5283016"
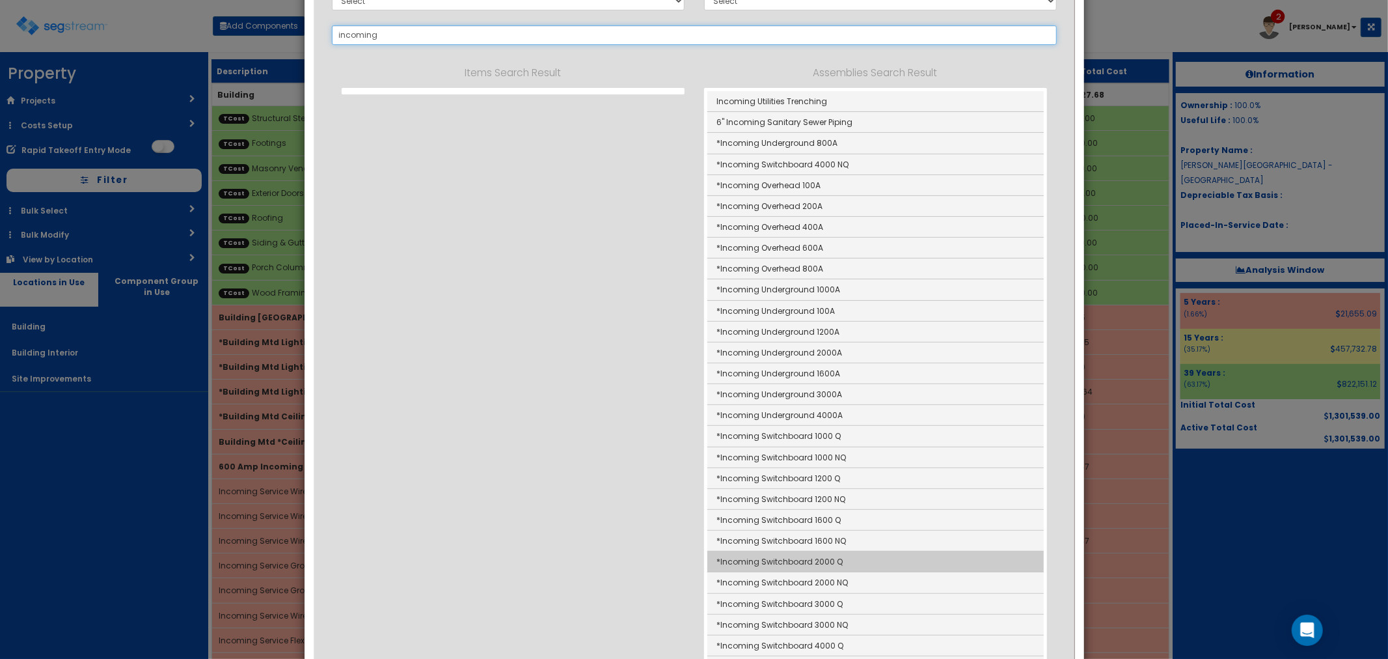
scroll to position [145, 0]
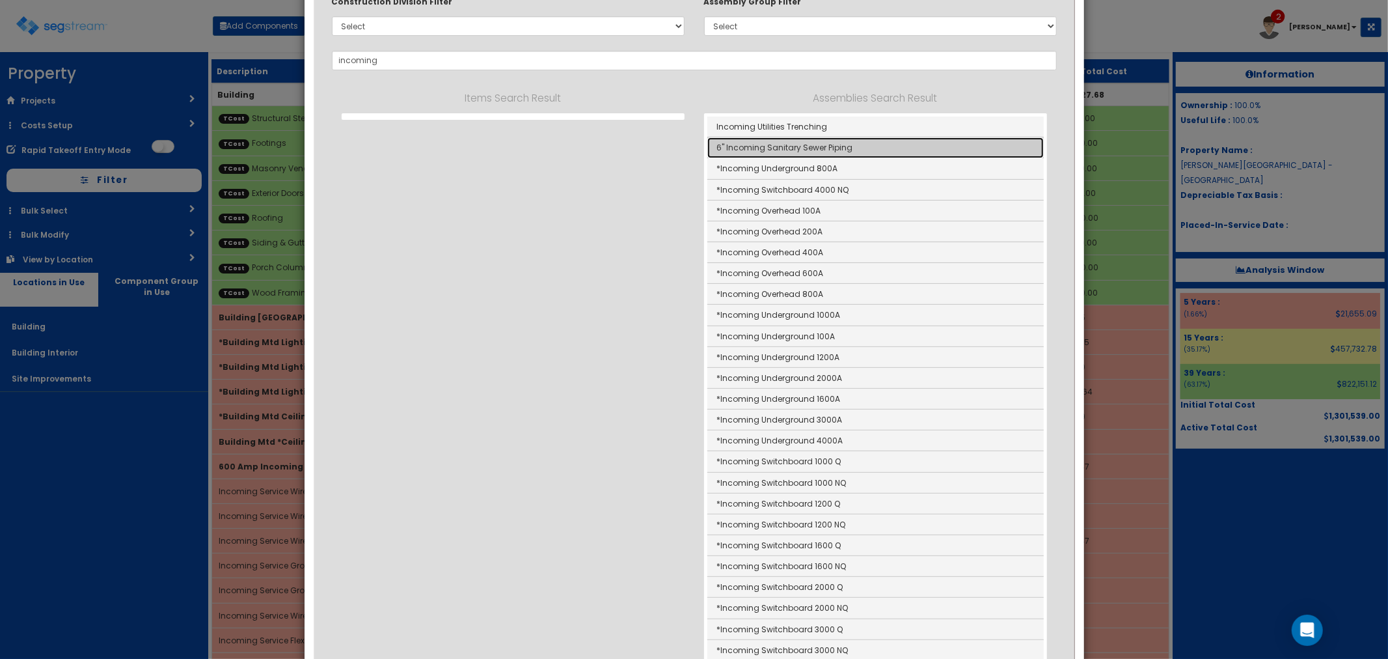
click at [751, 150] on link "6" Incoming Sanitary Sewer Piping" at bounding box center [876, 147] width 337 height 21
type input "6" Incoming Sanitary Sewer Piping"
checkbox input "false"
type input "Ea"
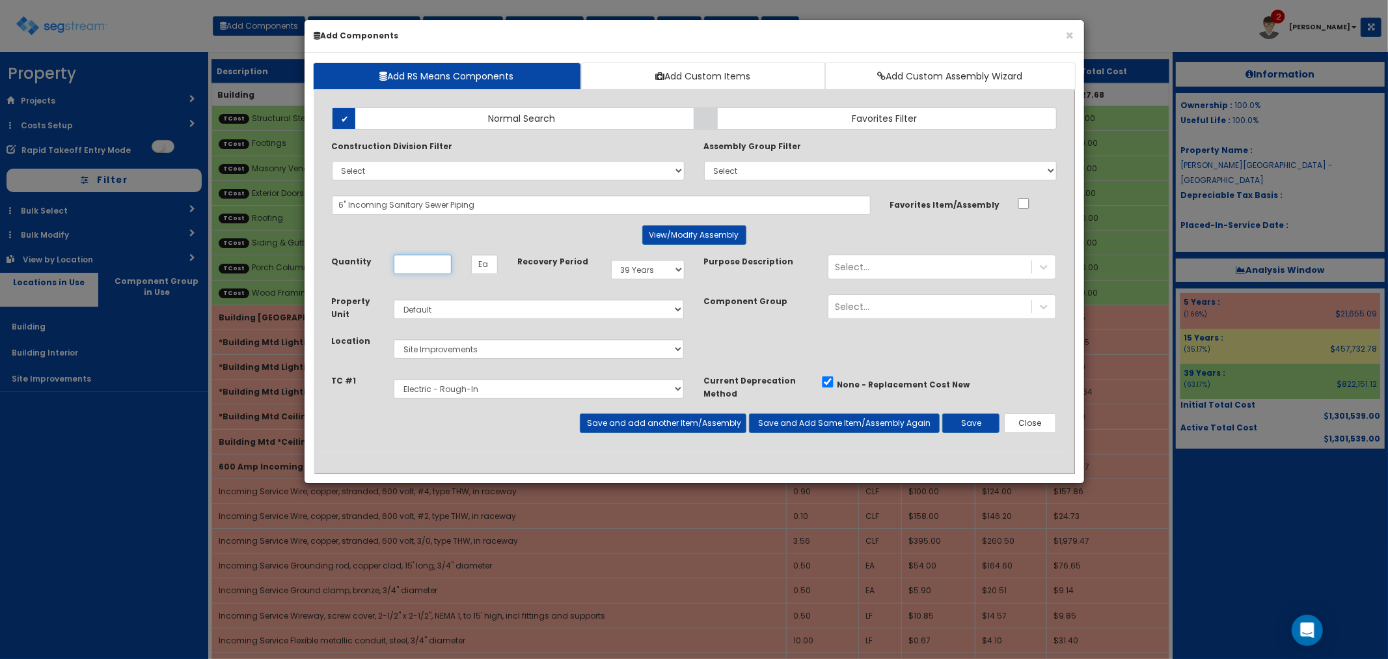
scroll to position [0, 0]
type input "230"
click at [434, 386] on select "Select Dumpster Enclosure Parking Lot, Sidewalks & Curbing Landscaping Structur…" at bounding box center [539, 389] width 291 height 20
select select "5283015"
click at [394, 379] on select "Select Dumpster Enclosure Parking Lot, Sidewalks & Curbing Landscaping Structur…" at bounding box center [539, 389] width 291 height 20
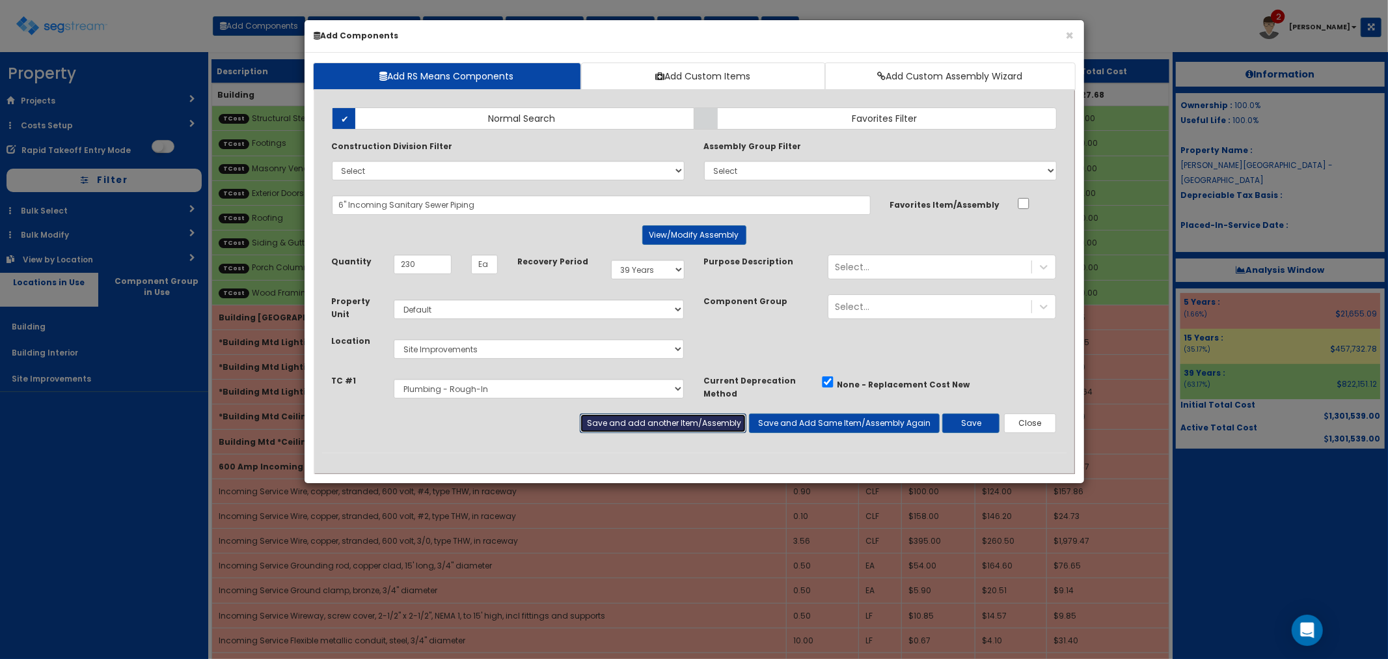
click at [647, 423] on button "Save and add another Item/Assembly" at bounding box center [663, 423] width 167 height 20
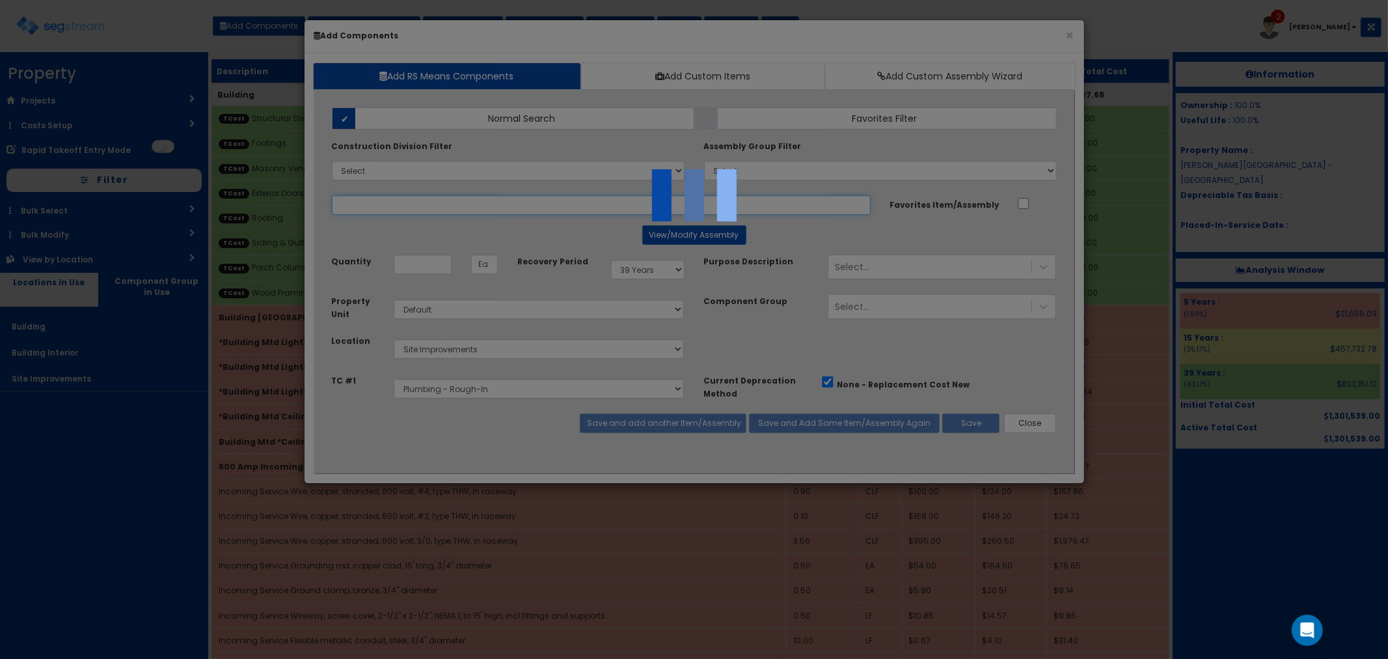
select select "5283015"
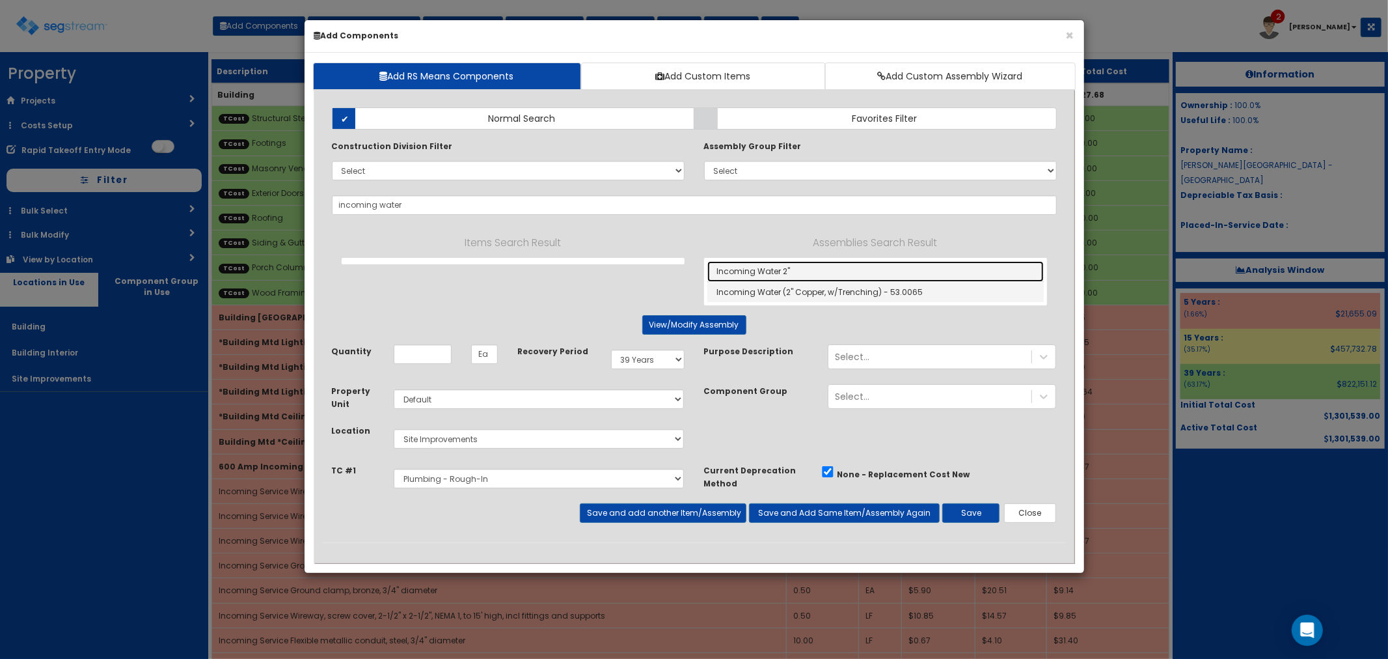
drag, startPoint x: 767, startPoint y: 262, endPoint x: 934, endPoint y: 320, distance: 177.3
click at [767, 262] on link "Incoming Water 2"" at bounding box center [876, 271] width 337 height 21
type input "Incoming Water 2""
type input "LF"
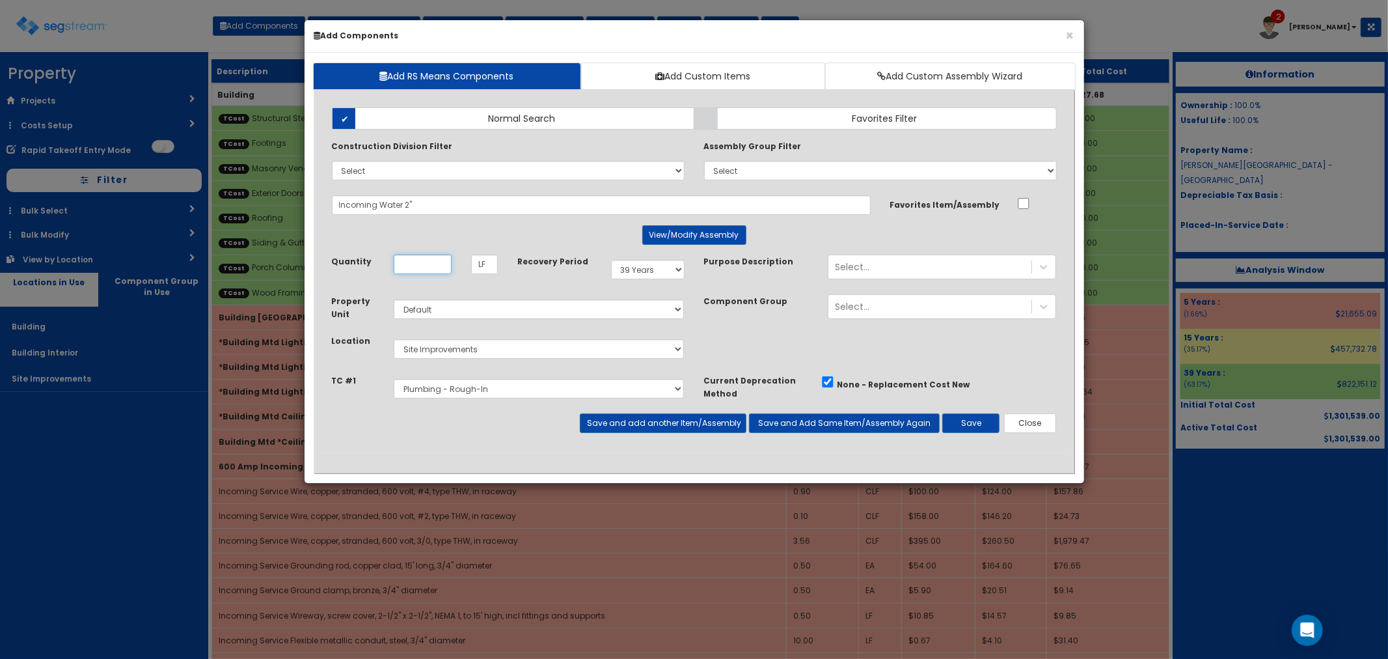
click at [411, 268] on input "Unit Quantity" at bounding box center [423, 265] width 58 height 20
type input "236"
click at [635, 428] on button "Save and add another Item/Assembly" at bounding box center [663, 423] width 167 height 20
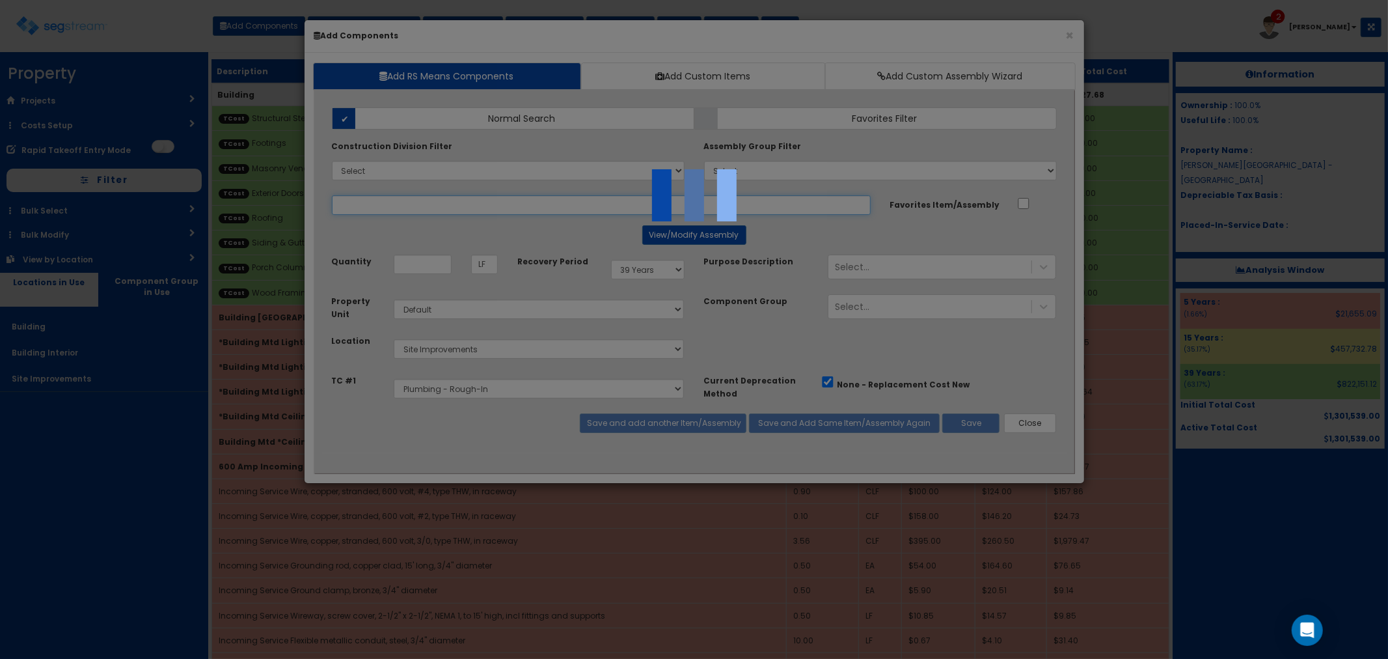
select select "5283015"
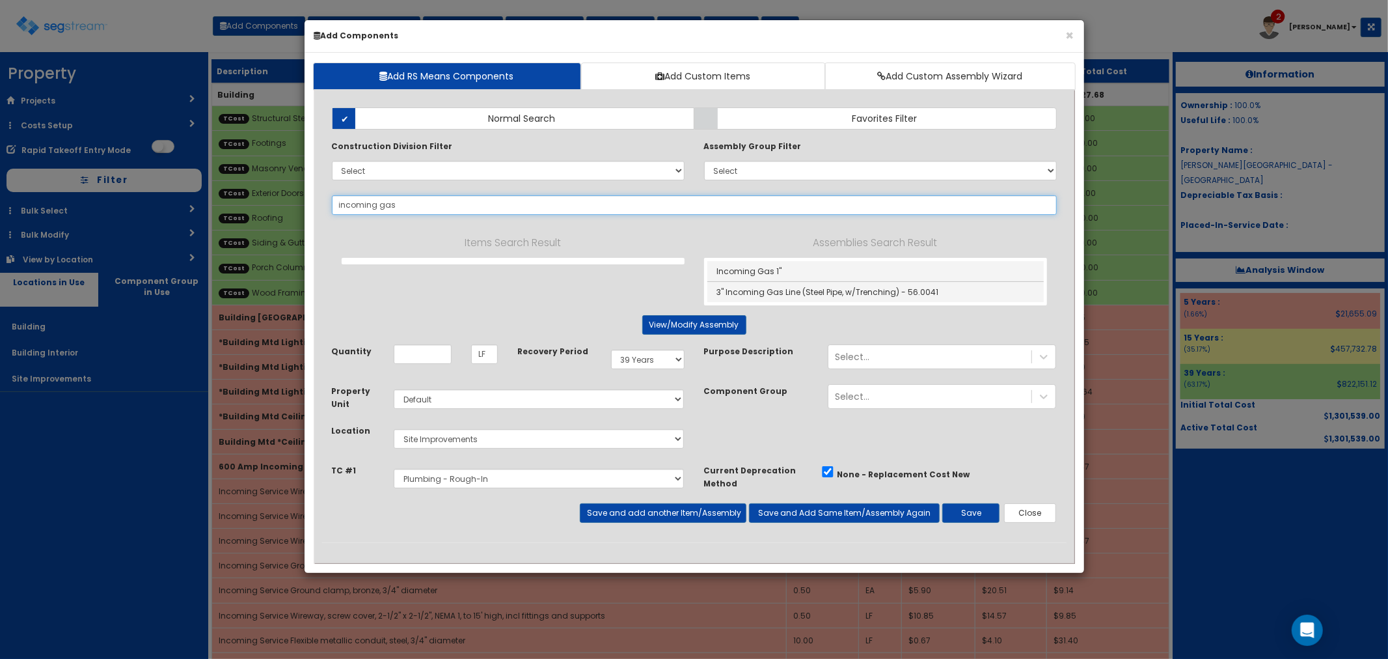
drag, startPoint x: 434, startPoint y: 203, endPoint x: 300, endPoint y: 196, distance: 133.6
click at [300, 196] on div "× Add Components Add RS Means Components Add Custom Items Add Custom Assembly W…" at bounding box center [694, 329] width 1388 height 659
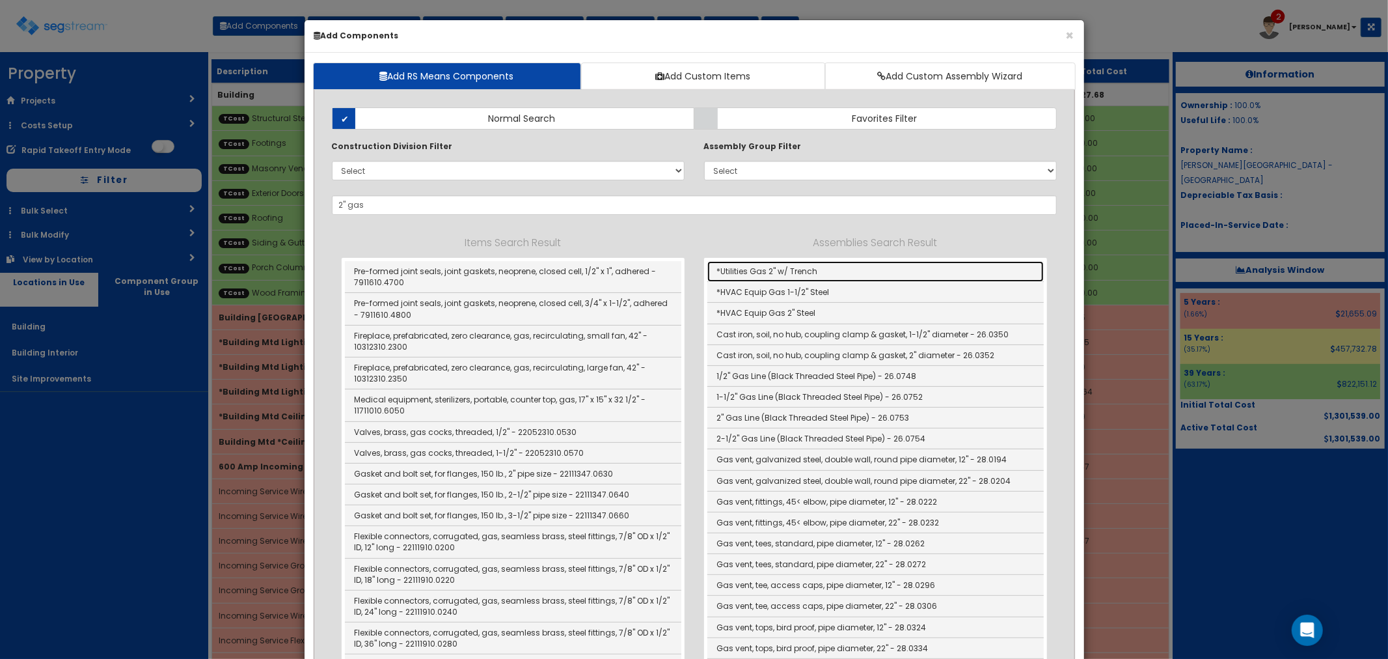
drag, startPoint x: 752, startPoint y: 271, endPoint x: 1057, endPoint y: 493, distance: 377.5
click at [752, 271] on link "*Utilities Gas 2" w/ Trench" at bounding box center [876, 271] width 337 height 21
type input "*Utilities Gas 2" w/ Trench"
checkbox input "true"
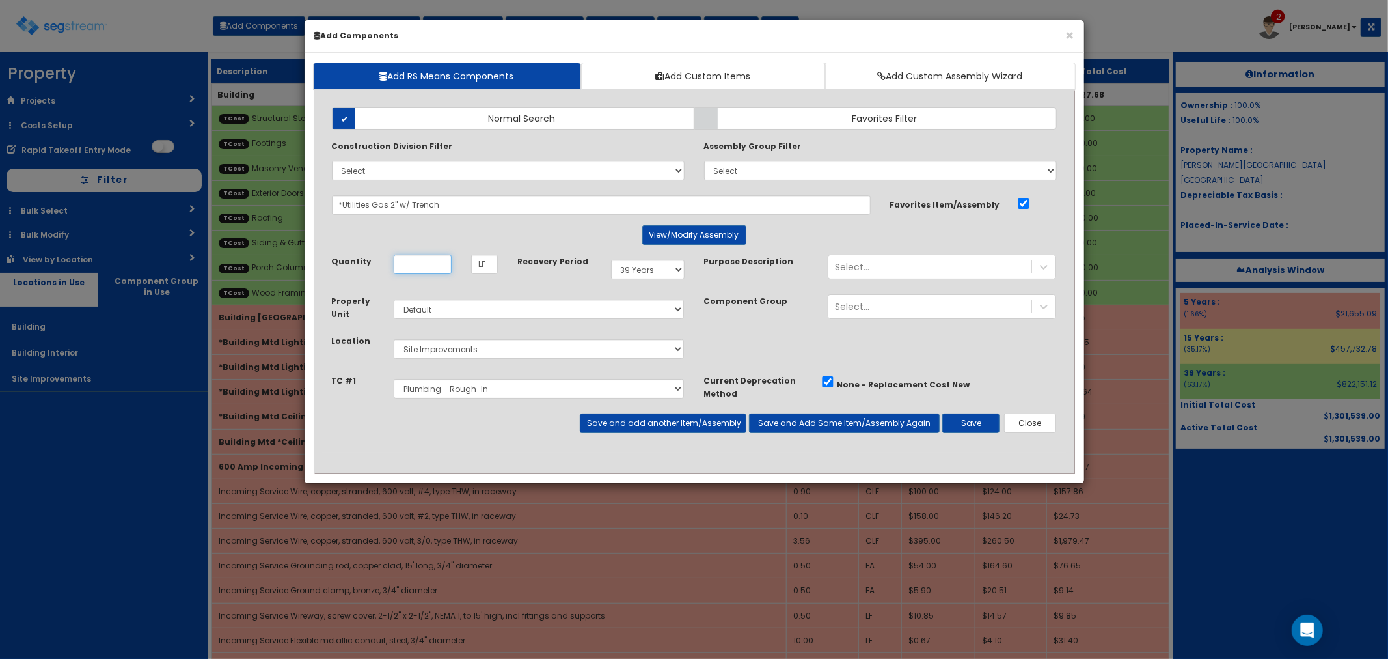
click at [417, 271] on input "Unit Quantity" at bounding box center [423, 265] width 58 height 20
type input "95"
click at [680, 236] on button "View/Modify Assembly" at bounding box center [694, 235] width 104 height 20
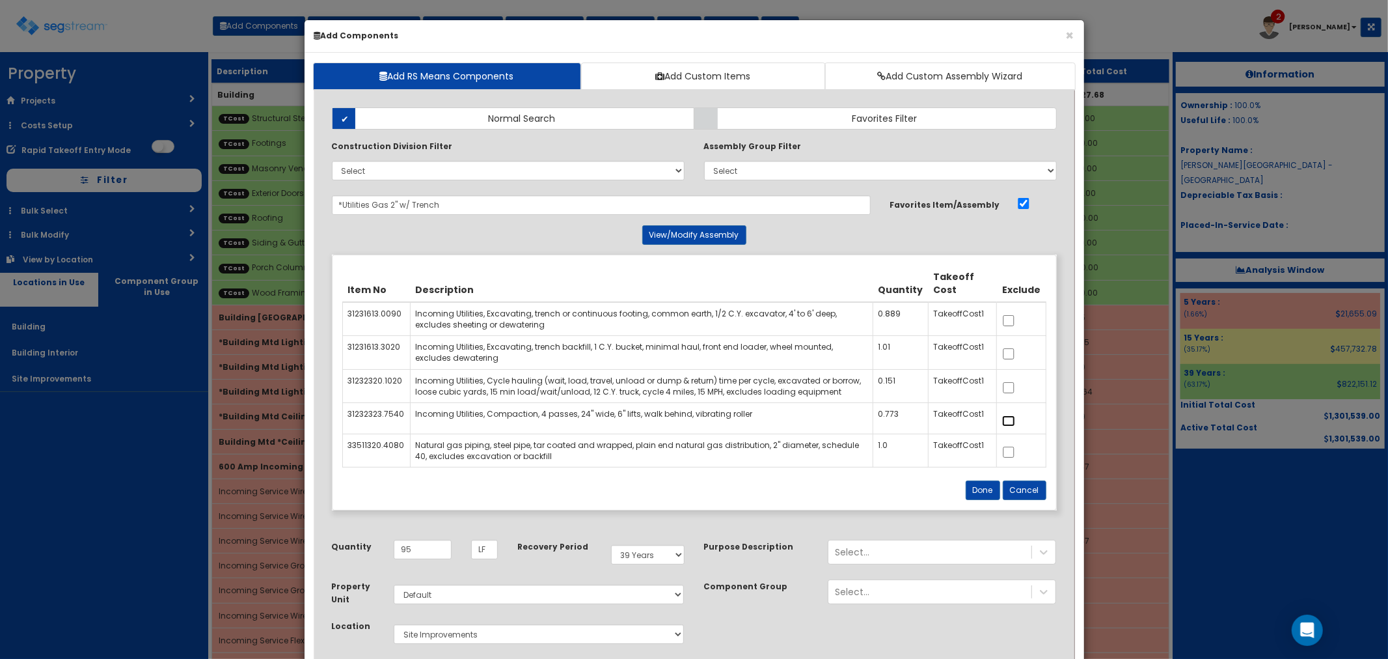
click at [1009, 417] on input "checkbox" at bounding box center [1008, 420] width 13 height 11
checkbox input "true"
click at [1010, 385] on input "checkbox" at bounding box center [1008, 387] width 13 height 11
checkbox input "true"
click at [1010, 355] on input "checkbox" at bounding box center [1008, 353] width 13 height 11
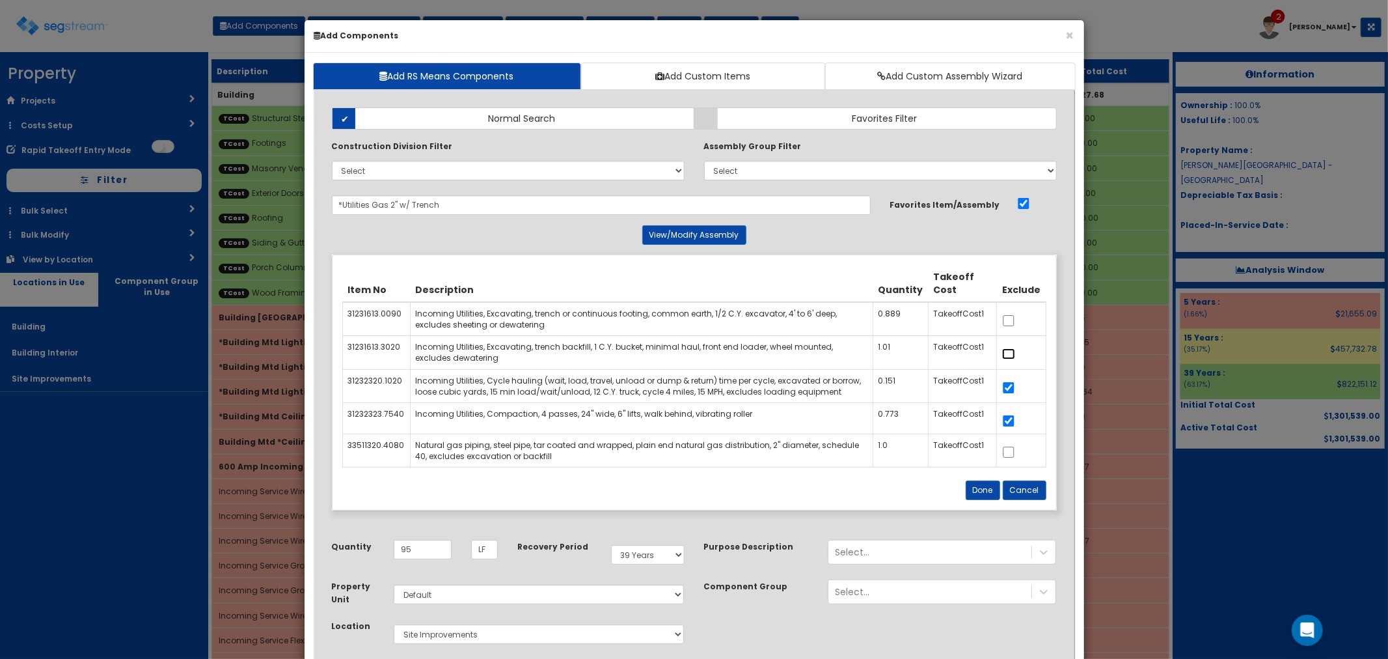
checkbox input "true"
click at [1006, 320] on input "checkbox" at bounding box center [1008, 320] width 13 height 11
checkbox input "true"
click at [981, 479] on div "Item No Description Quantity Takeoff Cost Exclude 31231613.0090 Incoming Utilit…" at bounding box center [695, 382] width 724 height 255
click at [978, 489] on button "Done" at bounding box center [983, 490] width 35 height 20
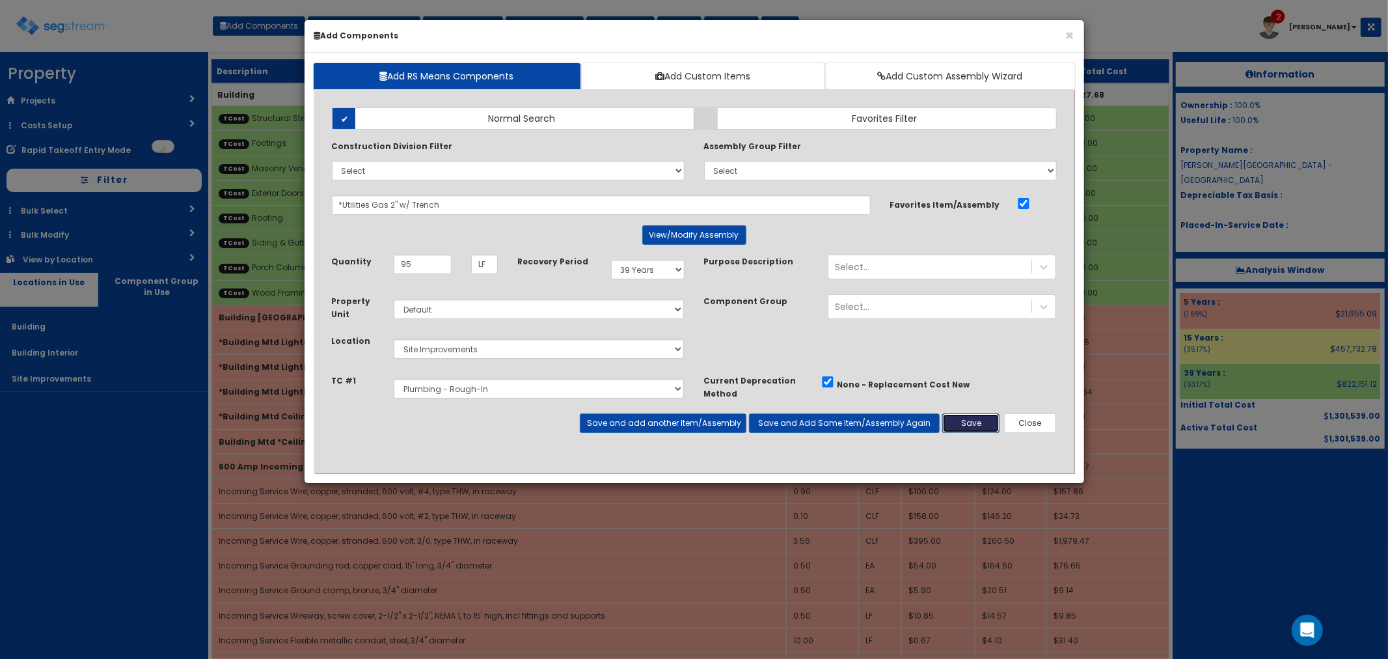
click at [959, 423] on button "Save" at bounding box center [971, 423] width 57 height 20
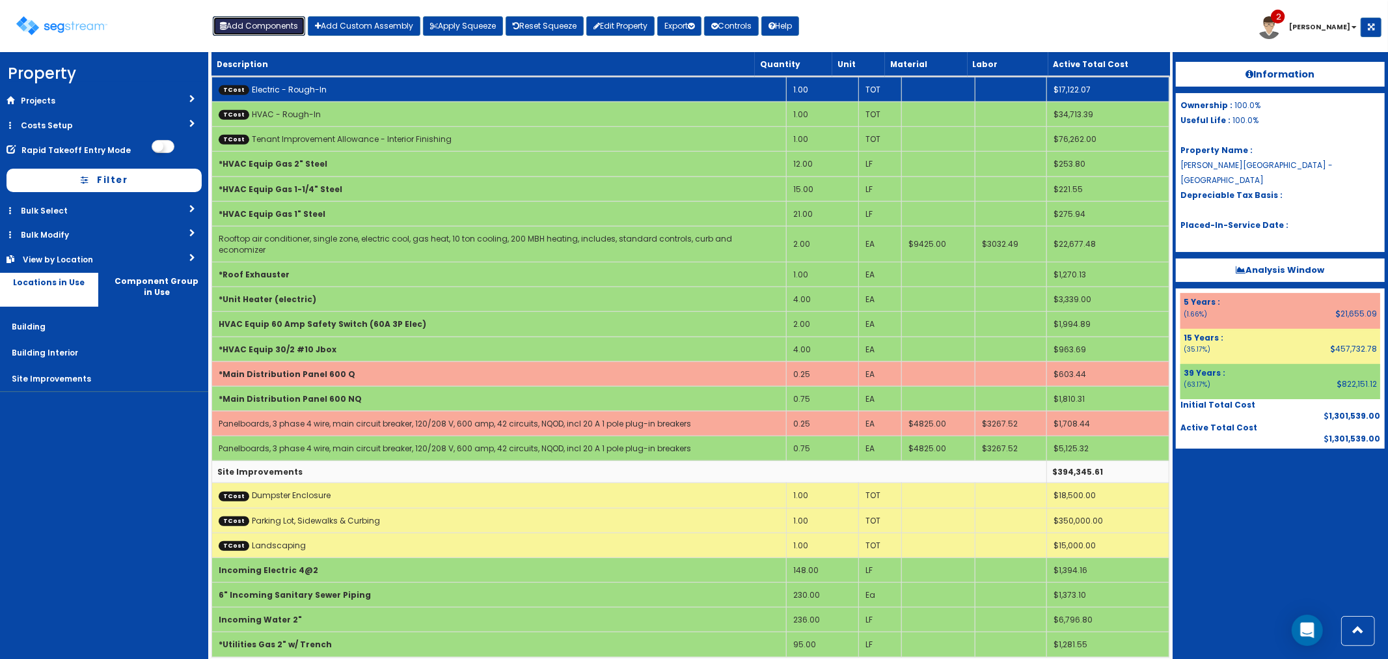
scroll to position [884, 0]
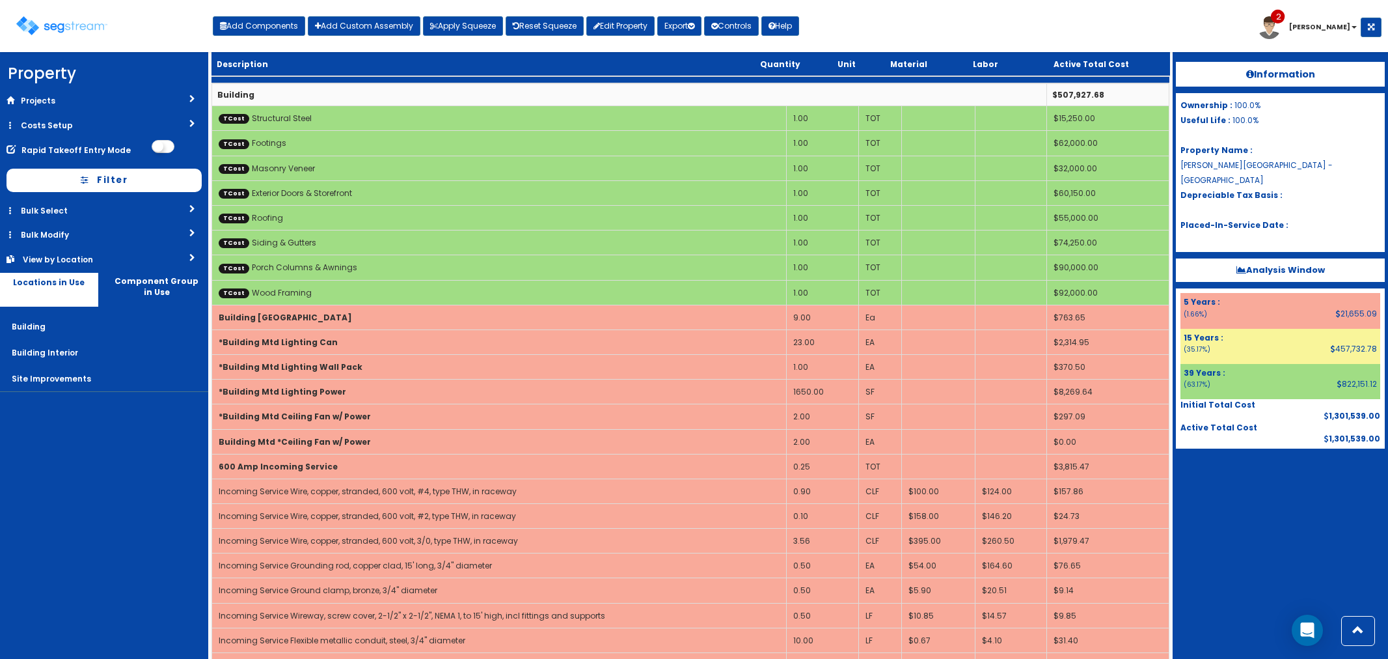
scroll to position [884, 0]
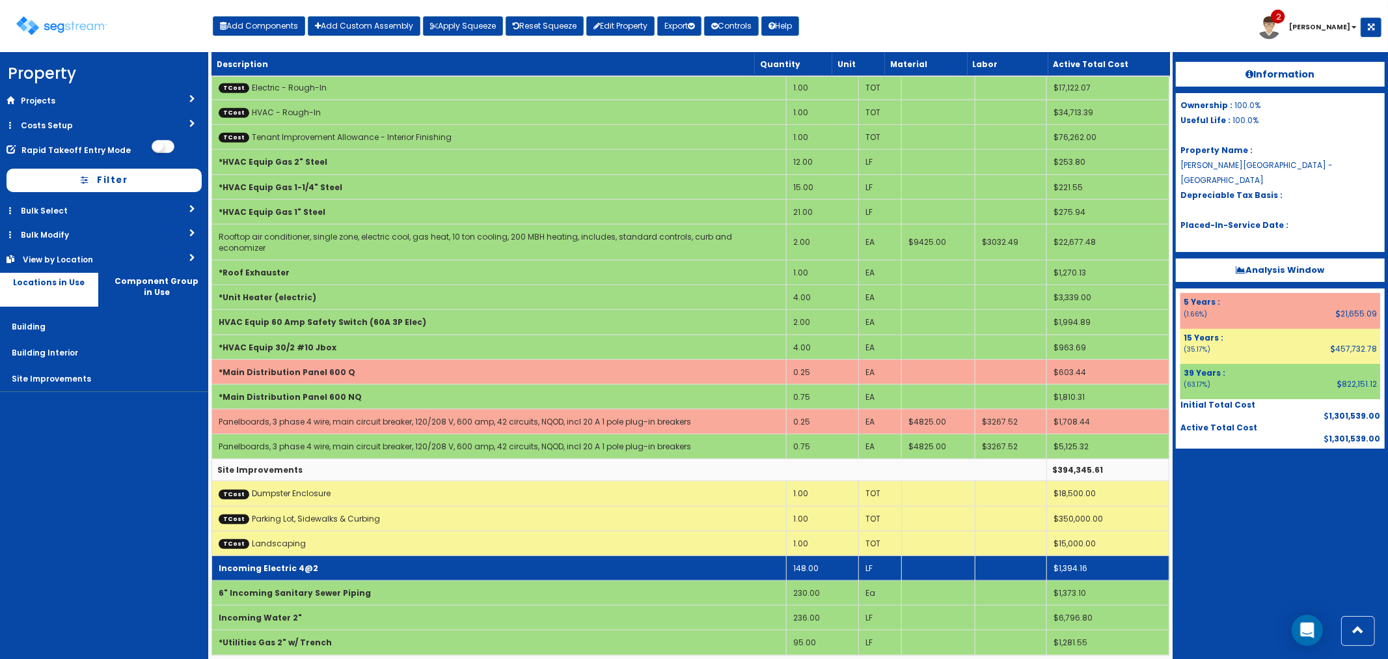
click at [445, 556] on td "Incoming Electric 4@2" at bounding box center [499, 568] width 575 height 25
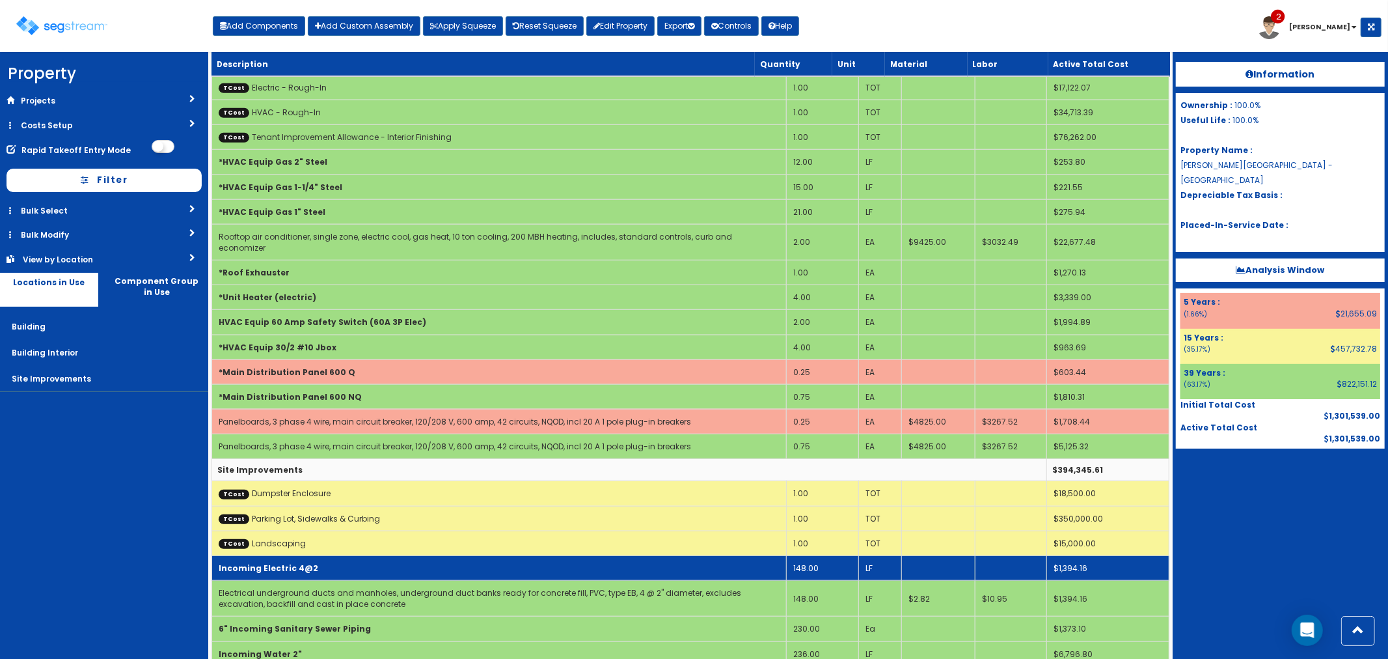
click at [445, 556] on td "Incoming Electric 4@2" at bounding box center [499, 568] width 575 height 25
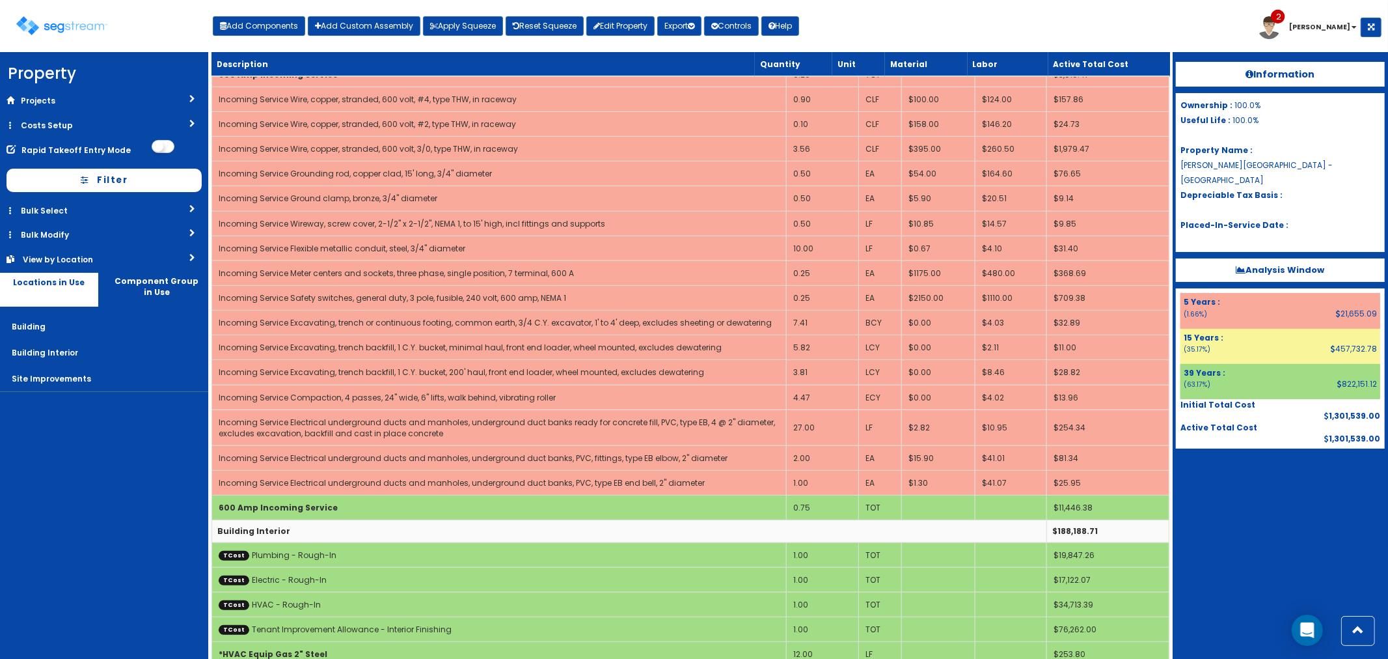
scroll to position [378, 0]
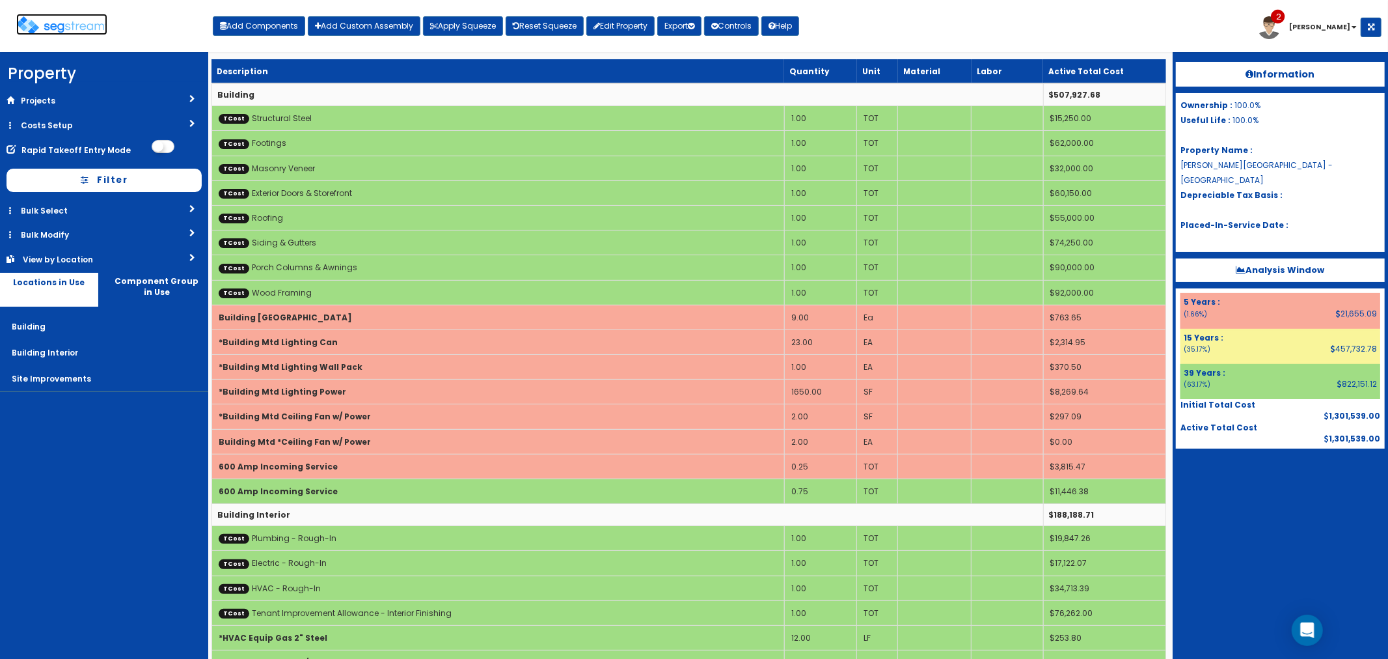
click at [68, 27] on img at bounding box center [61, 25] width 91 height 19
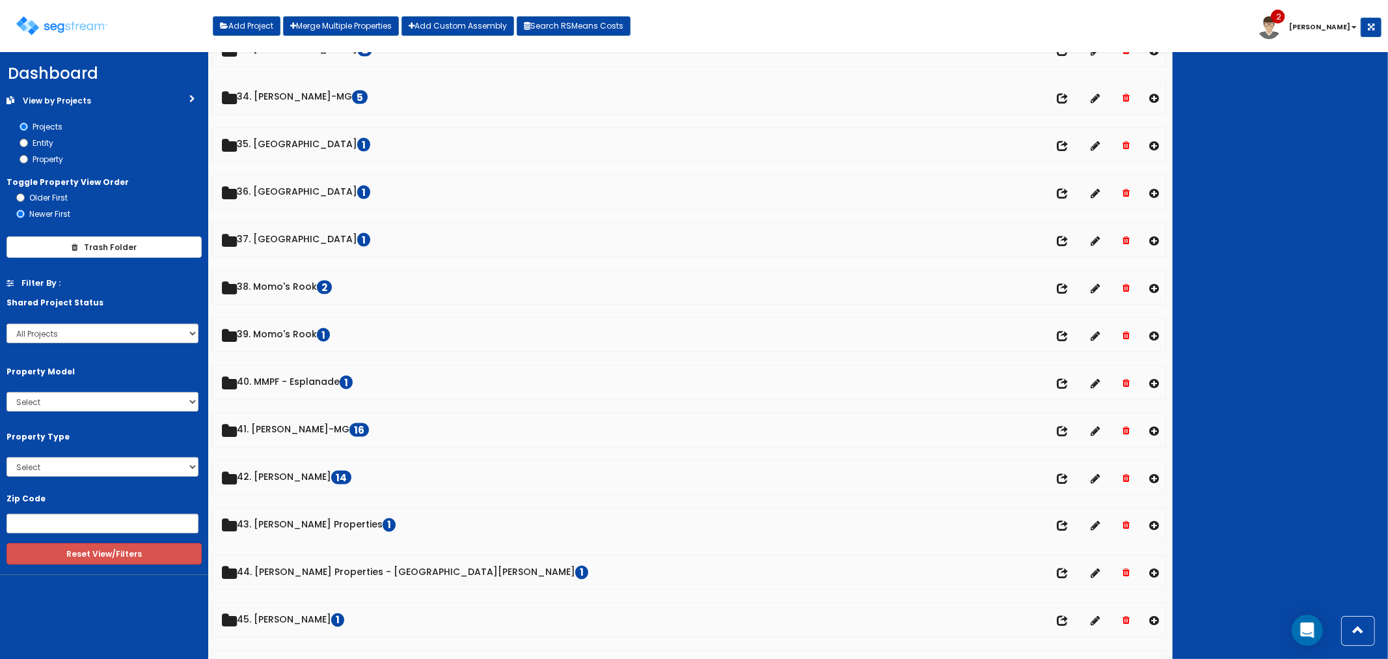
scroll to position [1663, 0]
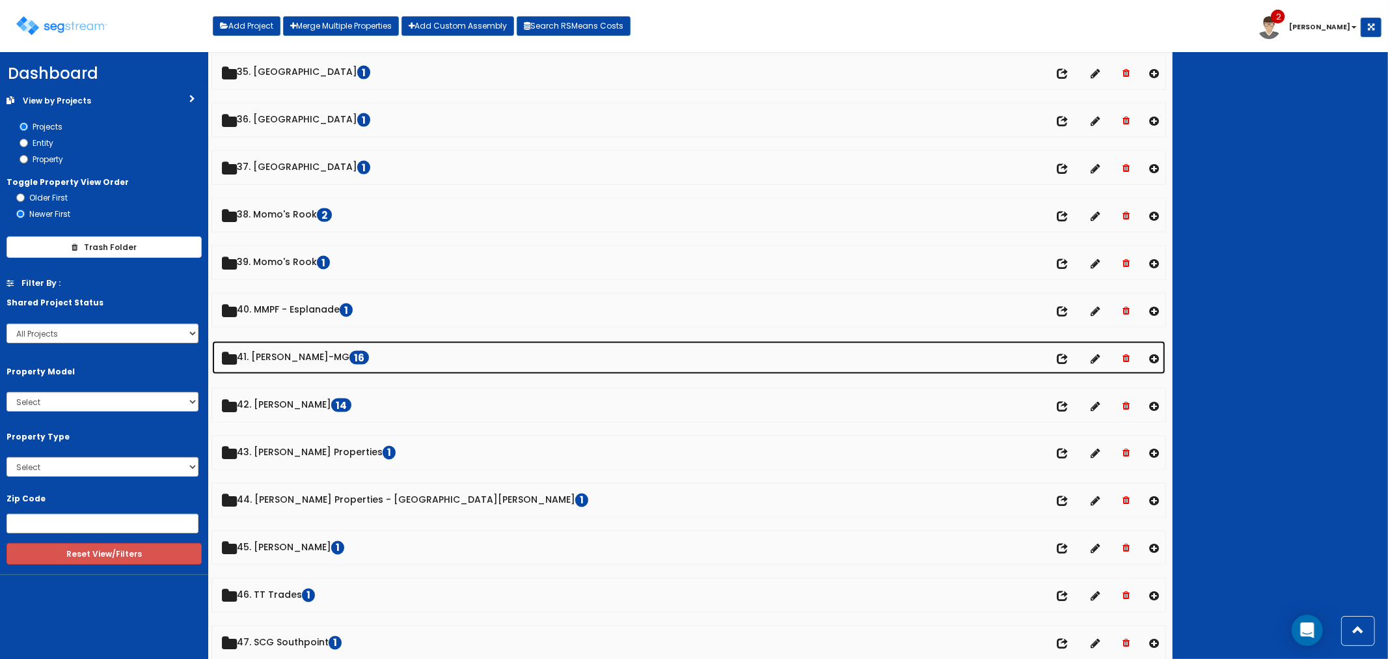
click at [274, 367] on link "41. Keiter-MG 16" at bounding box center [689, 357] width 954 height 33
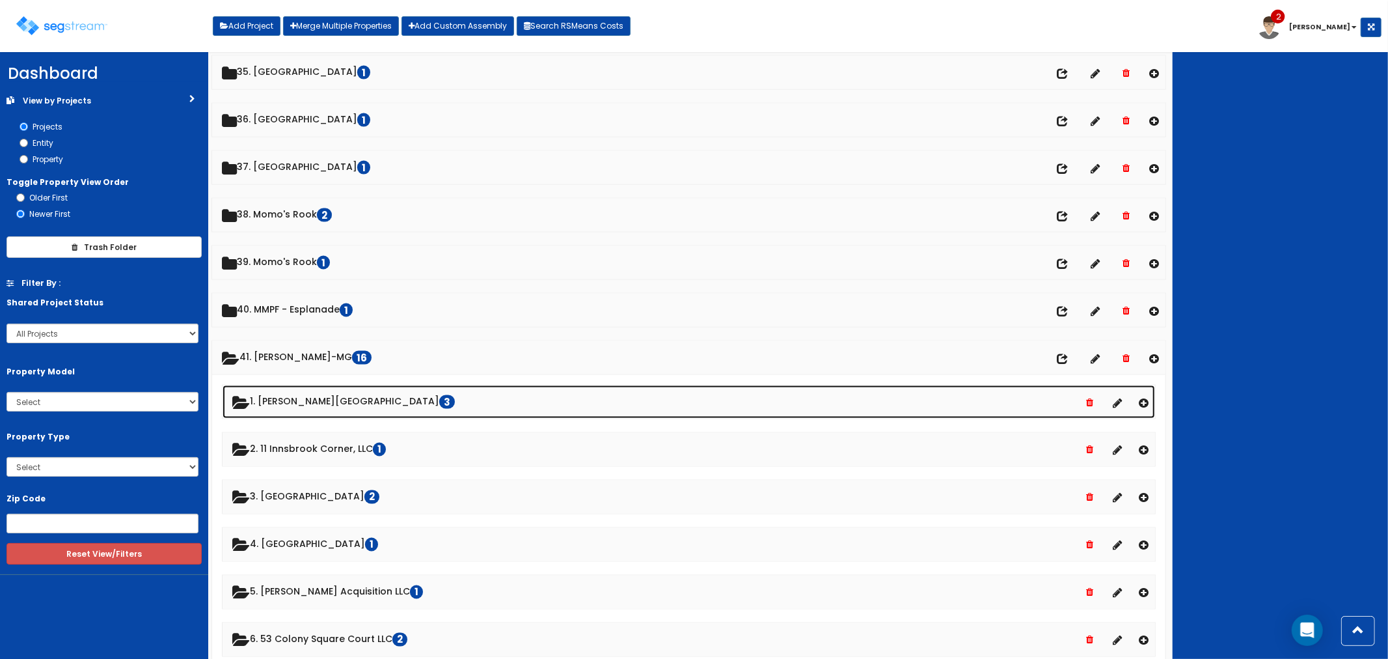
click at [296, 404] on link "1. Cosby Village Square 3" at bounding box center [689, 401] width 933 height 33
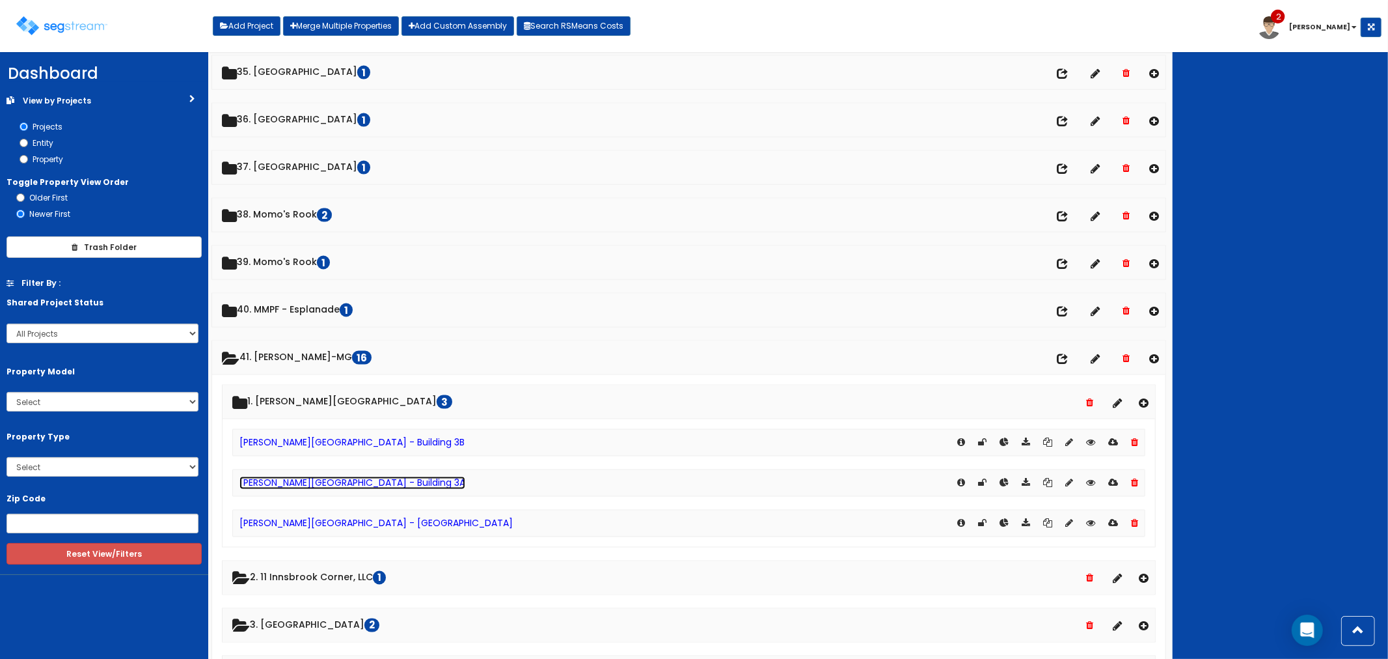
click at [306, 489] on link "[PERSON_NAME][GEOGRAPHIC_DATA] - Building 3A" at bounding box center [353, 483] width 226 height 13
